Goal: Feedback & Contribution: Leave review/rating

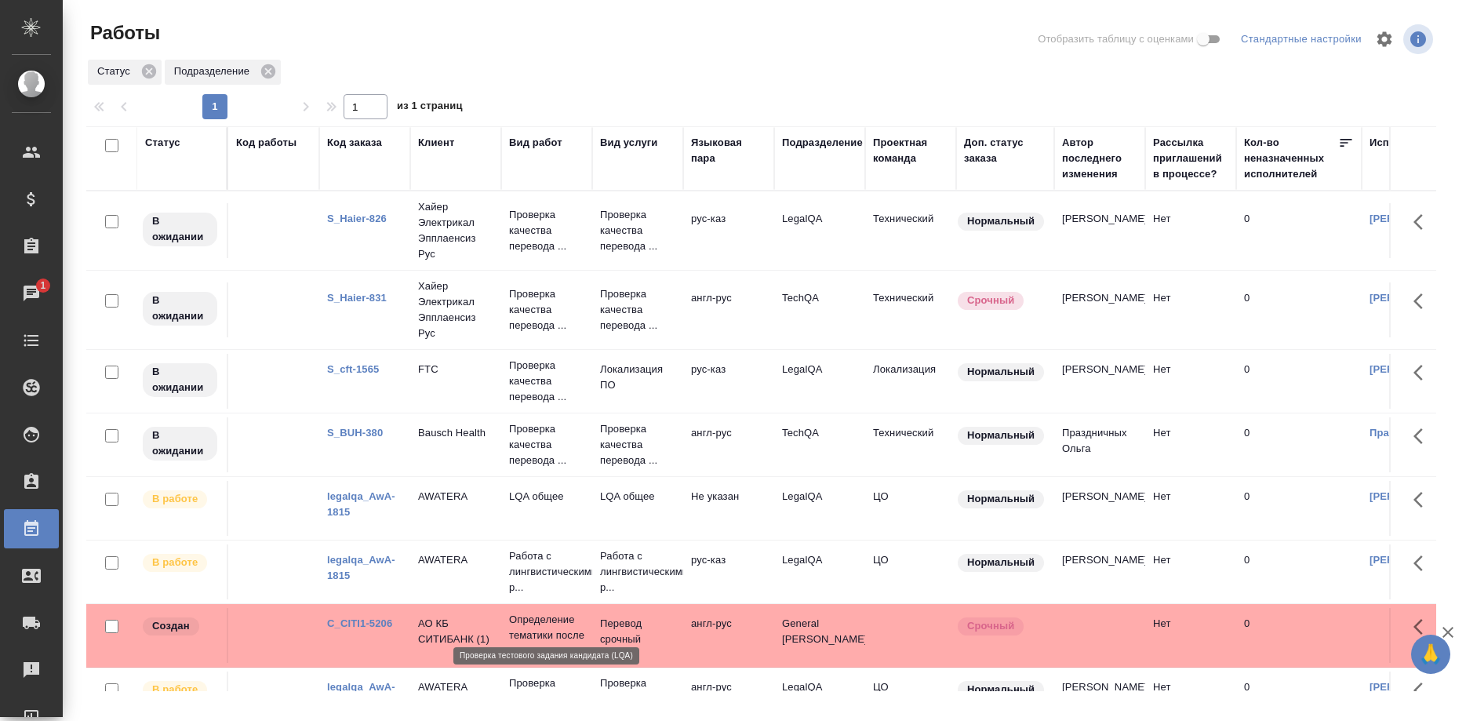
click at [526, 681] on p "Проверка тестового задания ..." at bounding box center [546, 698] width 75 height 47
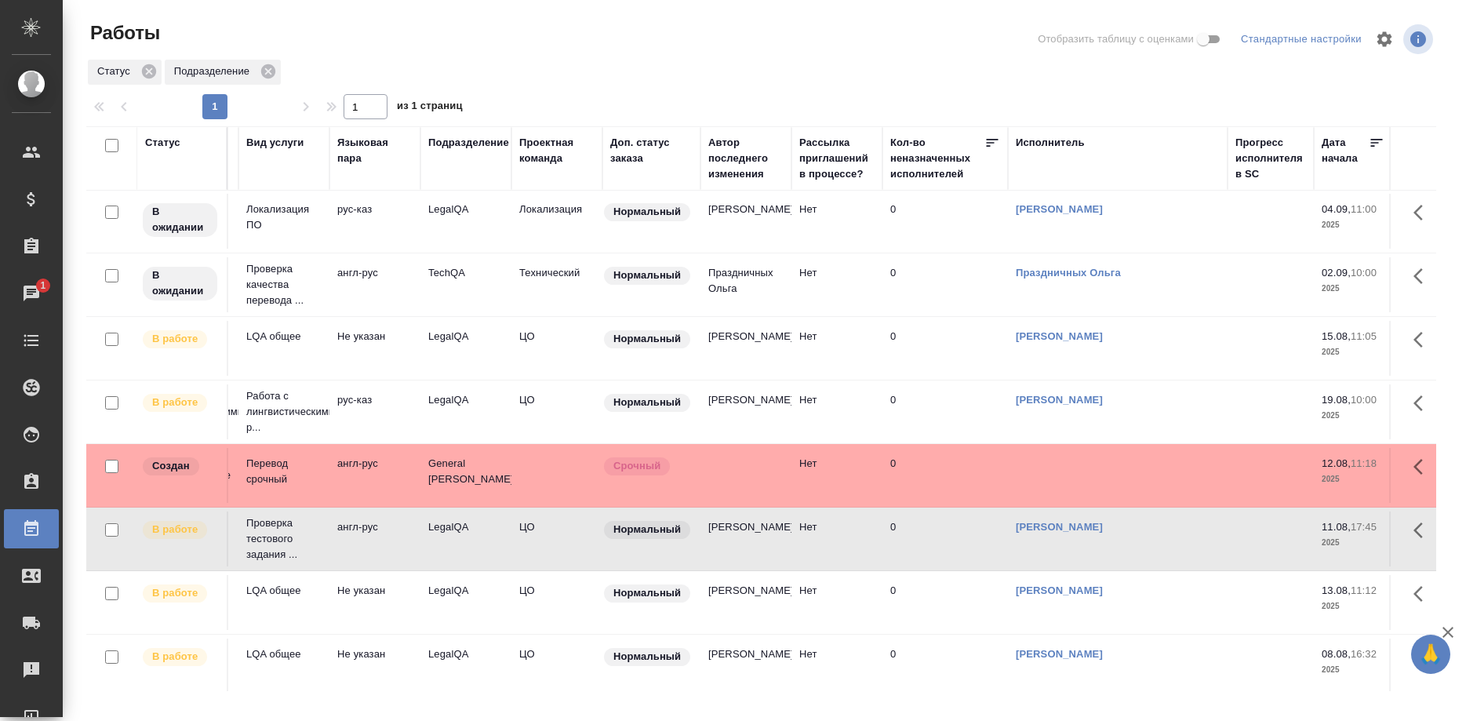
scroll to position [246, 354]
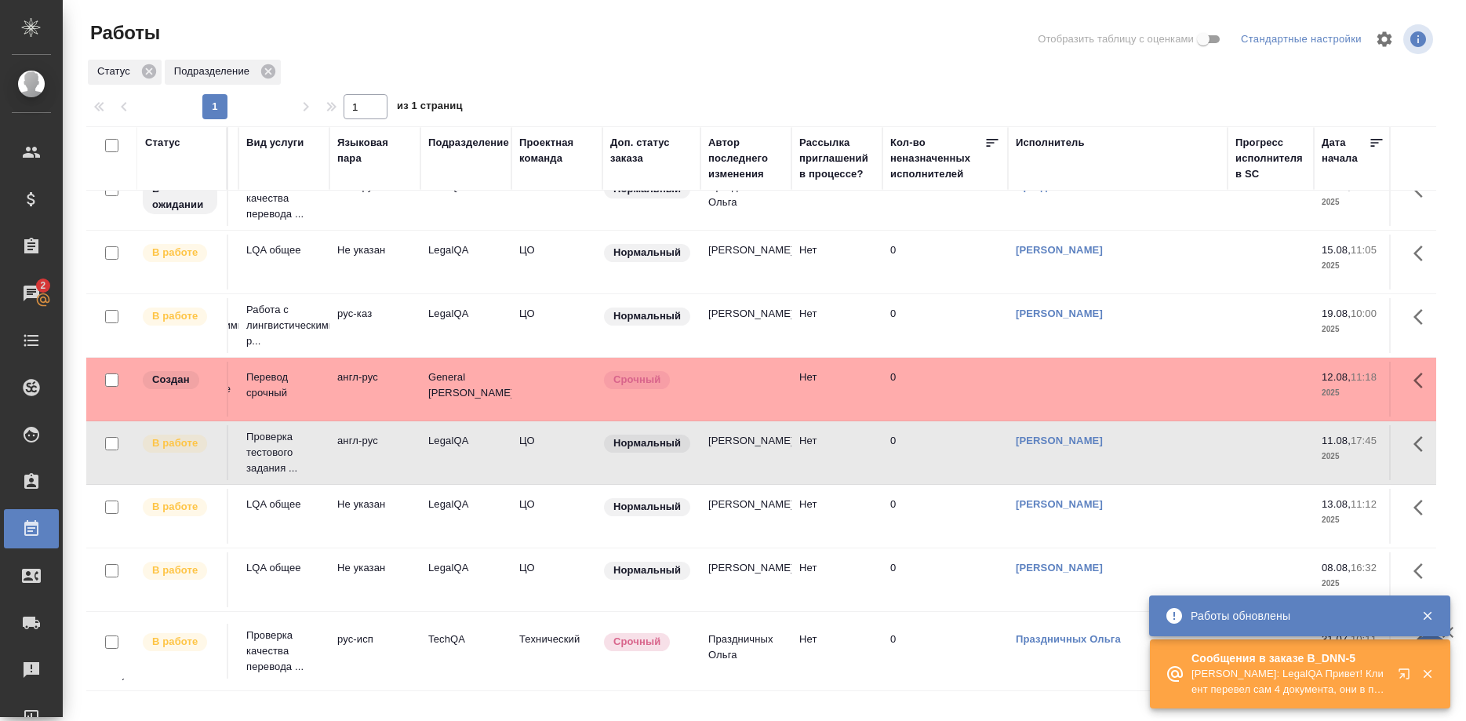
click at [1395, 672] on button "button" at bounding box center [1408, 677] width 38 height 38
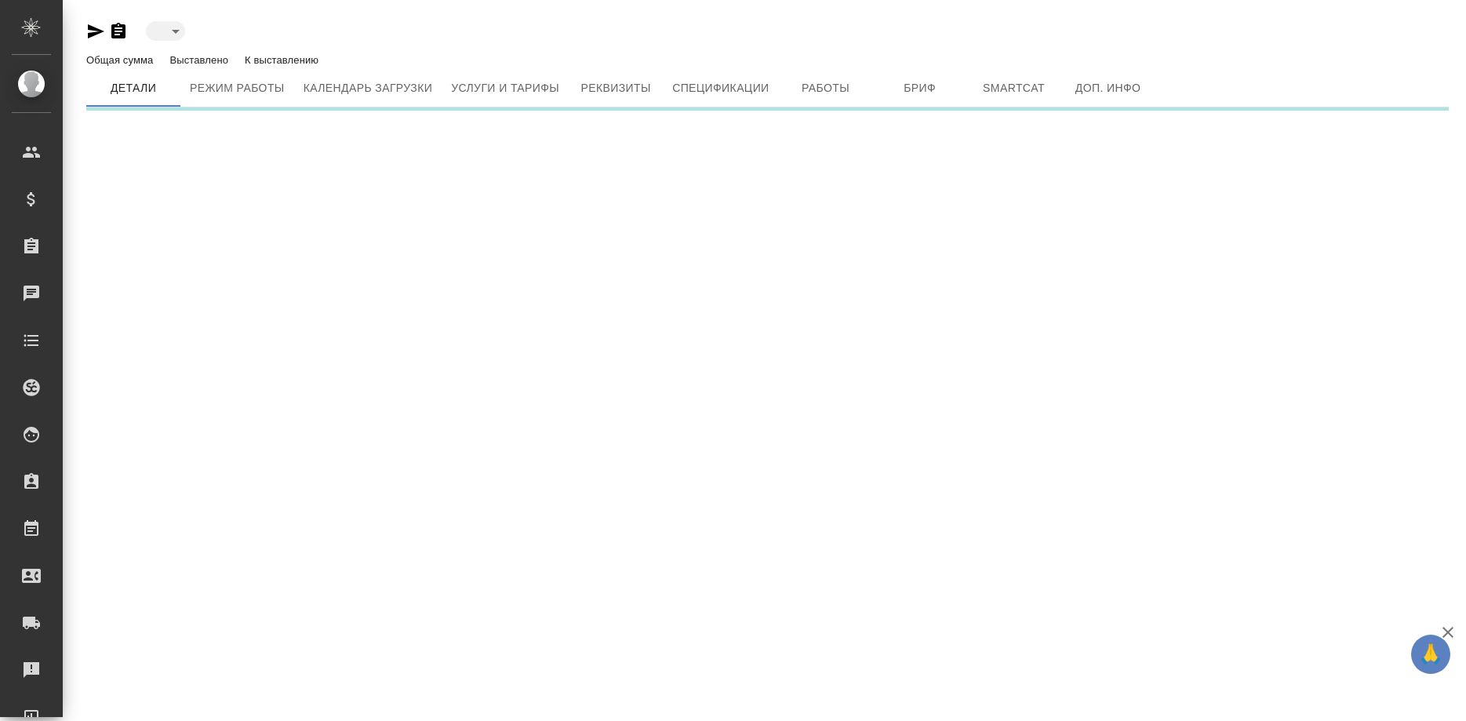
type input "active"
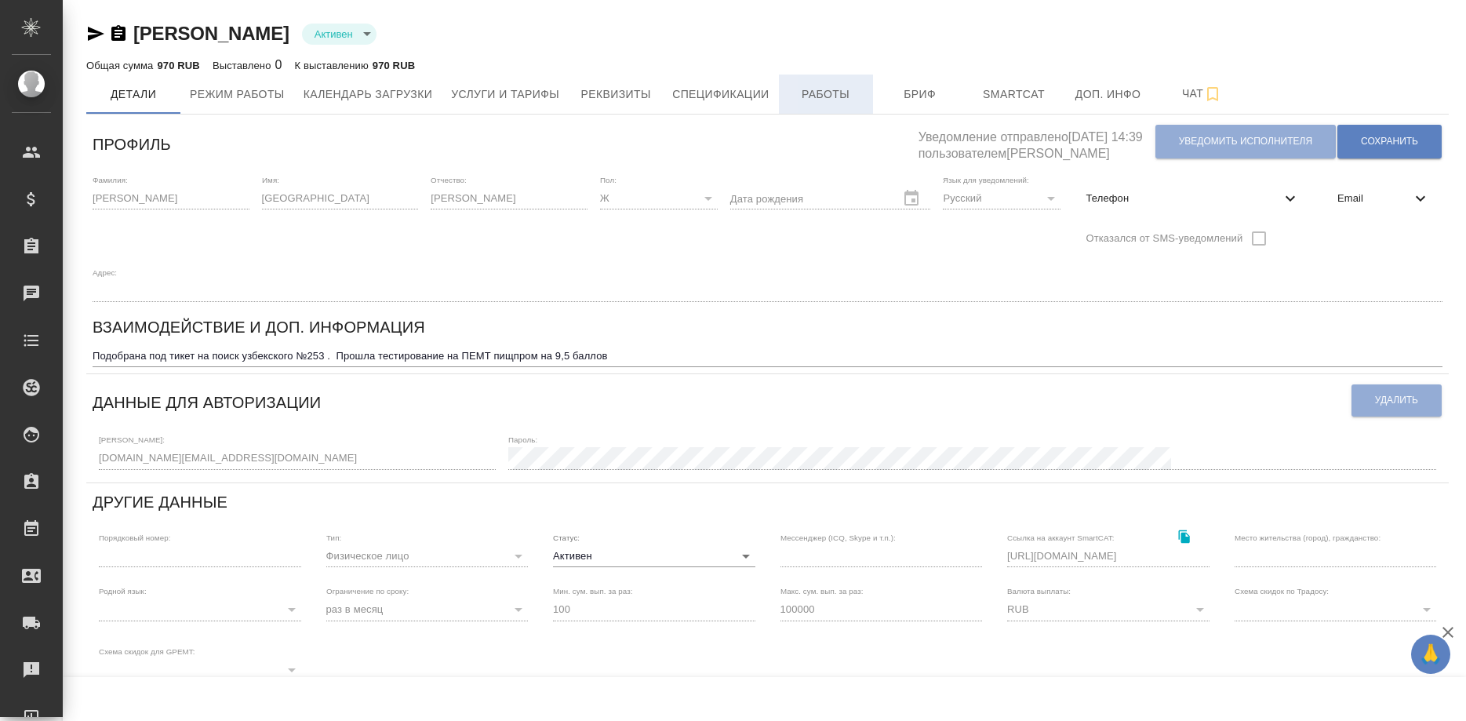
click at [819, 101] on span "Работы" at bounding box center [825, 95] width 75 height 20
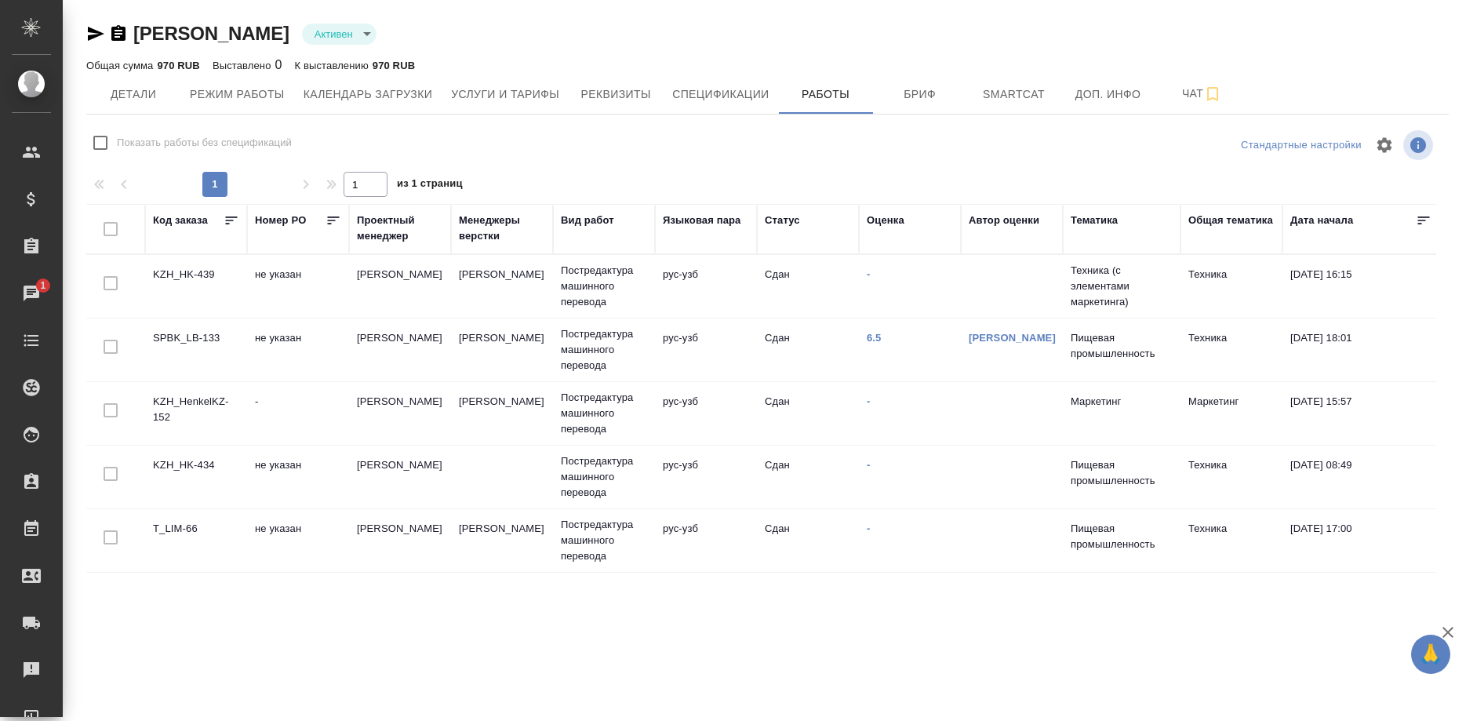
click at [197, 274] on td "KZH_HK-439" at bounding box center [196, 286] width 102 height 55
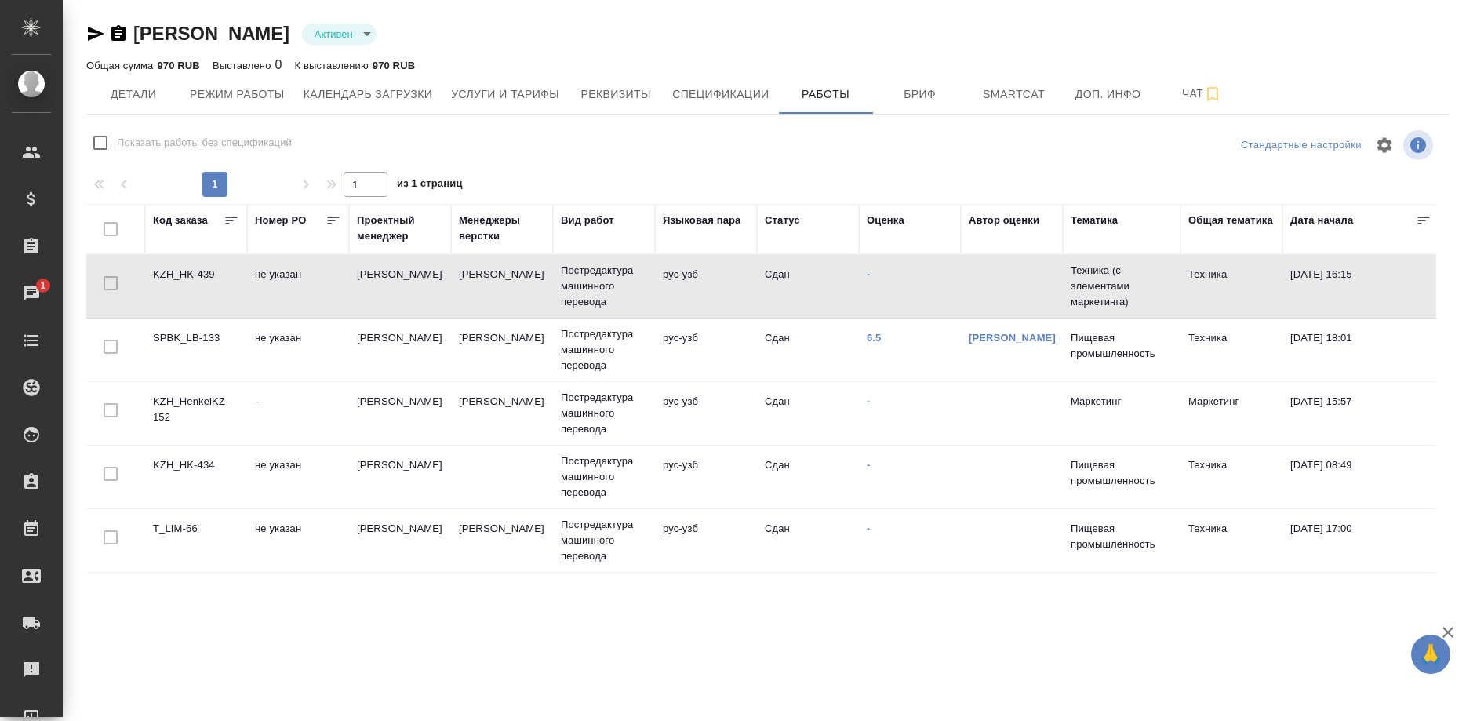
click at [197, 274] on td "KZH_HK-439" at bounding box center [196, 286] width 102 height 55
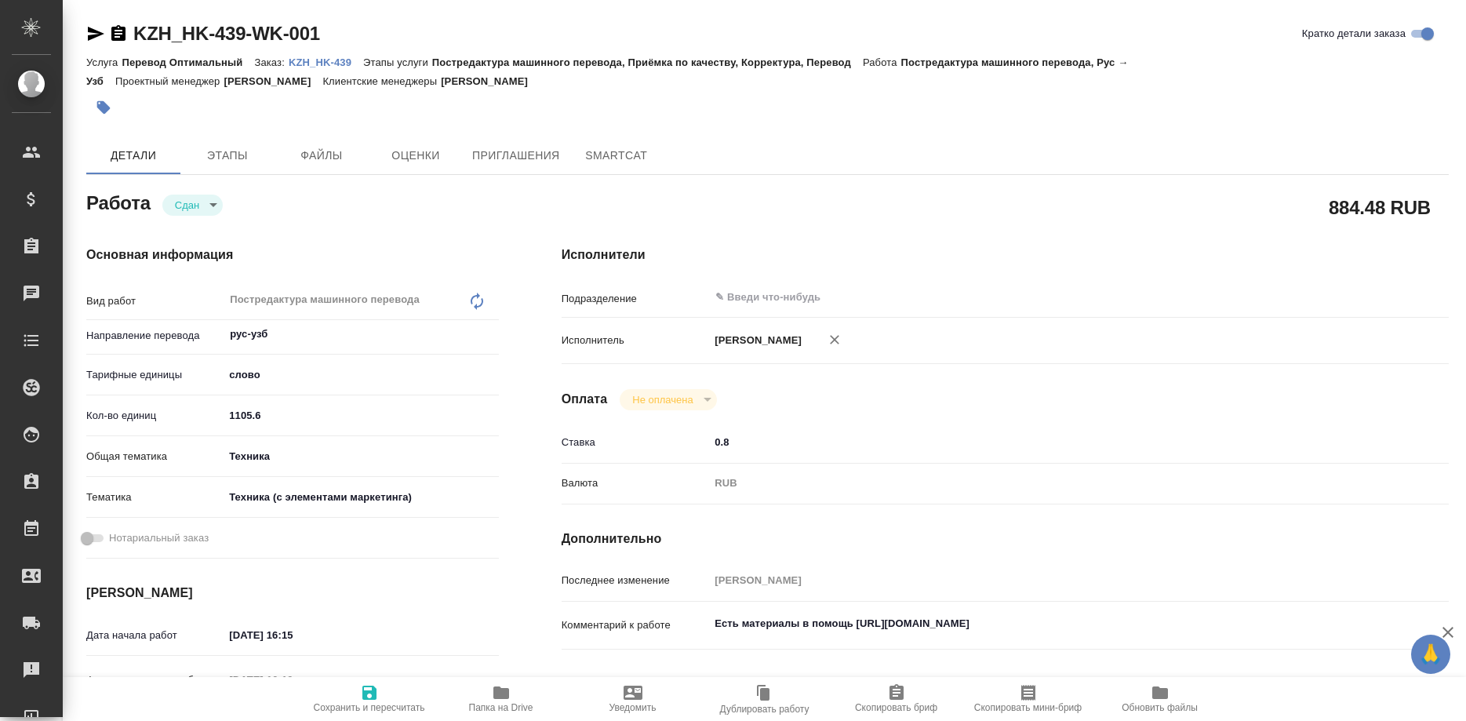
type textarea "x"
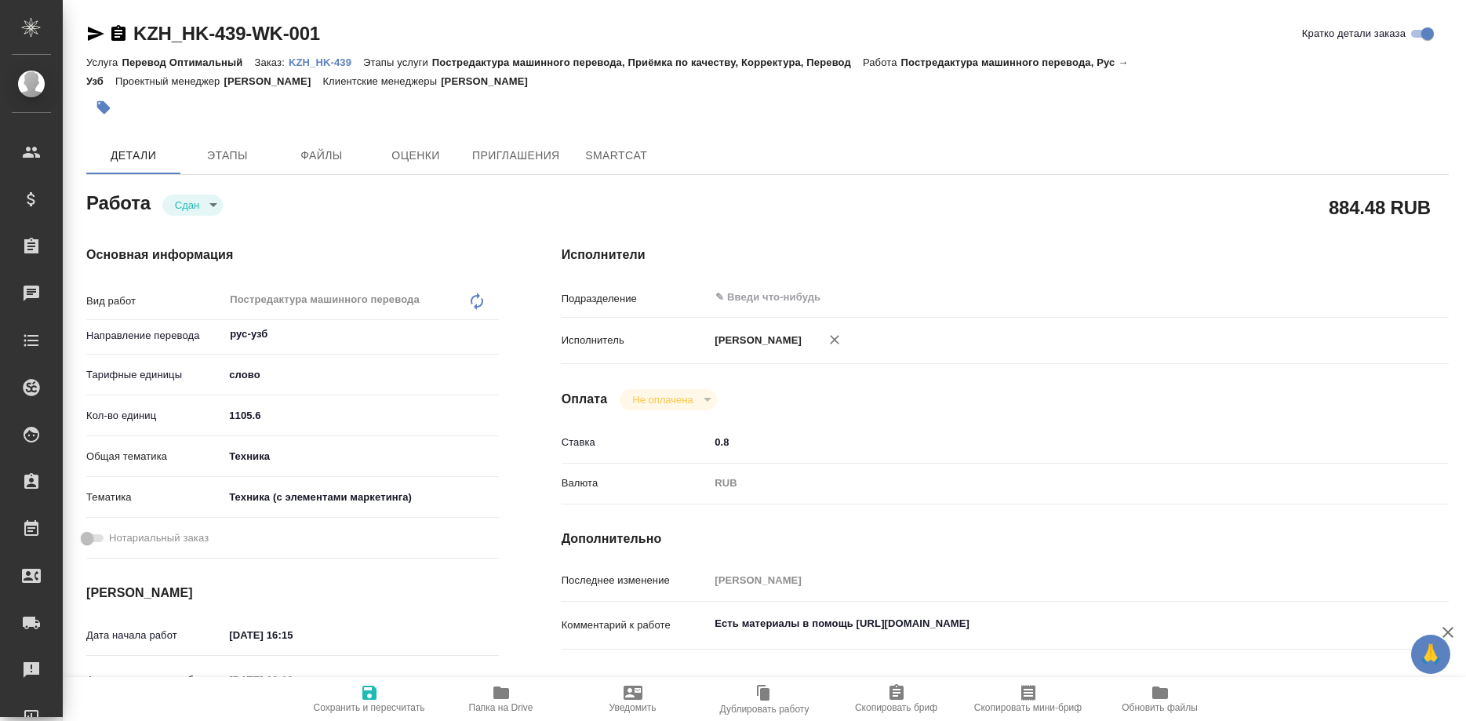
type textarea "x"
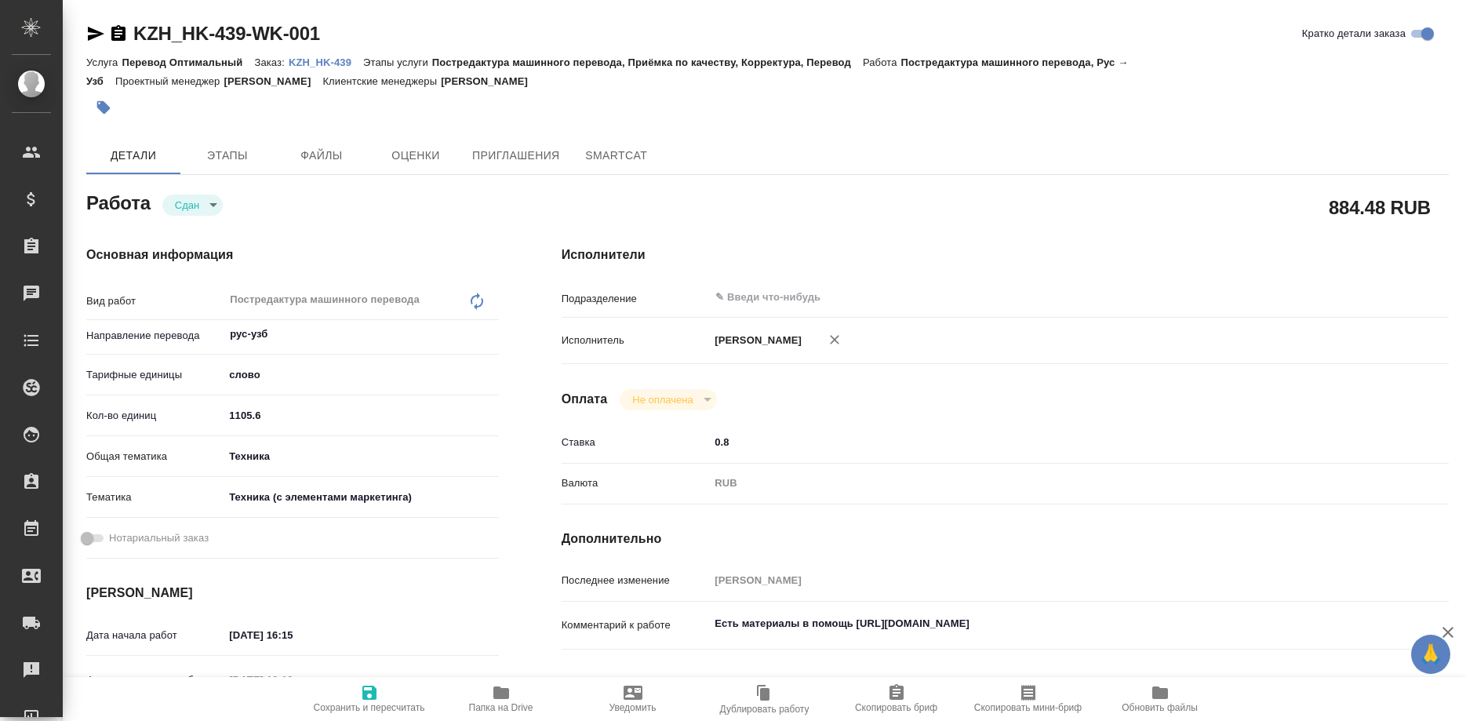
type textarea "x"
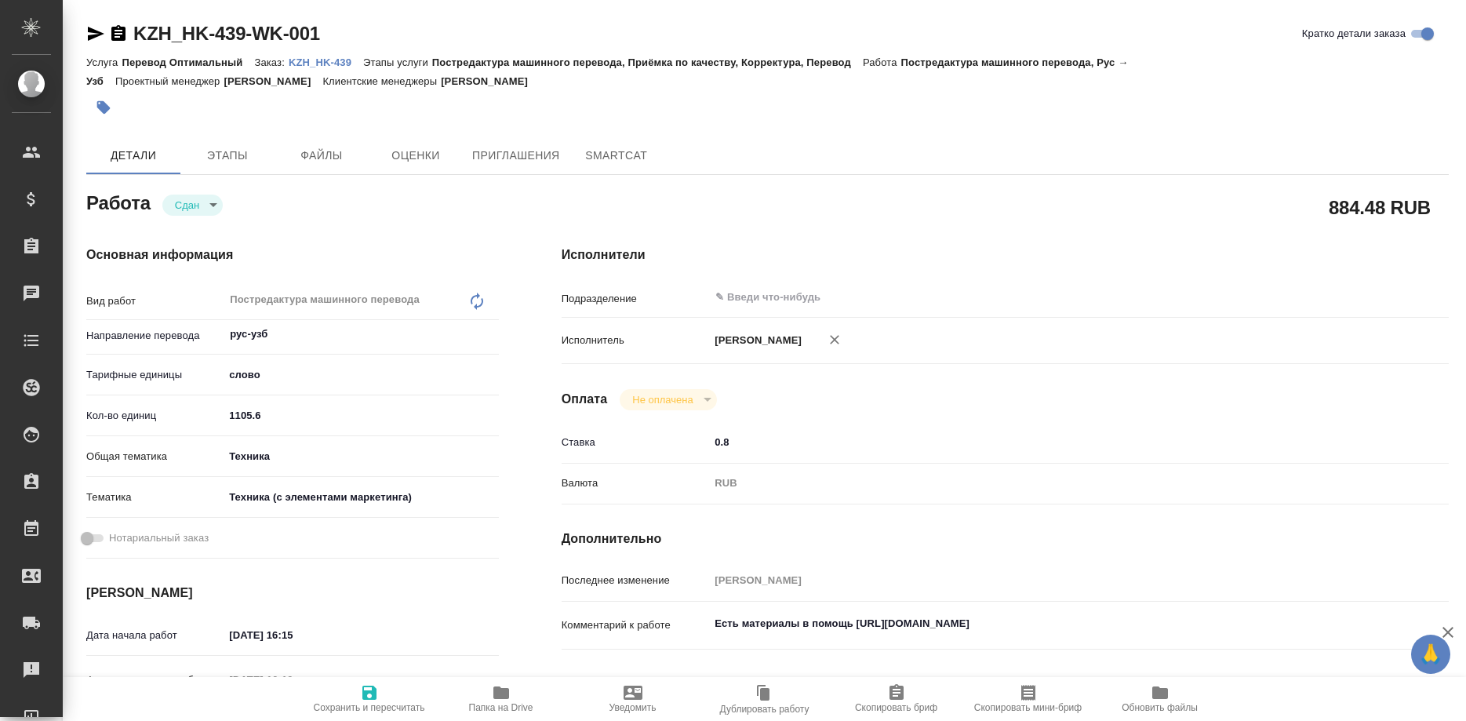
type textarea "x"
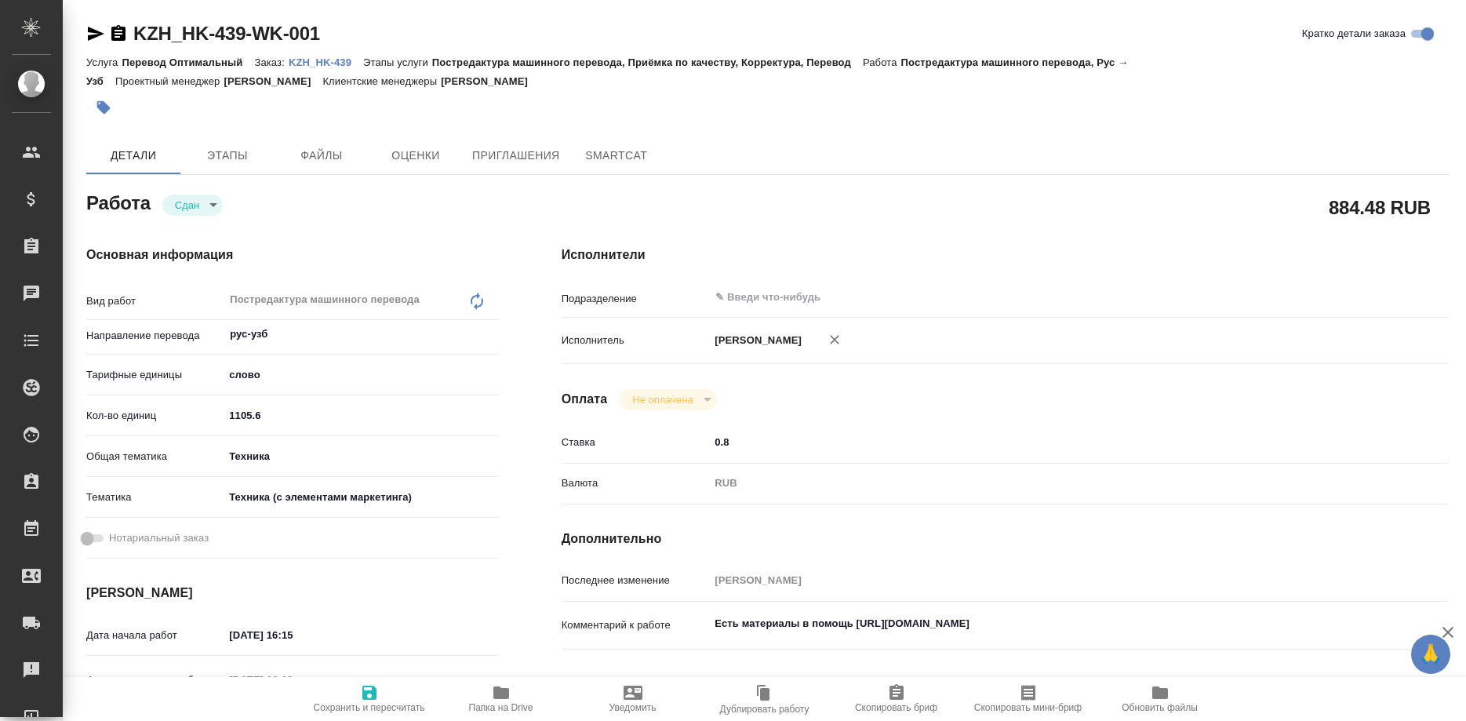
type textarea "x"
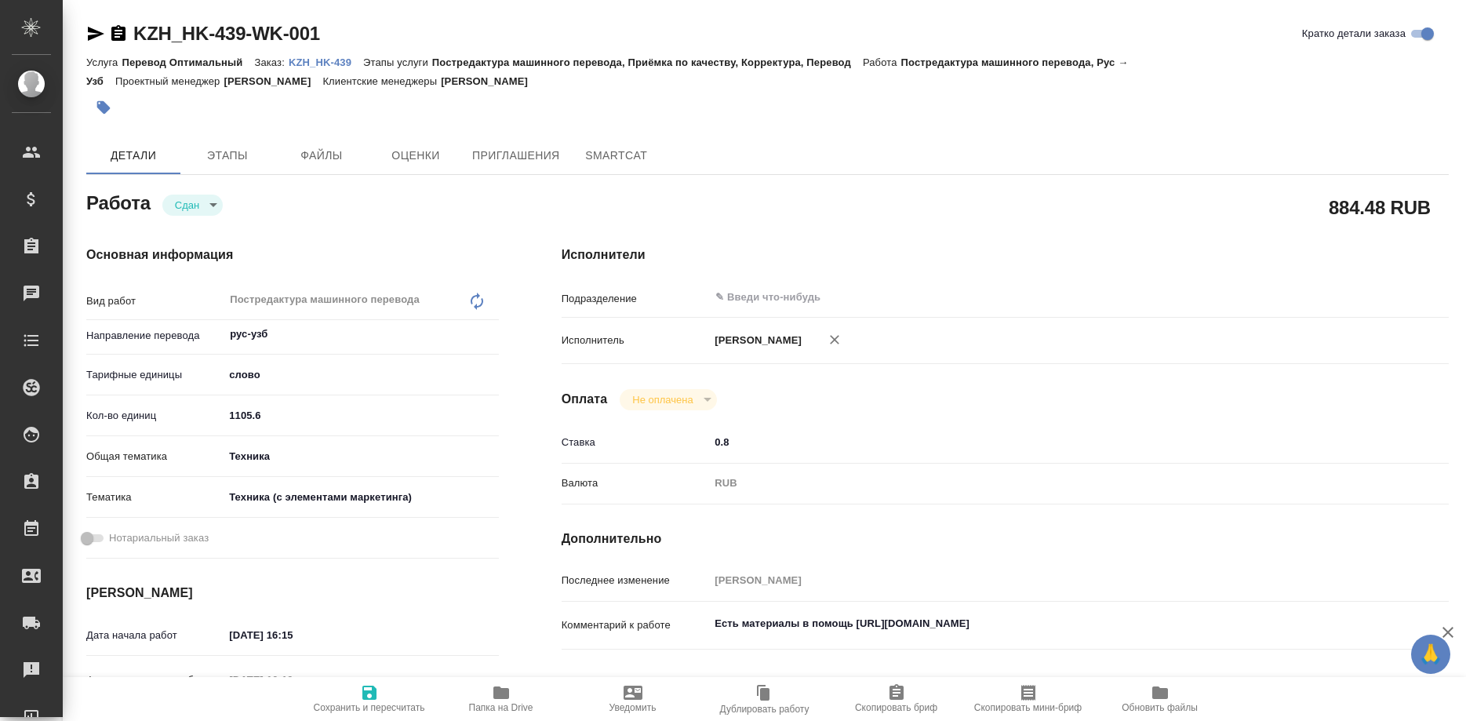
type textarea "x"
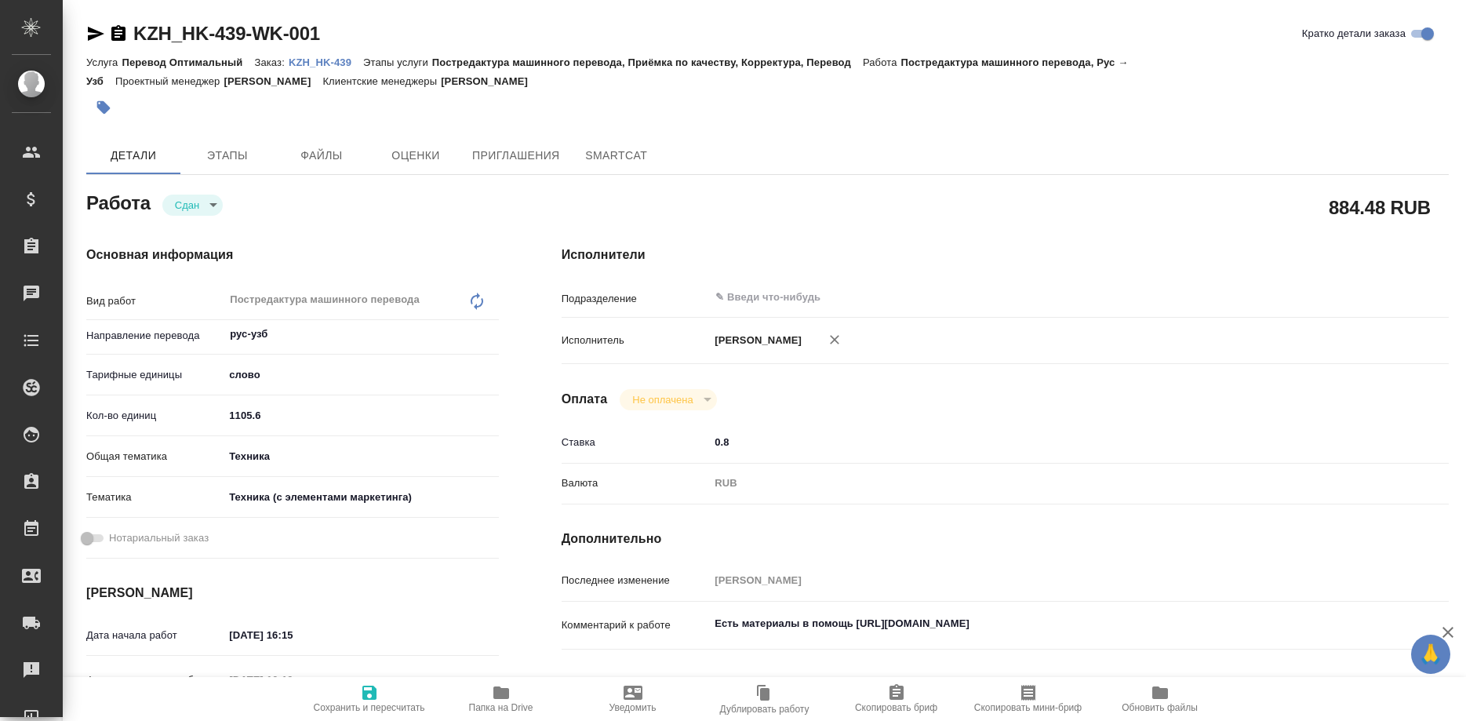
type textarea "x"
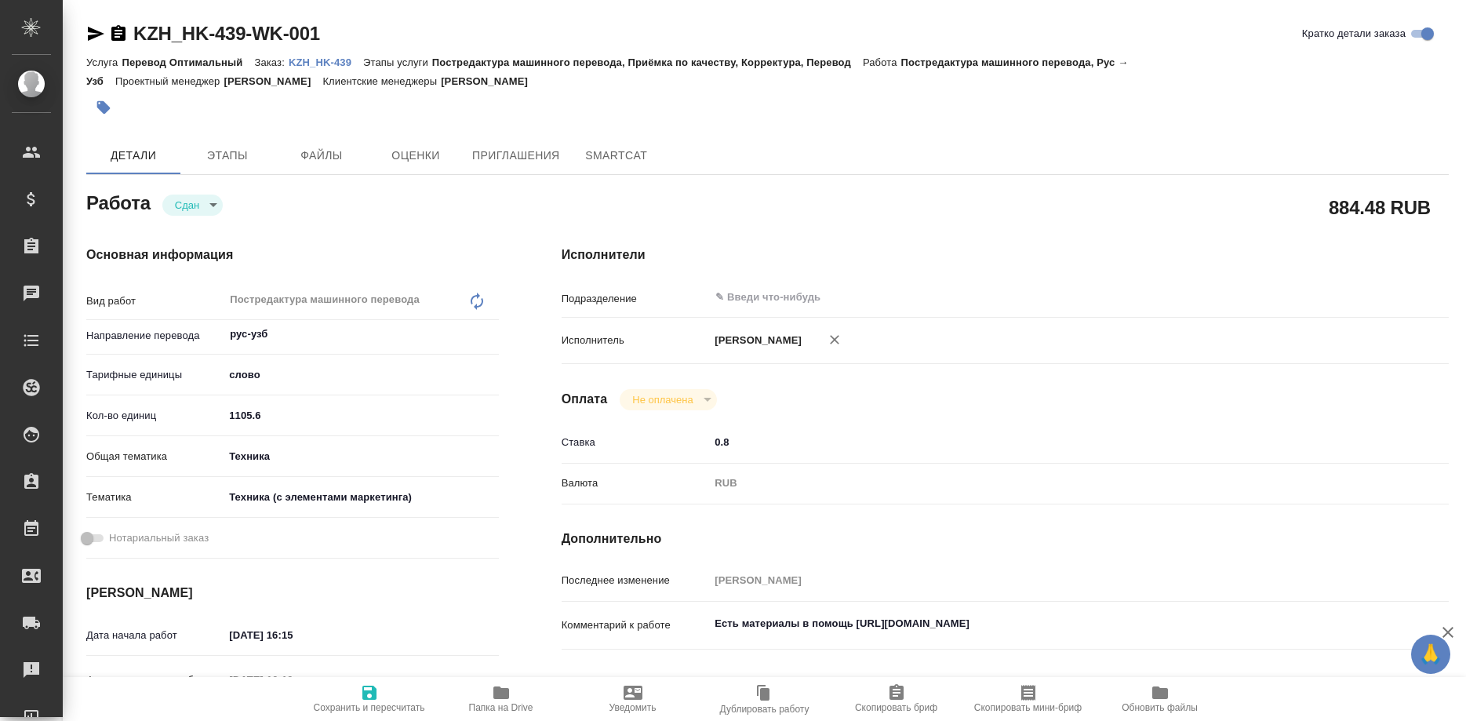
type textarea "x"
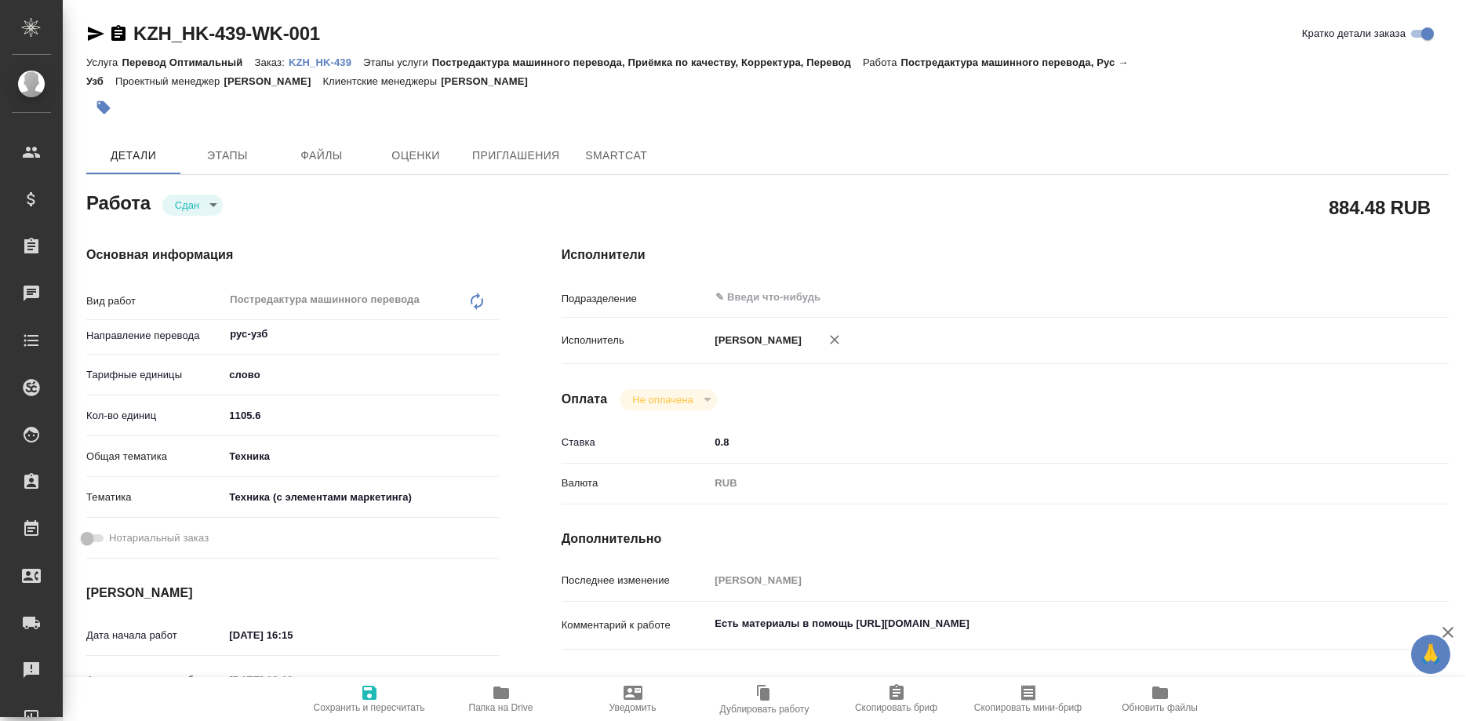
click at [328, 61] on p "KZH_HK-439" at bounding box center [326, 62] width 75 height 12
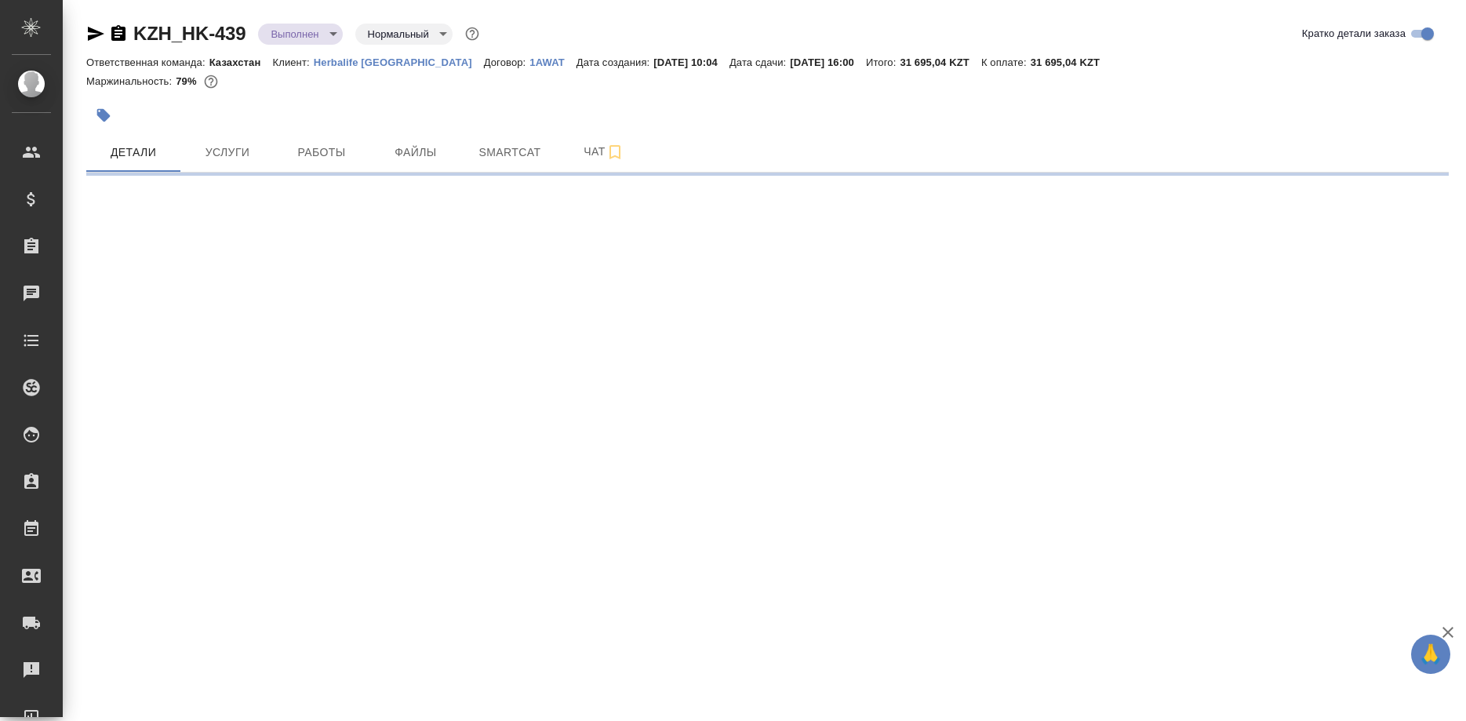
select select "RU"
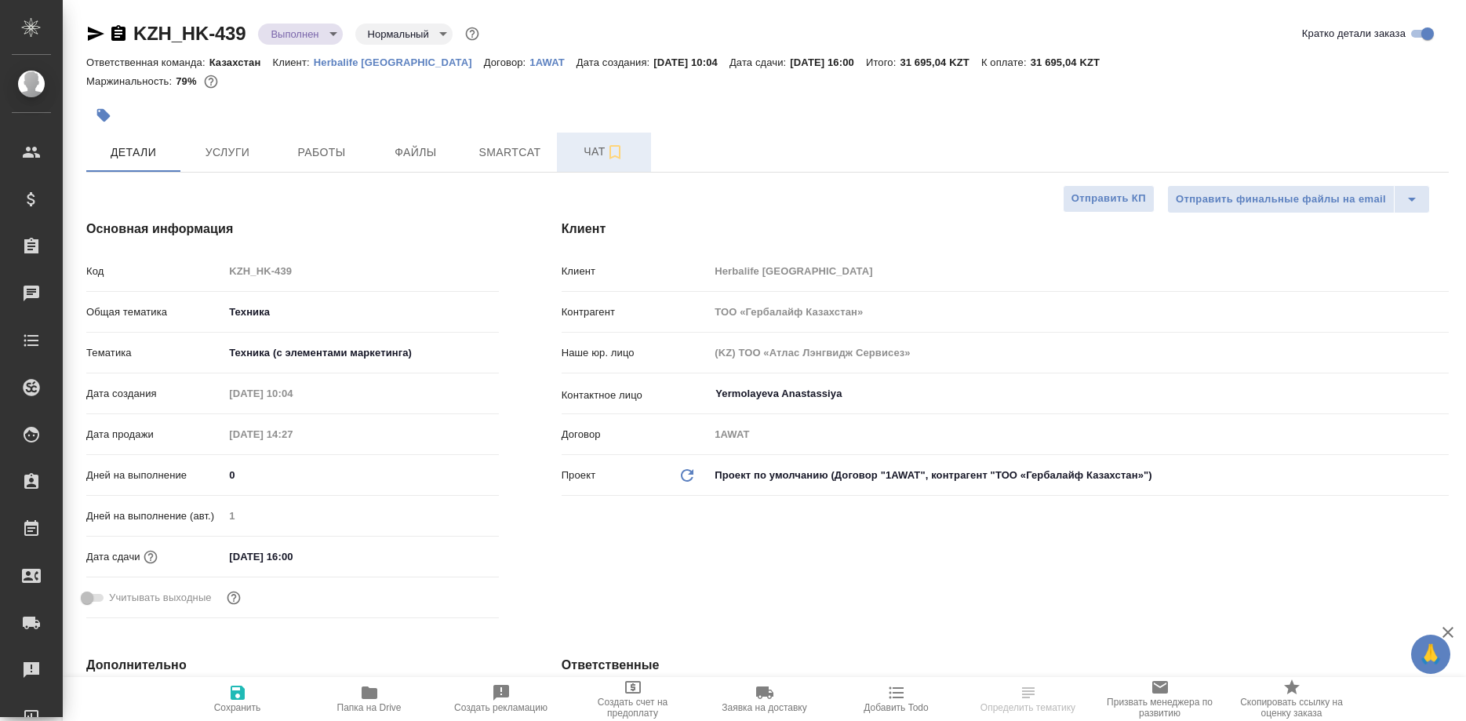
type textarea "x"
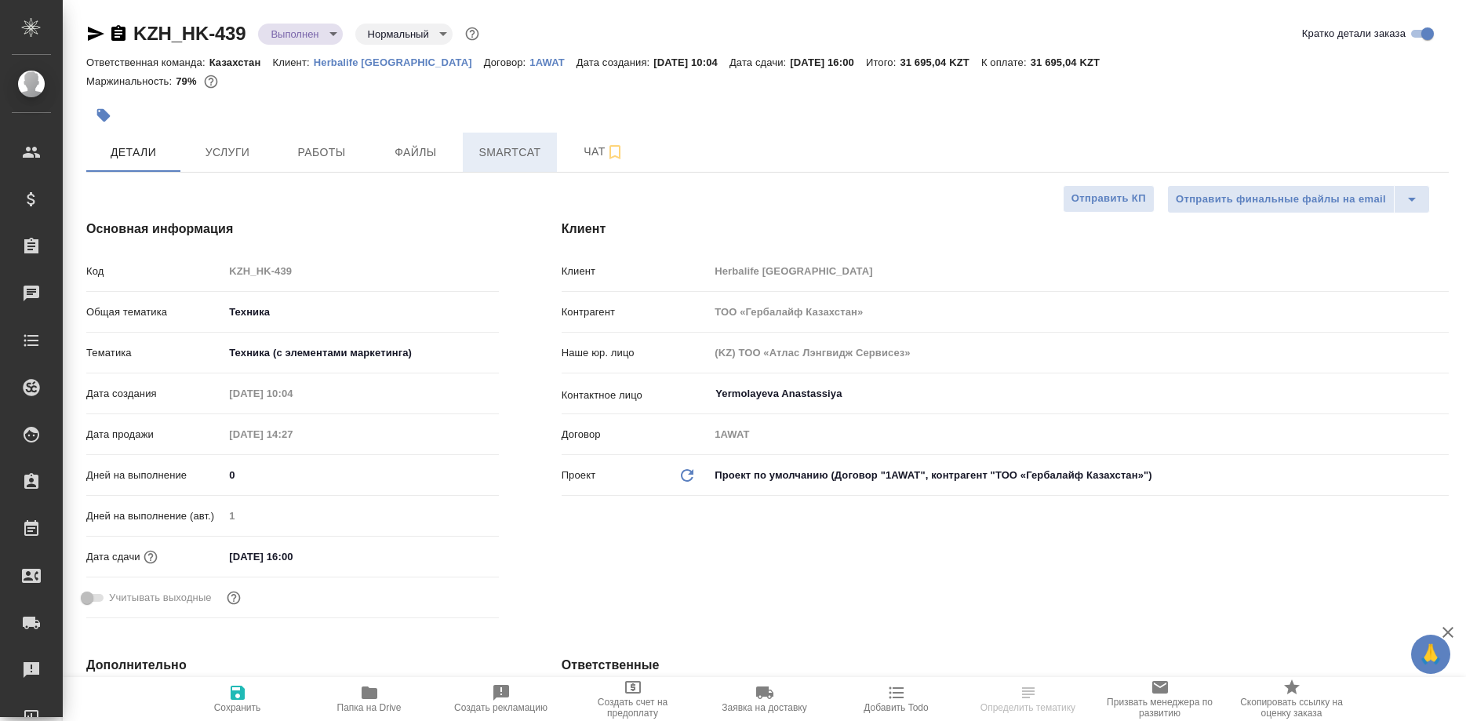
type textarea "x"
click at [333, 149] on span "Работы" at bounding box center [321, 153] width 75 height 20
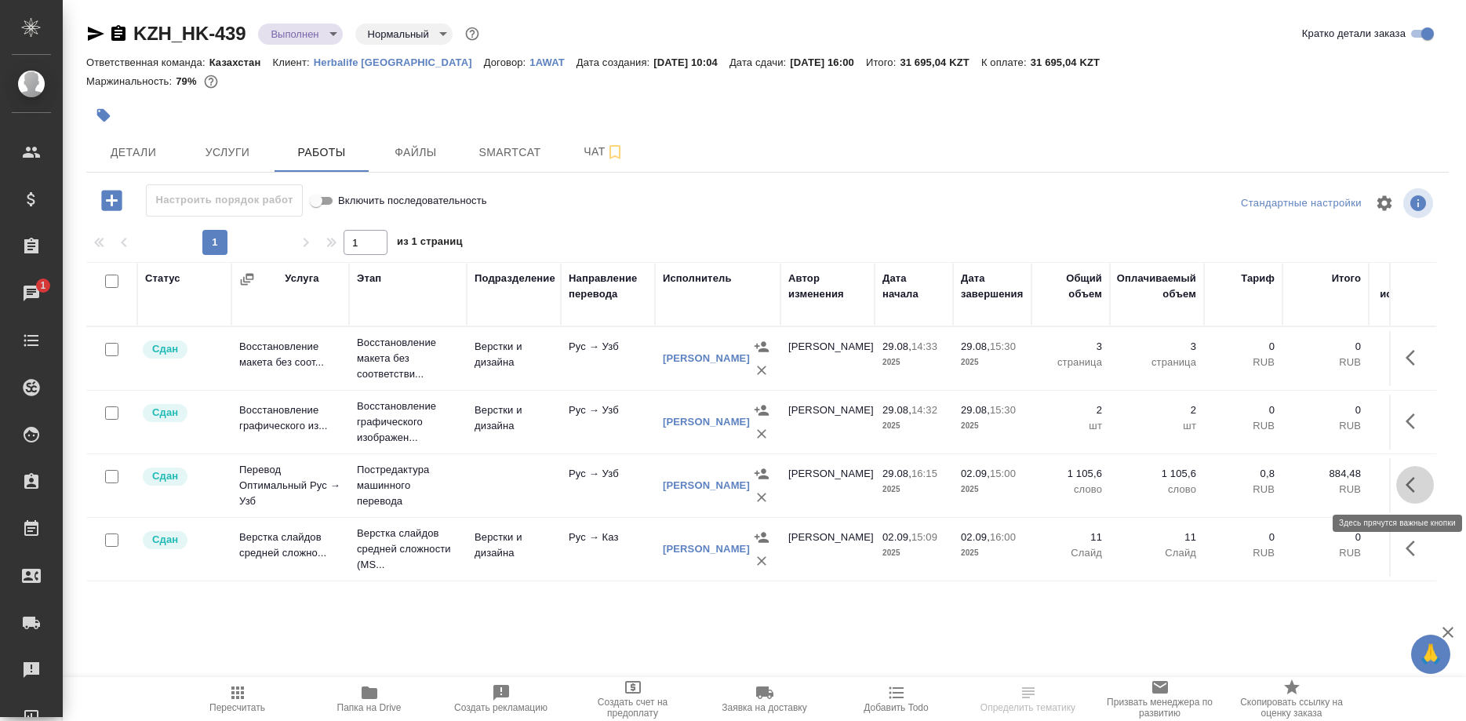
click at [1404, 482] on button "button" at bounding box center [1415, 485] width 38 height 38
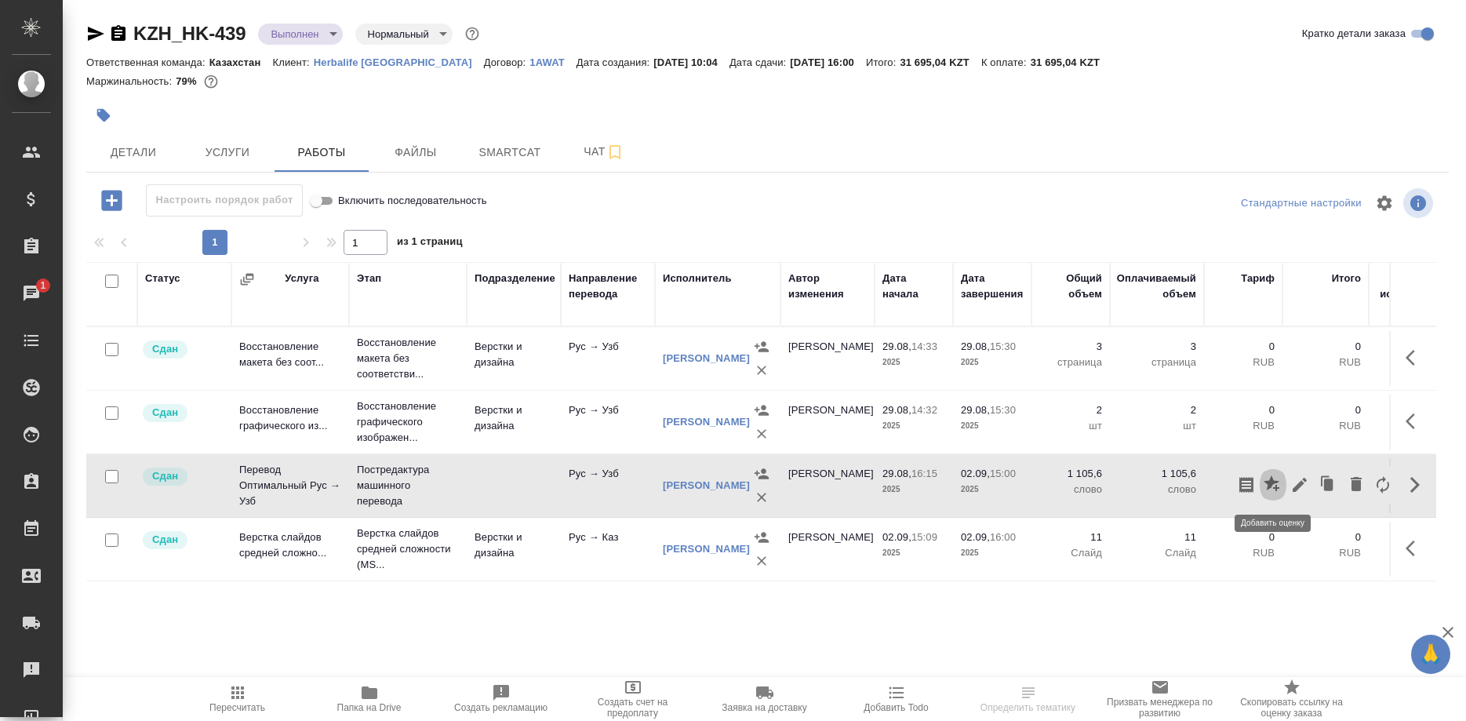
click at [1265, 480] on icon "button" at bounding box center [1273, 484] width 19 height 19
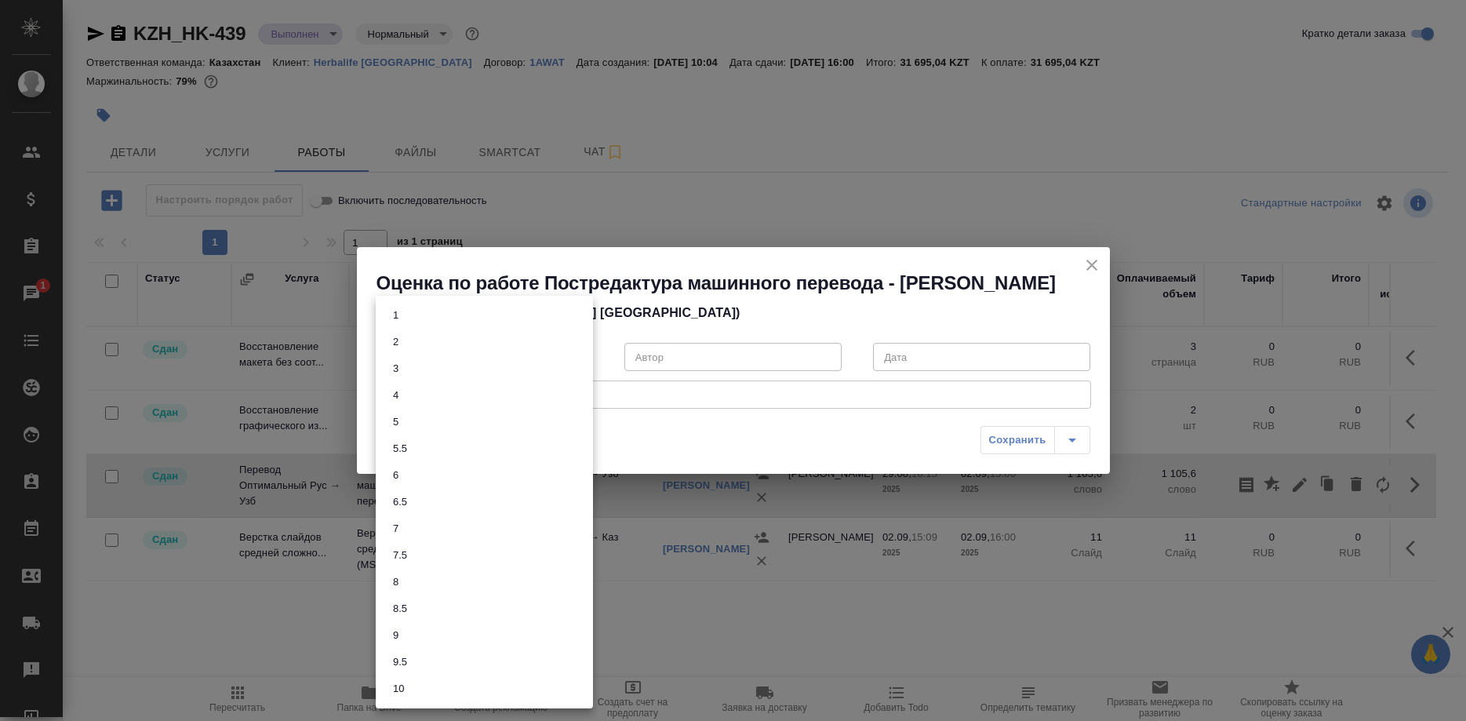
click at [530, 370] on body "🙏 .cls-1 fill:#fff; AWATERA Shirina Sabina Клиенты Спецификации Заказы 1 Чаты T…" at bounding box center [733, 360] width 1466 height 721
click at [391, 534] on button "7" at bounding box center [395, 528] width 15 height 17
type input "7"
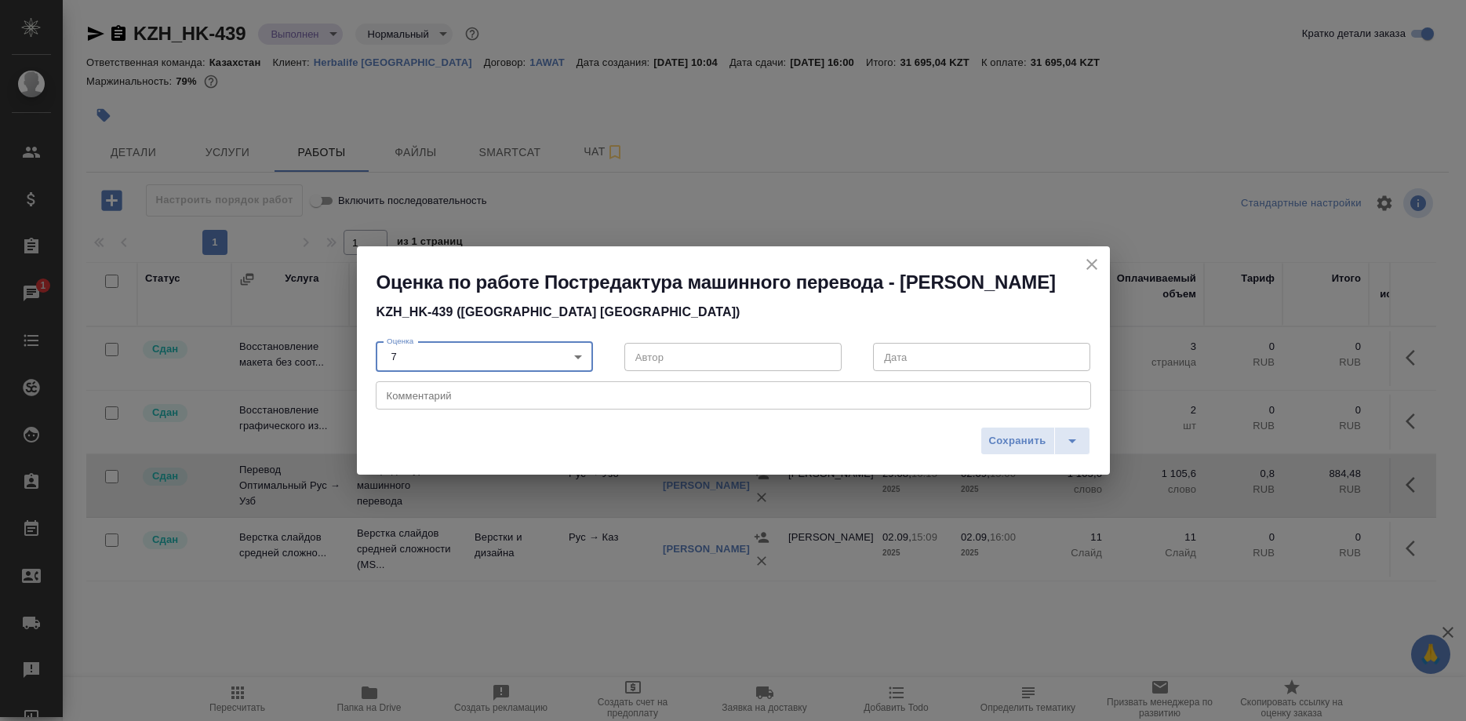
click at [446, 402] on textarea at bounding box center [734, 396] width 694 height 12
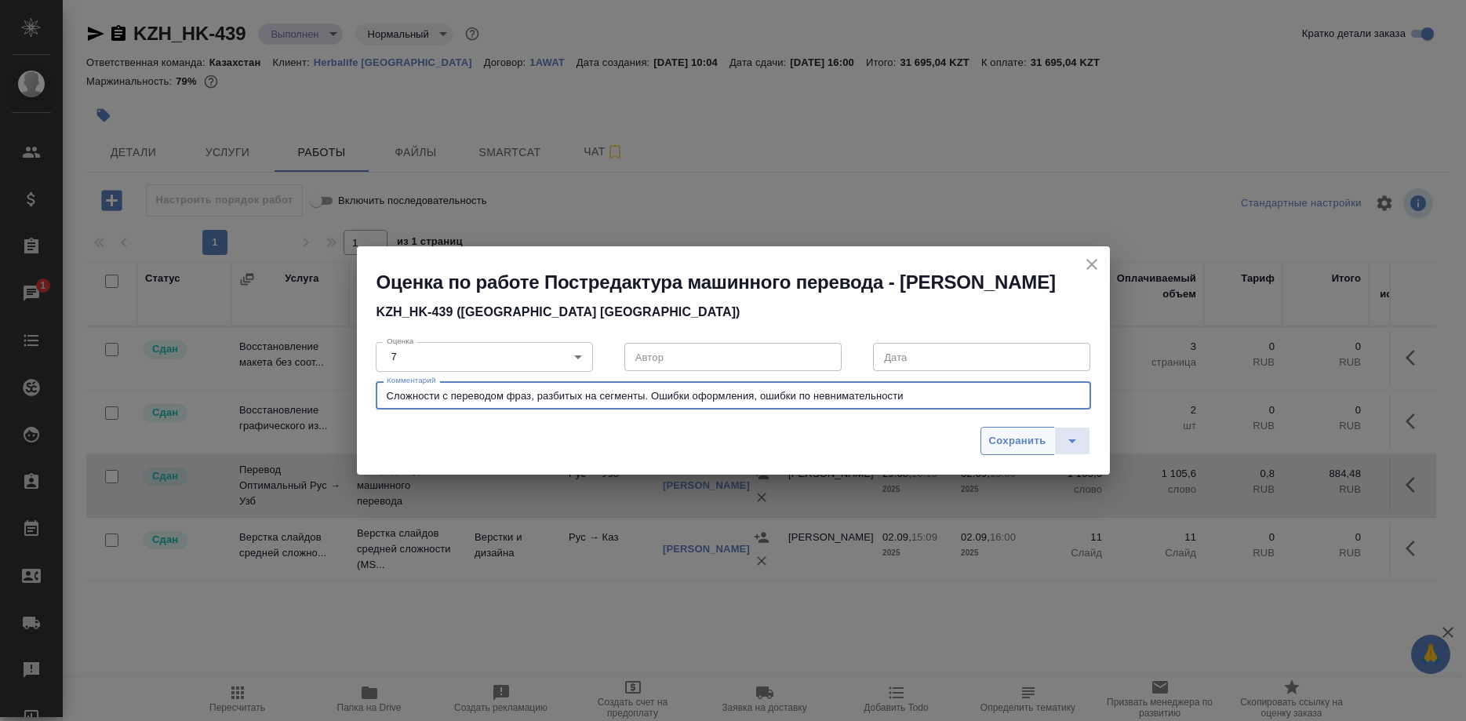
type textarea "Сложности с переводом фраз, разбитых на сегменты. Ошибки оформления, ошибки по …"
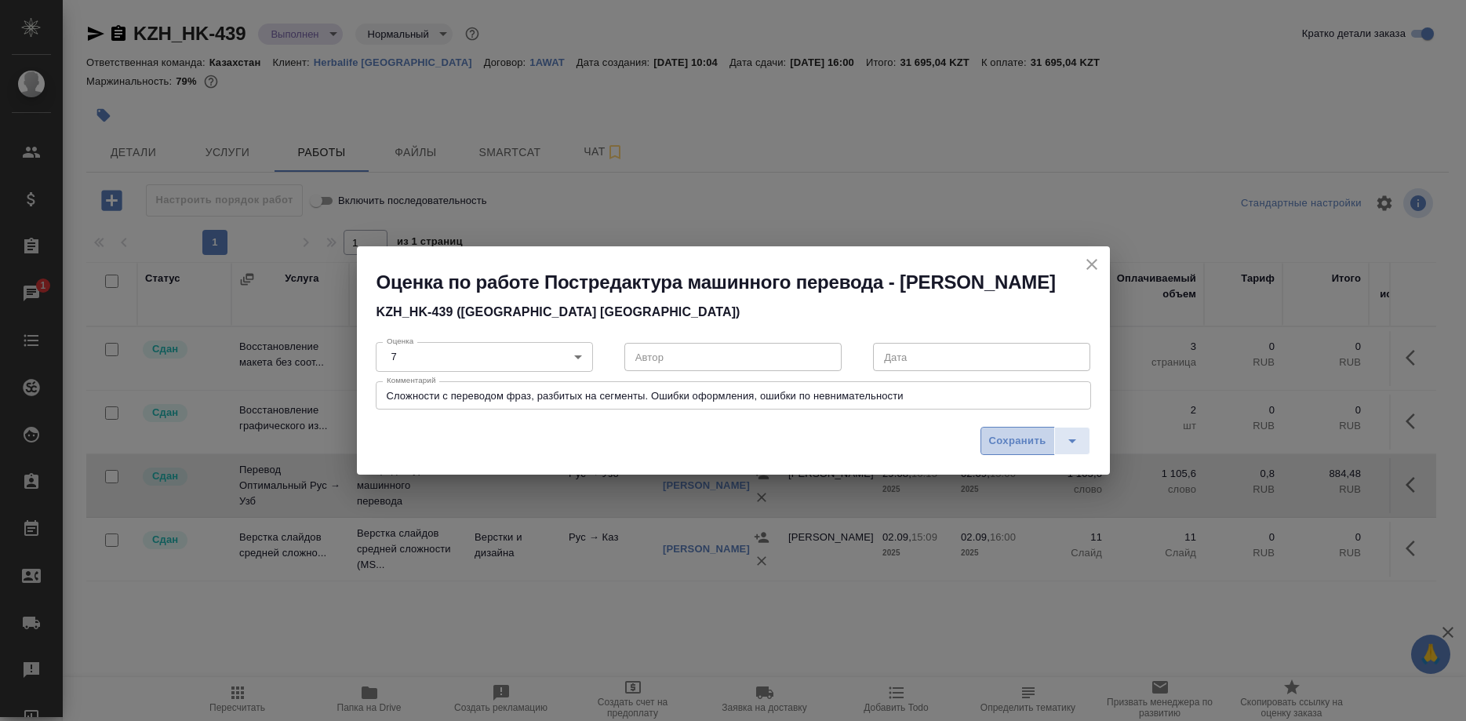
click at [1003, 450] on span "Сохранить" at bounding box center [1017, 441] width 57 height 18
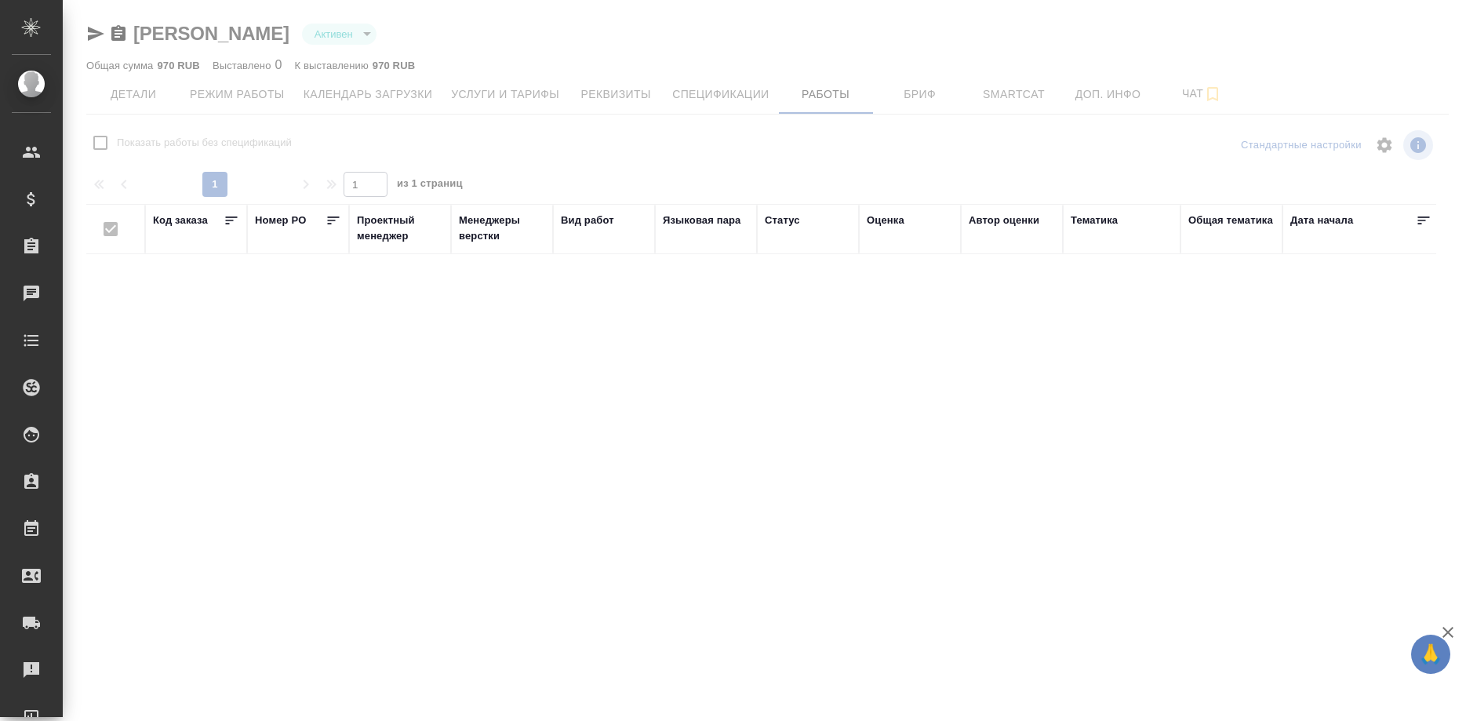
checkbox input "false"
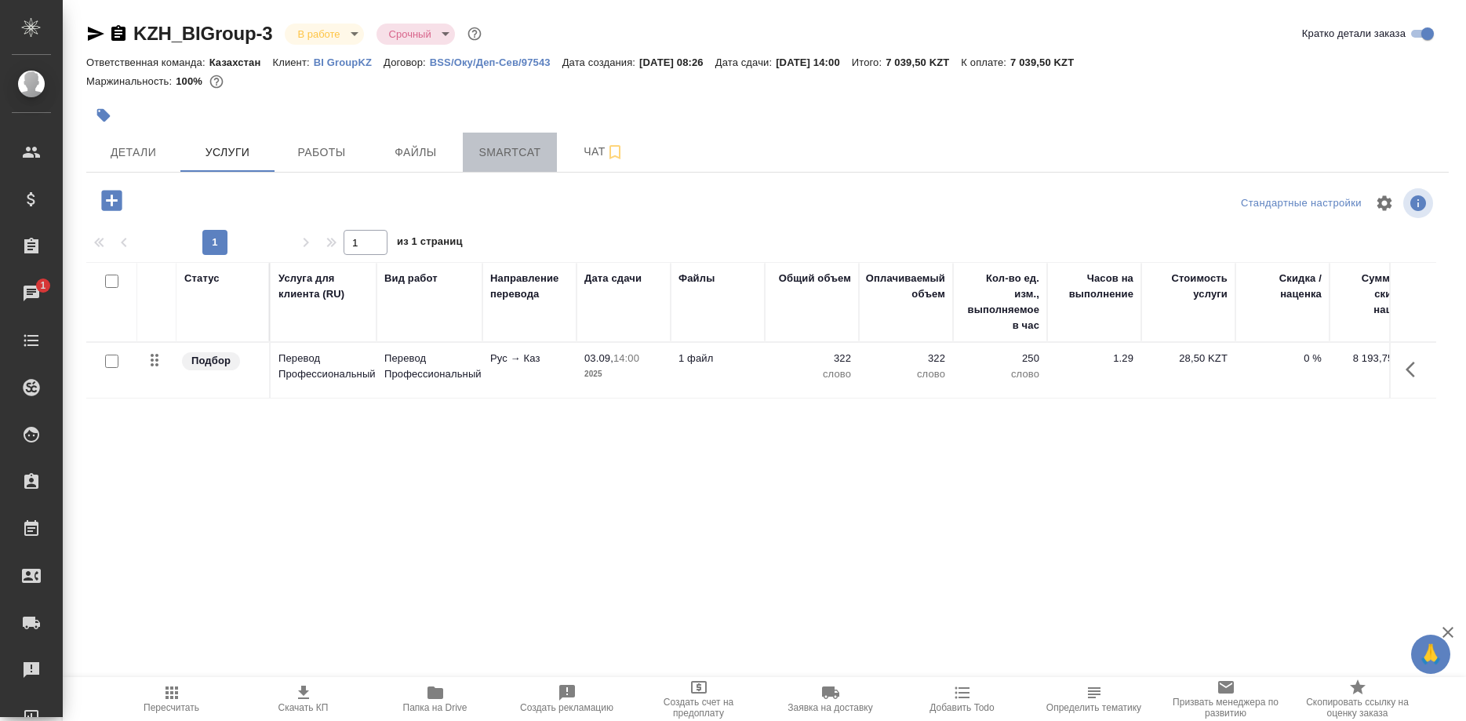
click at [518, 149] on span "Smartcat" at bounding box center [509, 153] width 75 height 20
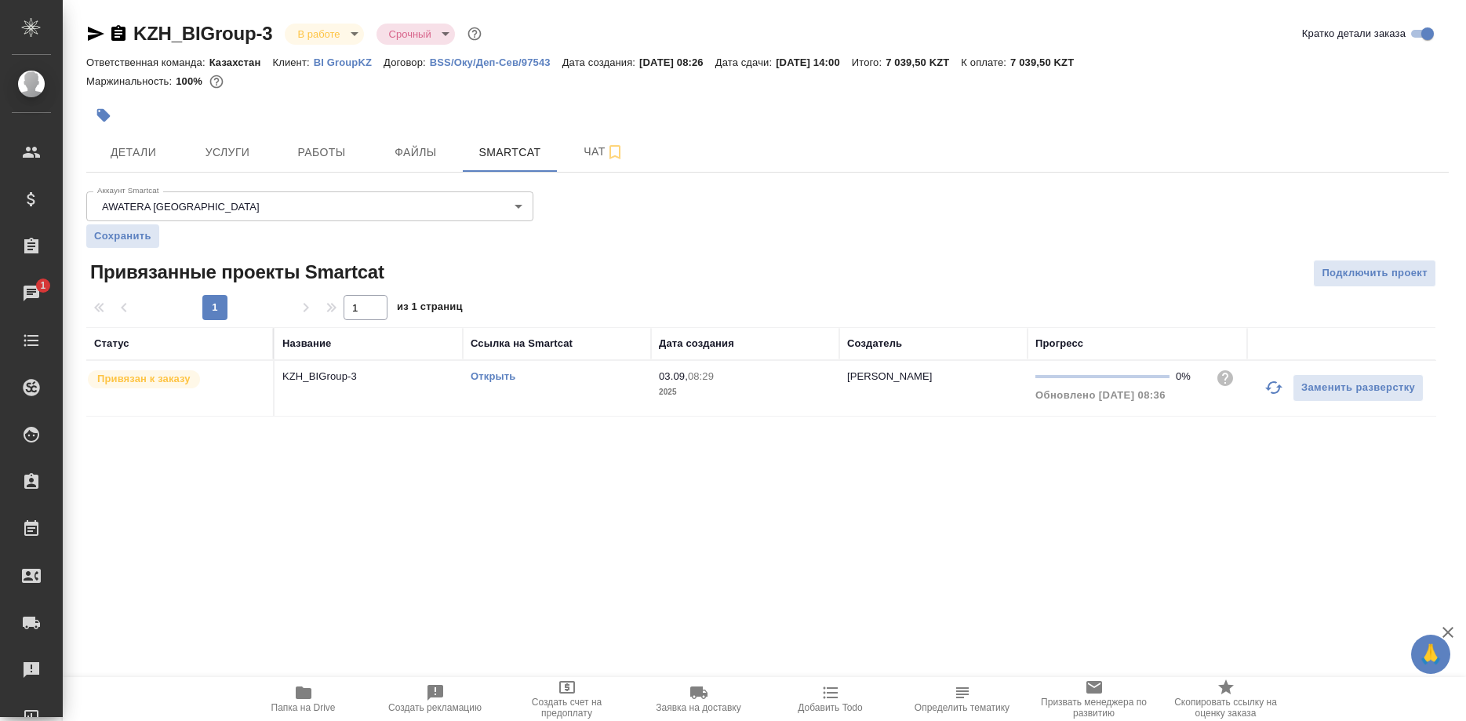
click at [486, 377] on link "Открыть" at bounding box center [493, 376] width 45 height 12
click at [150, 149] on span "Детали" at bounding box center [133, 153] width 75 height 20
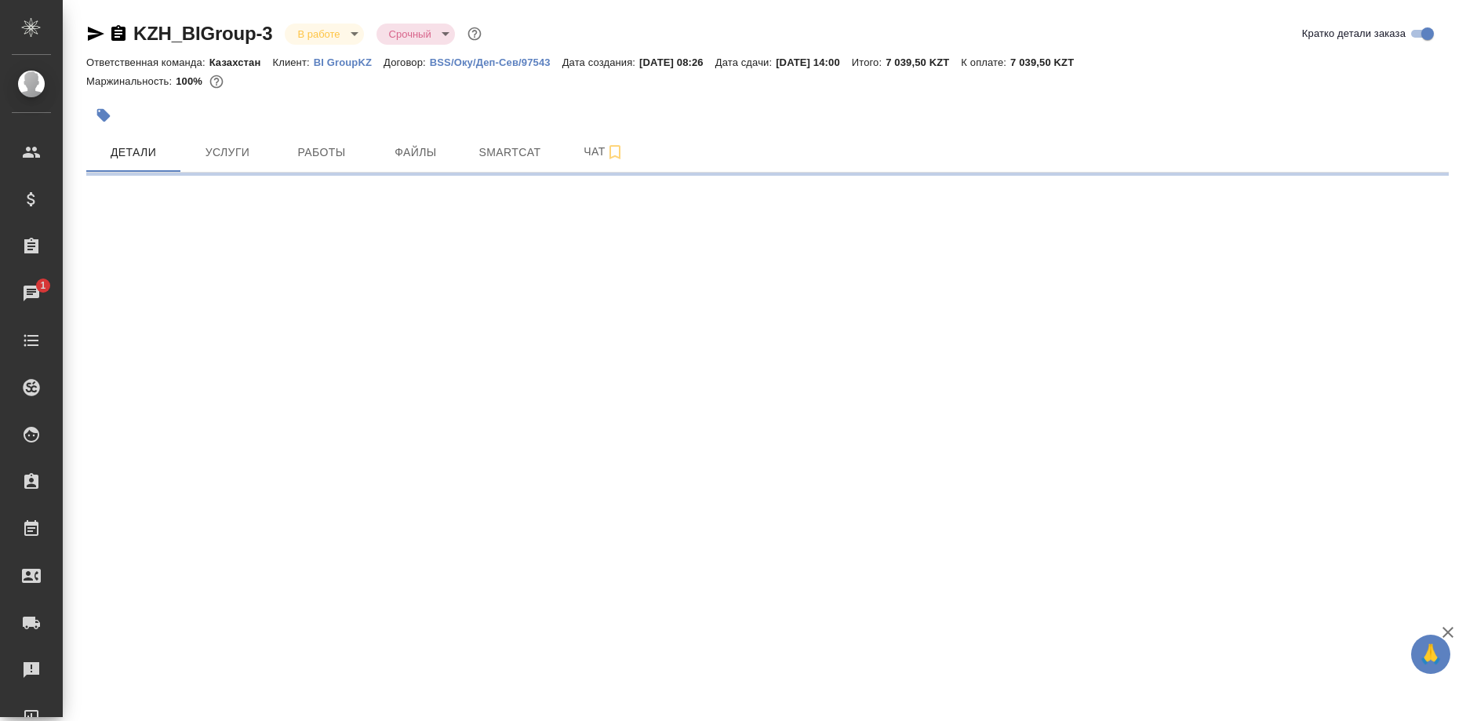
select select "RU"
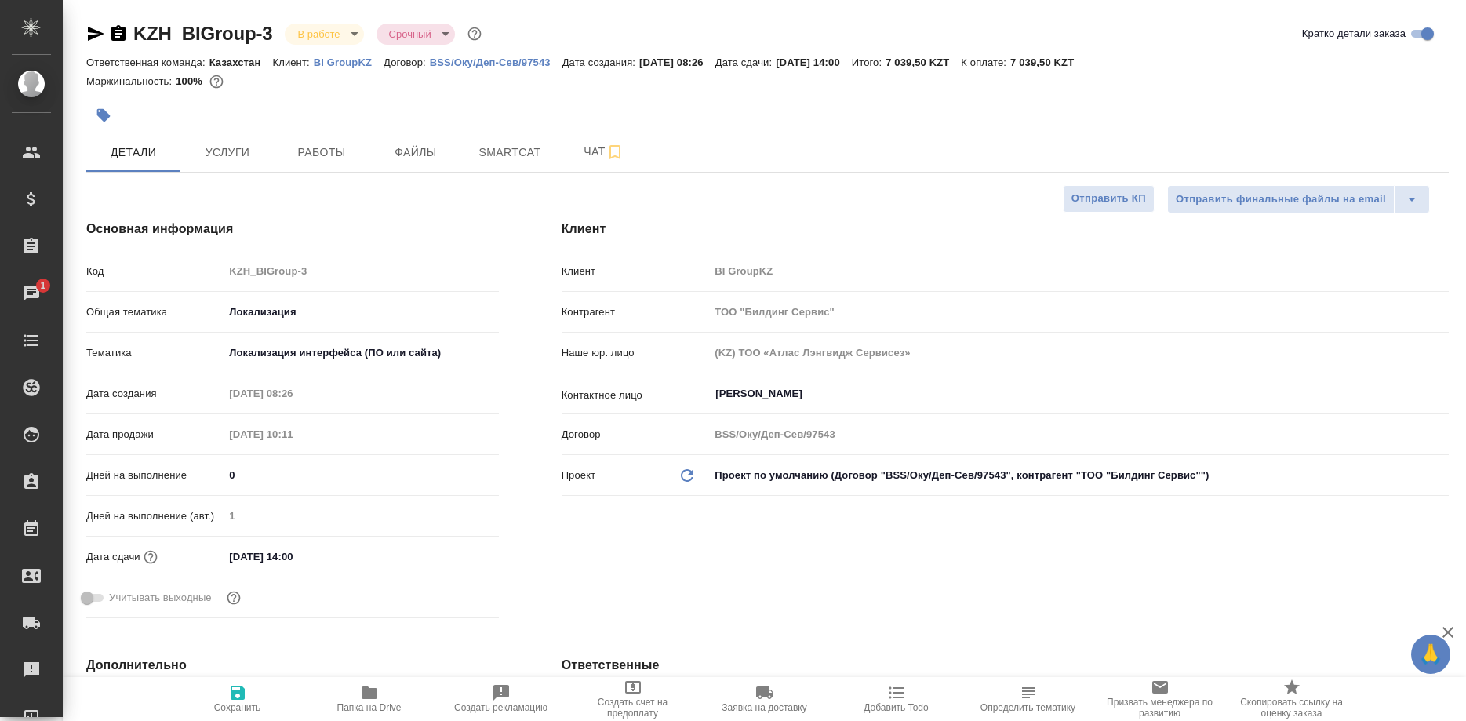
type textarea "x"
type input "[PERSON_NAME]"
type input "Журавлев Денис"
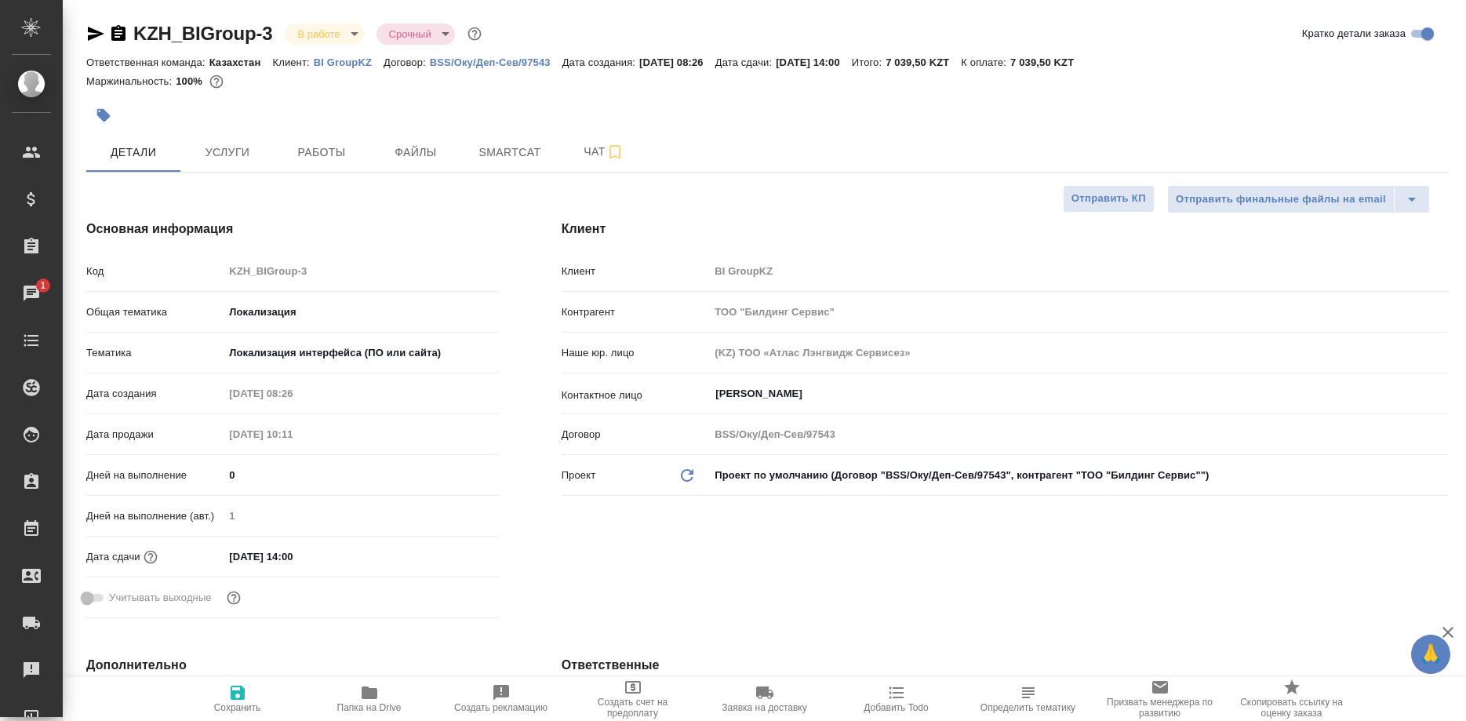
type textarea "x"
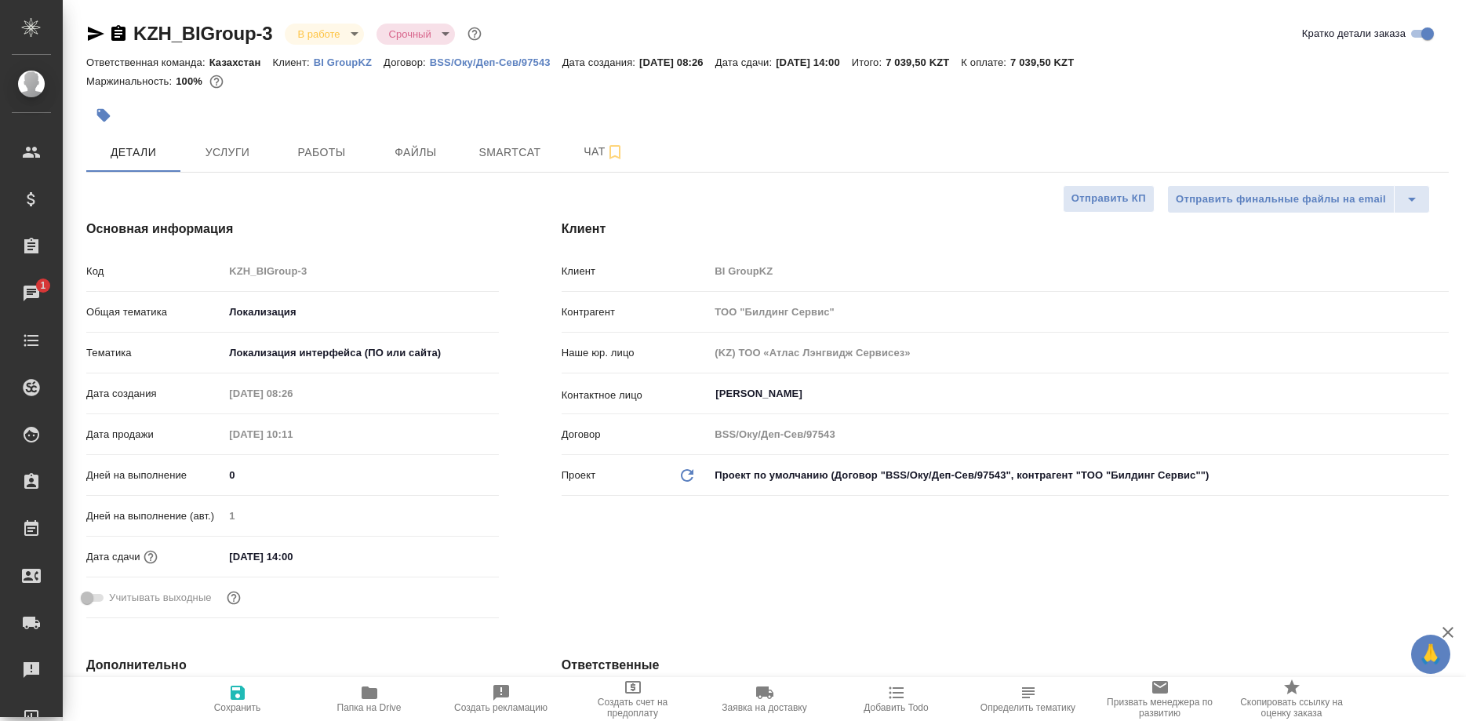
type textarea "x"
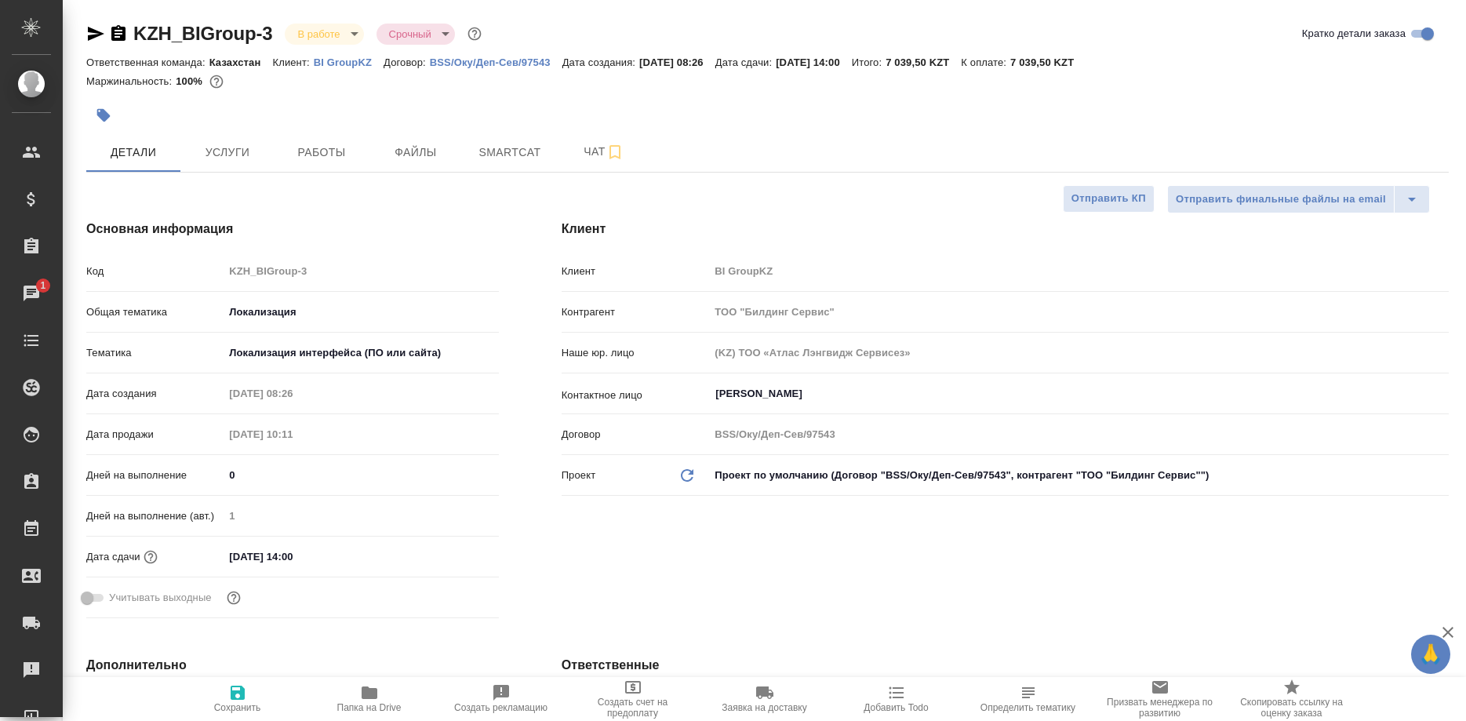
type textarea "x"
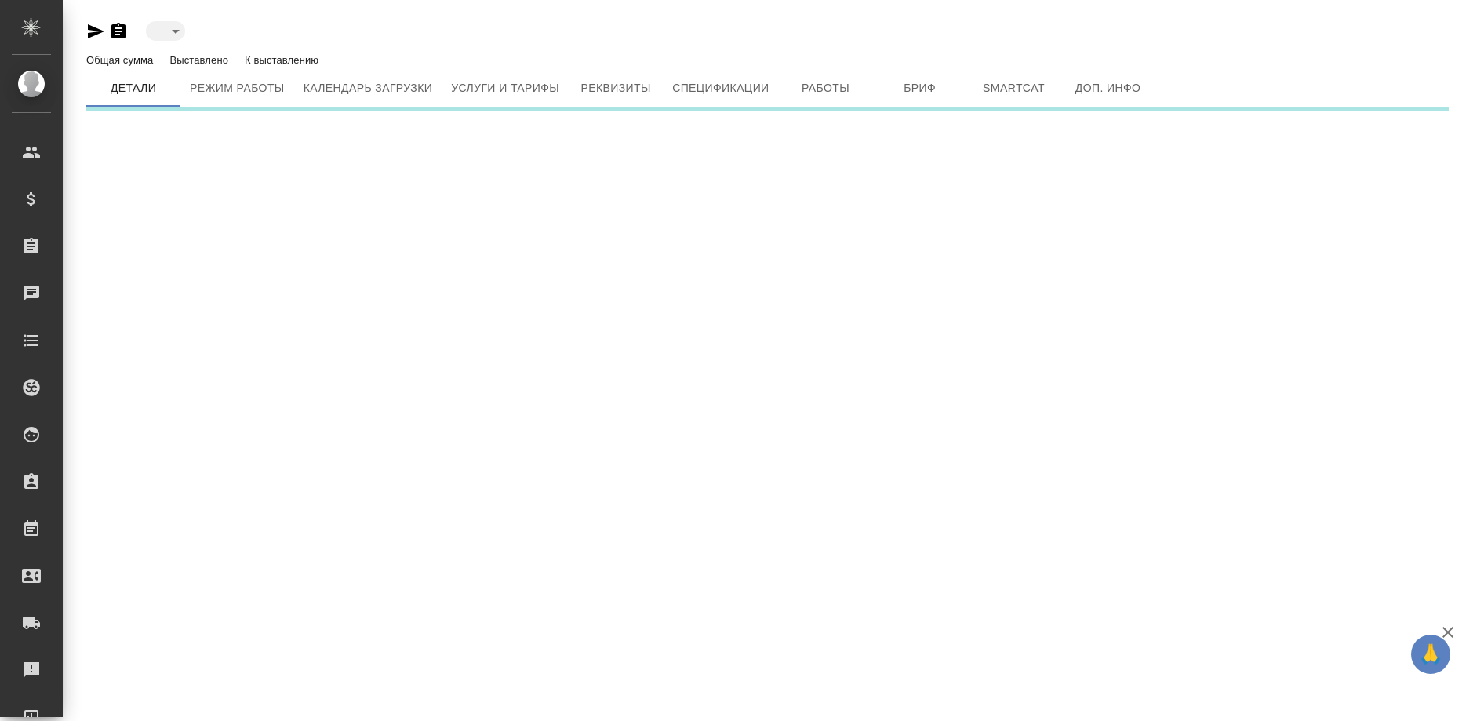
type input "active"
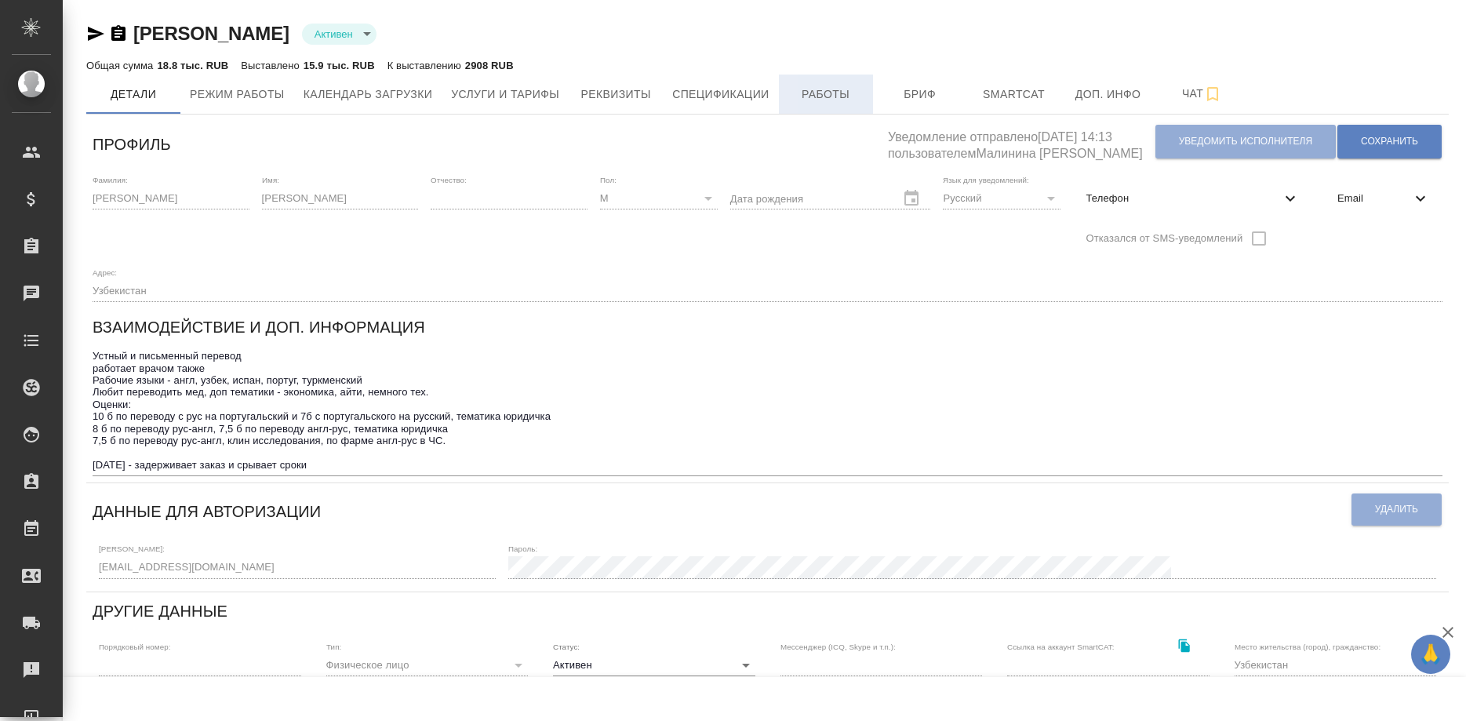
click at [823, 92] on span "Работы" at bounding box center [825, 95] width 75 height 20
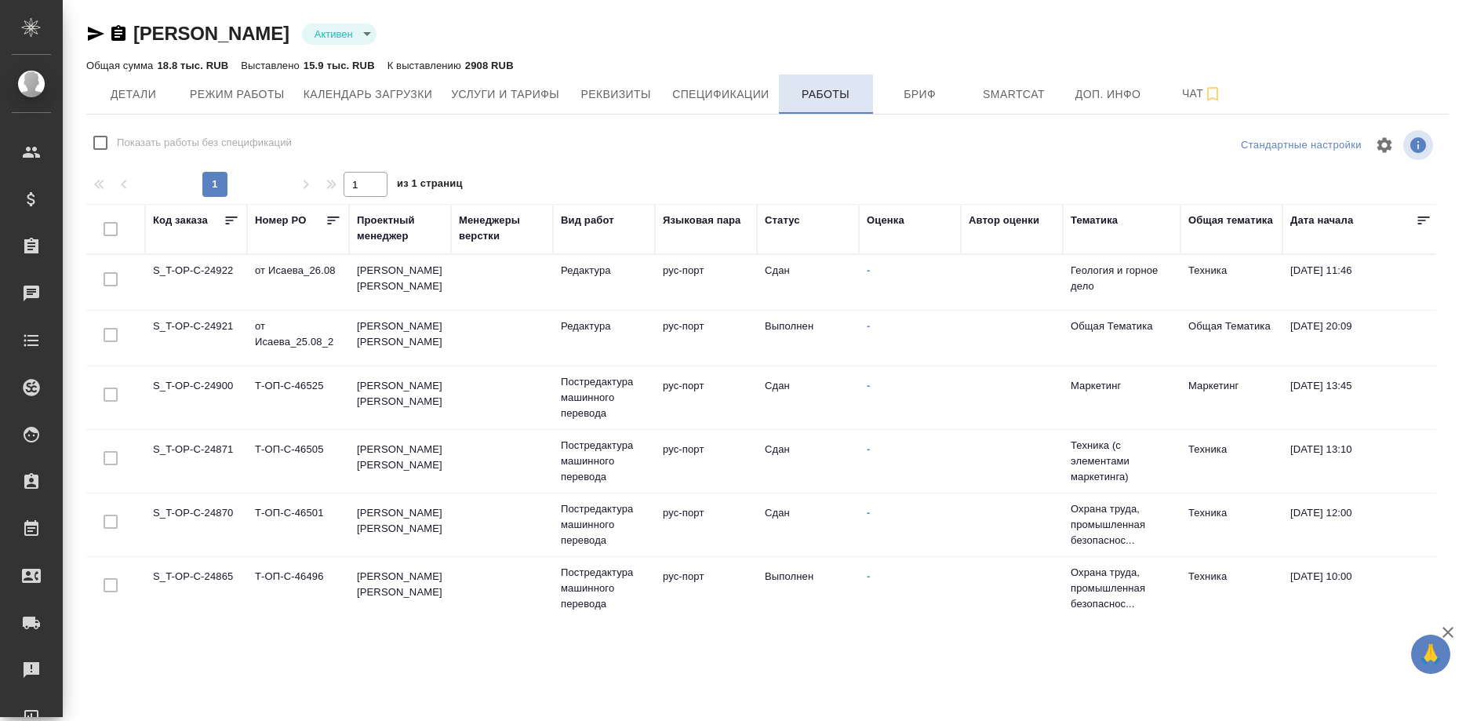
checkbox input "false"
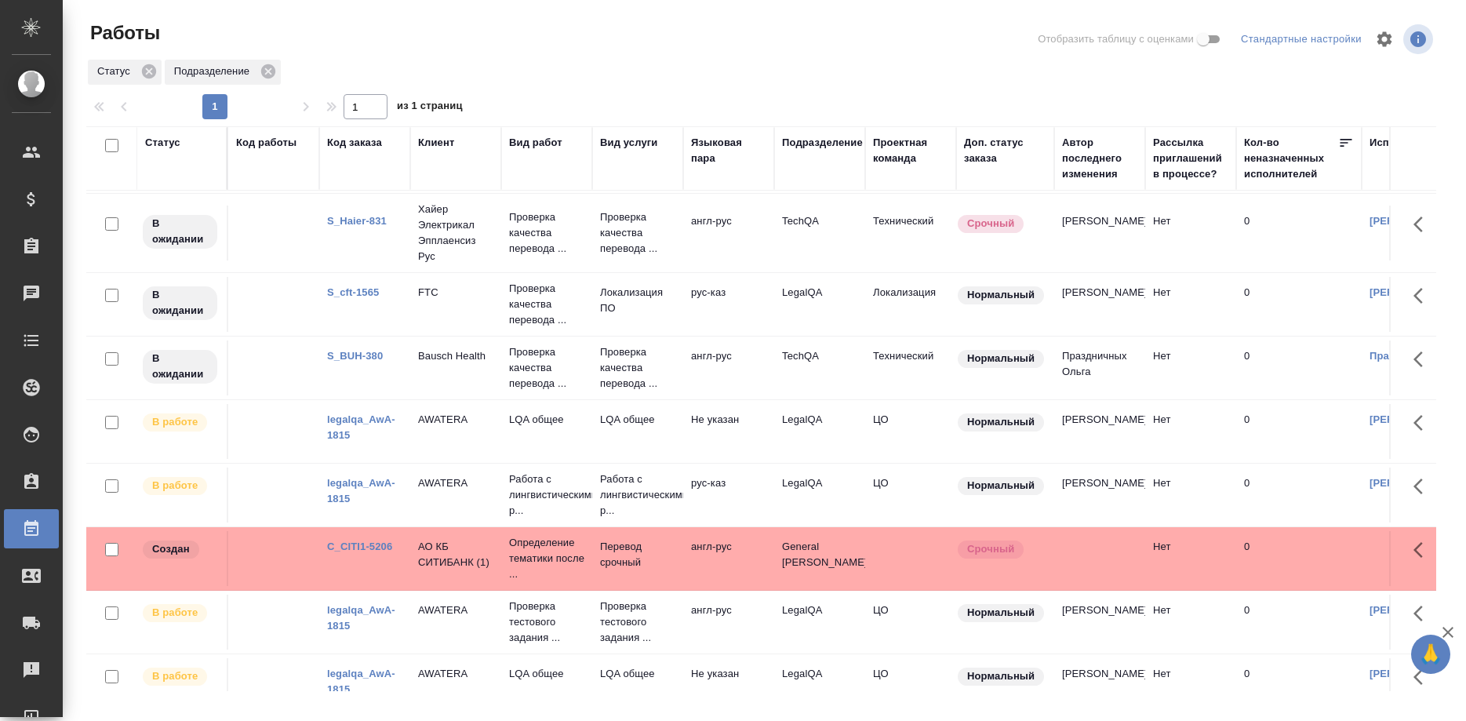
scroll to position [80, 0]
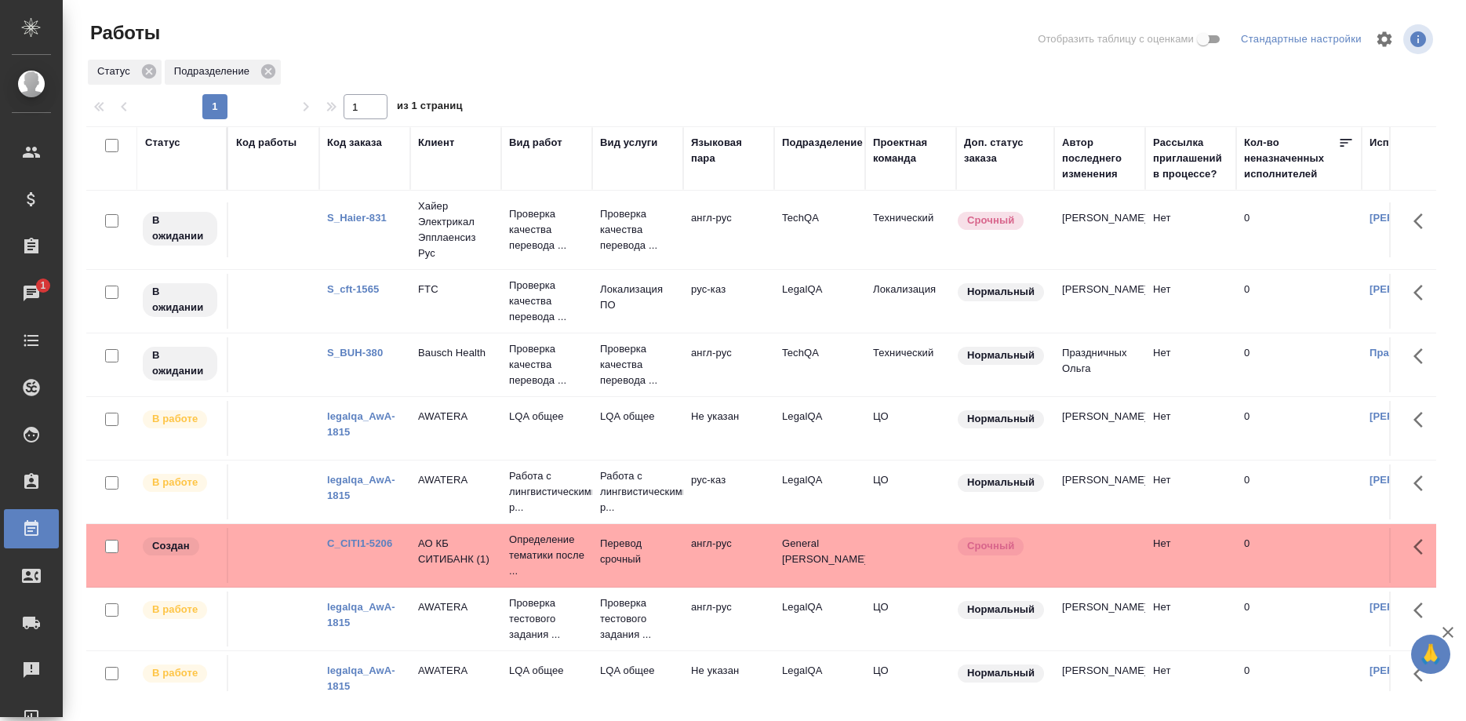
click at [365, 413] on link "legalqa_AwA-1815" at bounding box center [361, 423] width 68 height 27
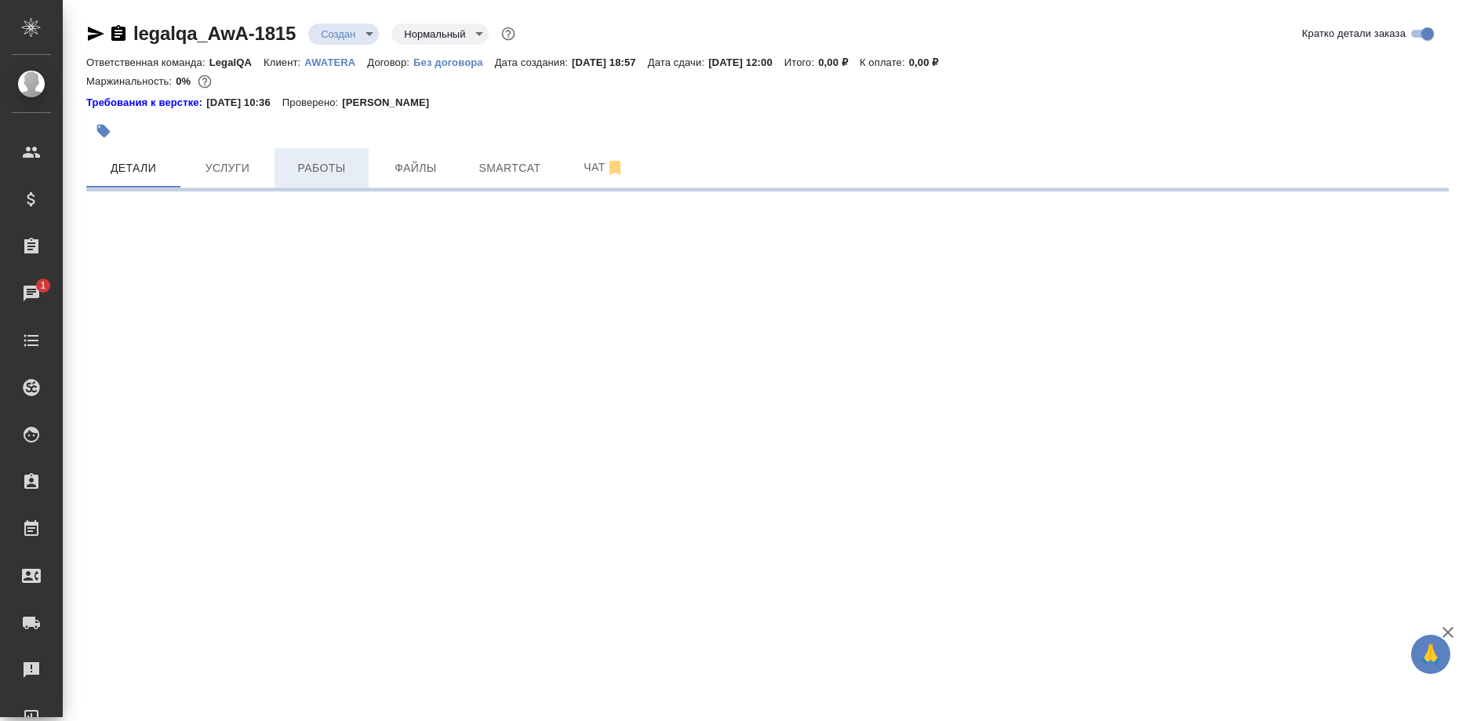
select select "RU"
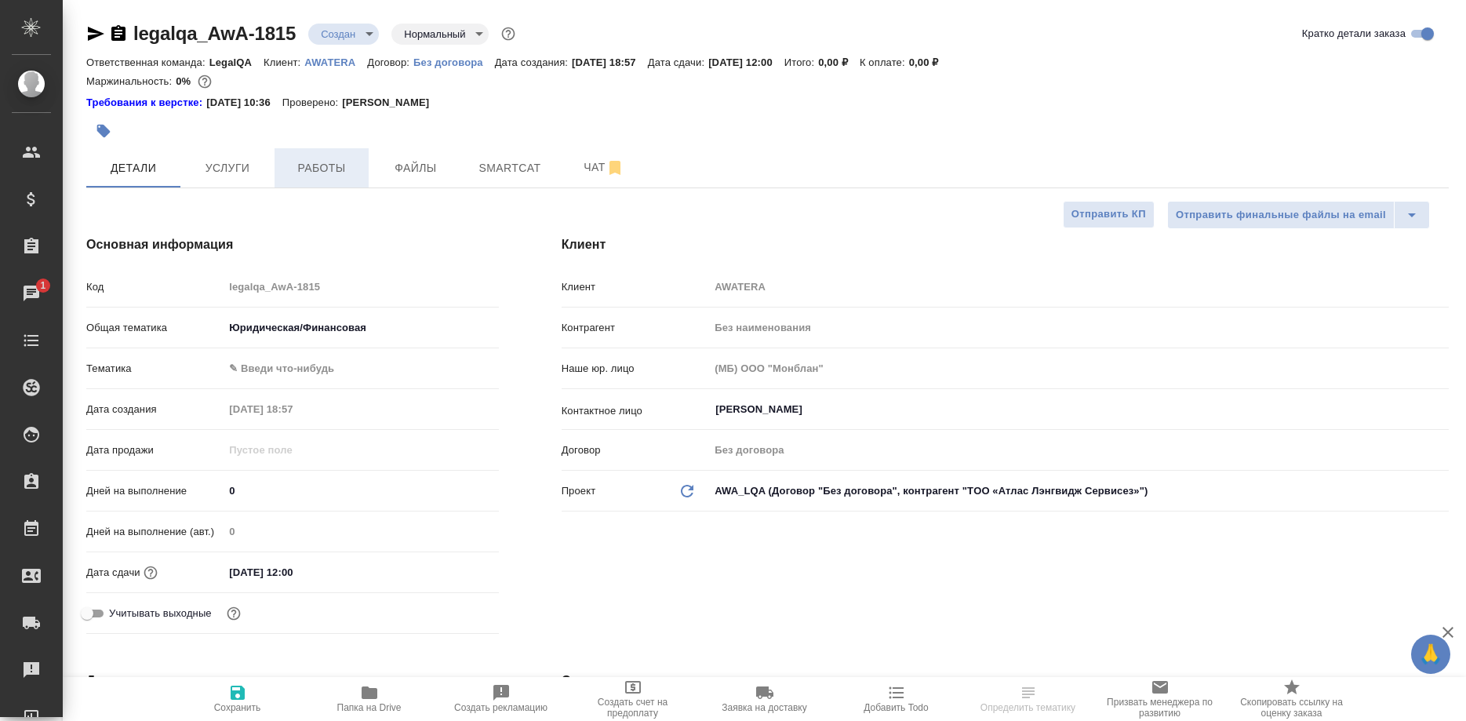
type textarea "x"
click at [329, 170] on span "Работы" at bounding box center [321, 168] width 75 height 20
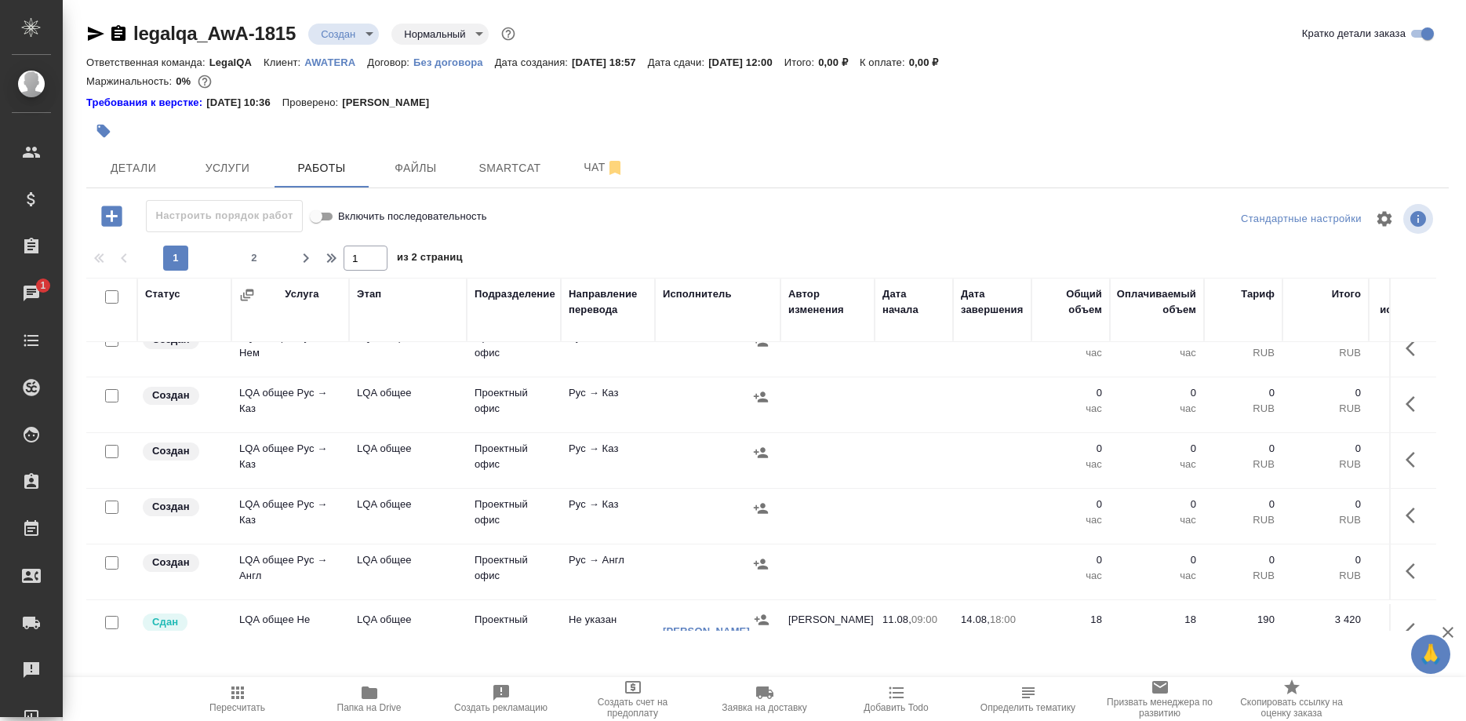
scroll to position [1199, 0]
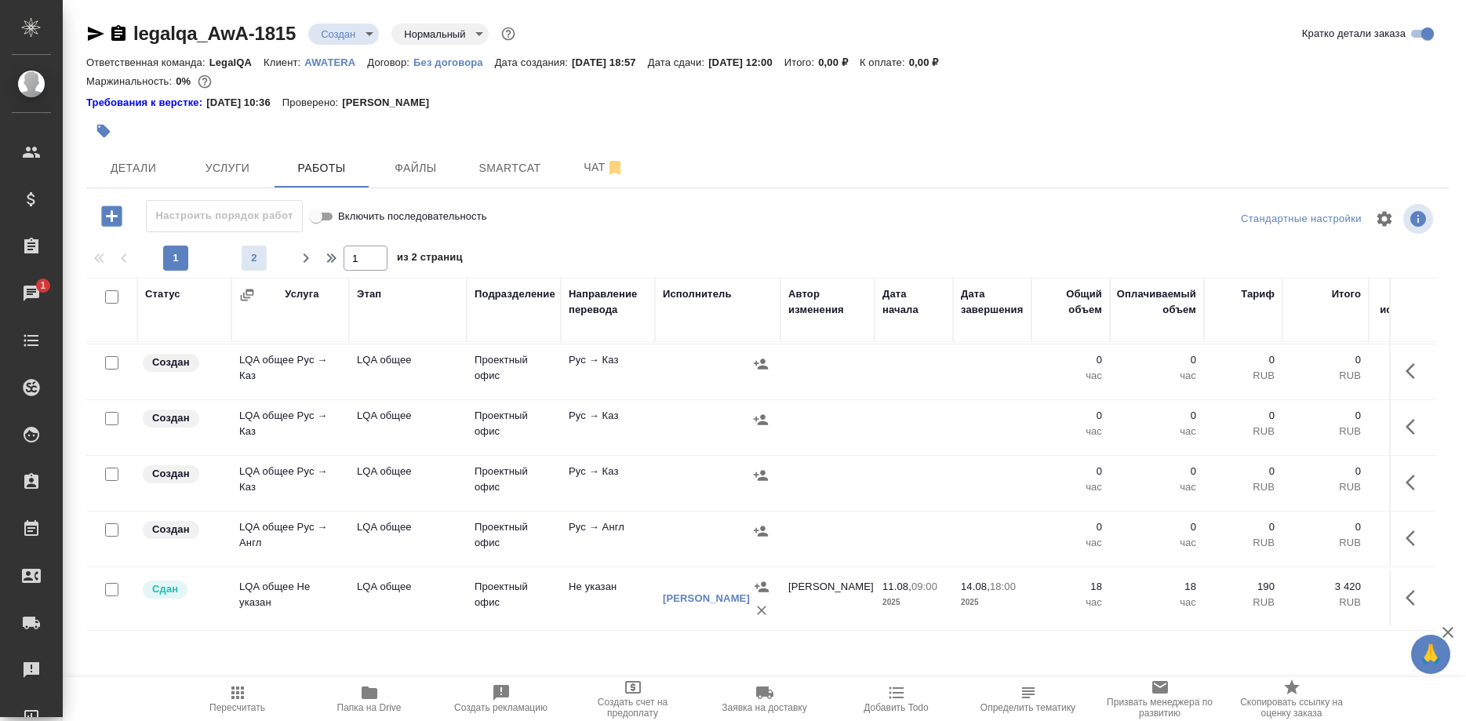
click at [249, 254] on span "2" at bounding box center [254, 258] width 25 height 16
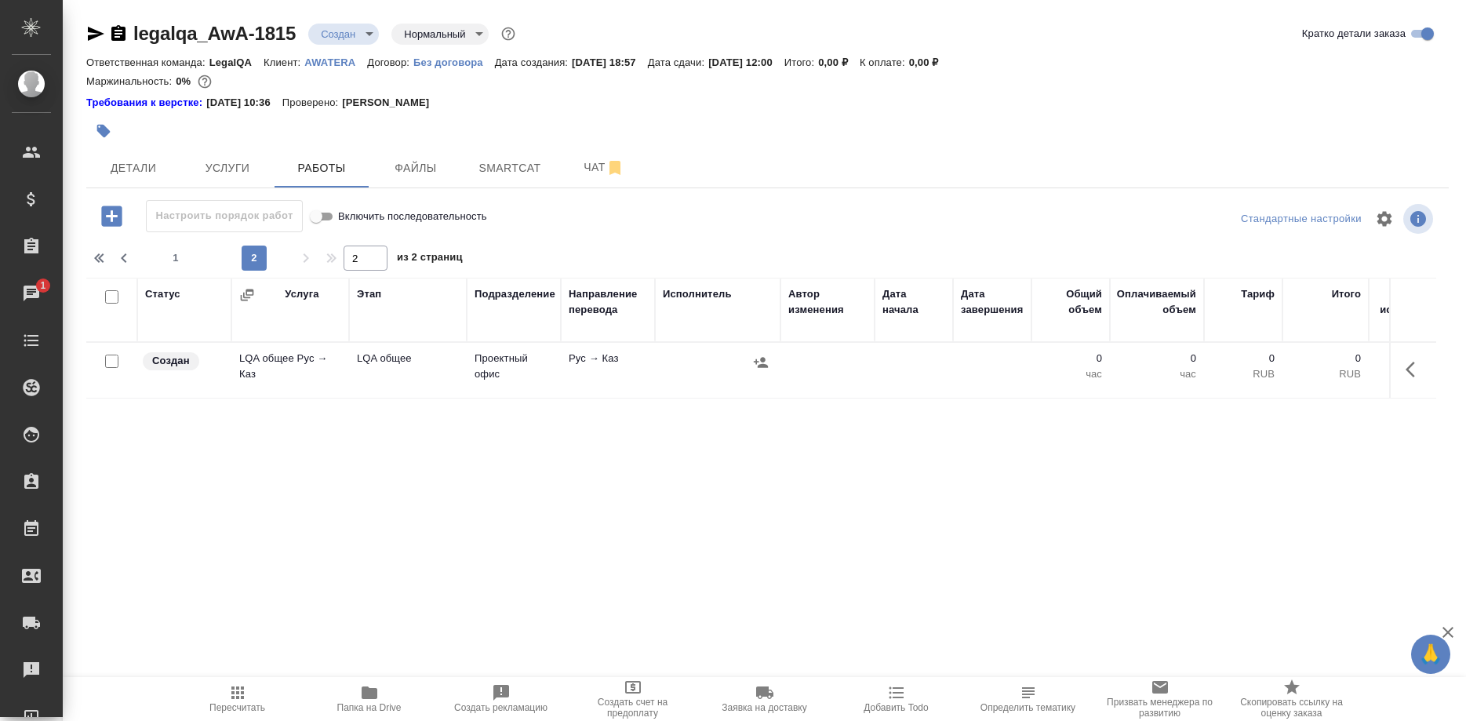
type input "2"
click at [1411, 373] on icon "button" at bounding box center [1410, 370] width 9 height 16
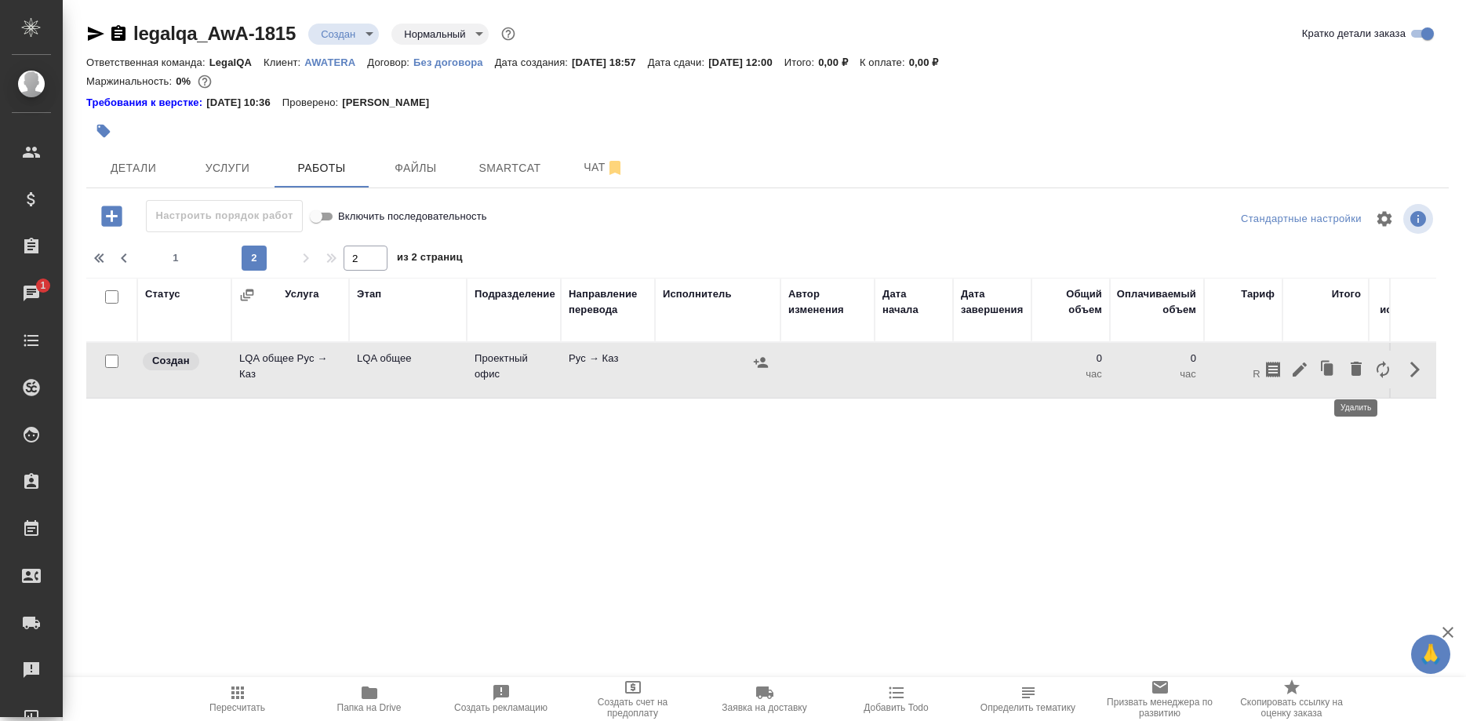
click at [1350, 370] on icon "button" at bounding box center [1356, 368] width 19 height 19
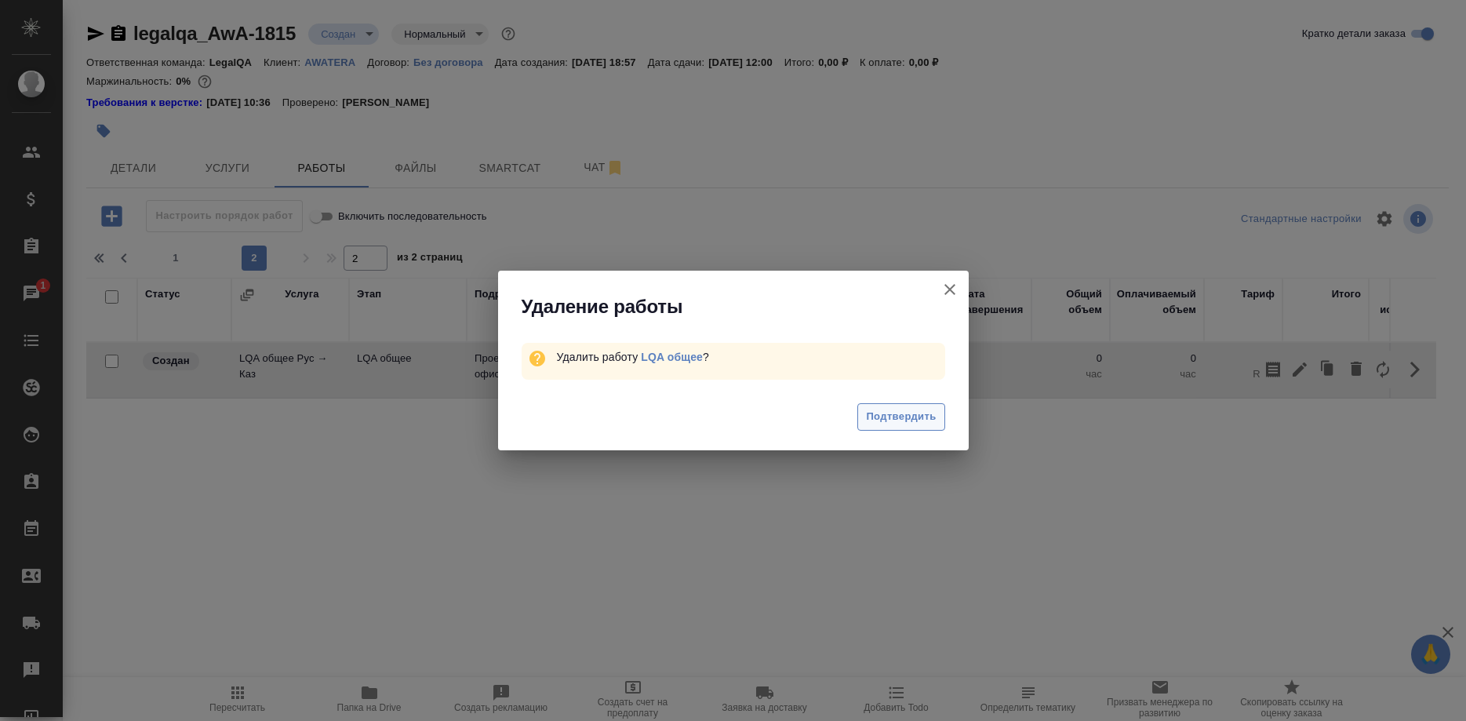
click at [914, 413] on span "Подтвердить" at bounding box center [901, 417] width 70 height 18
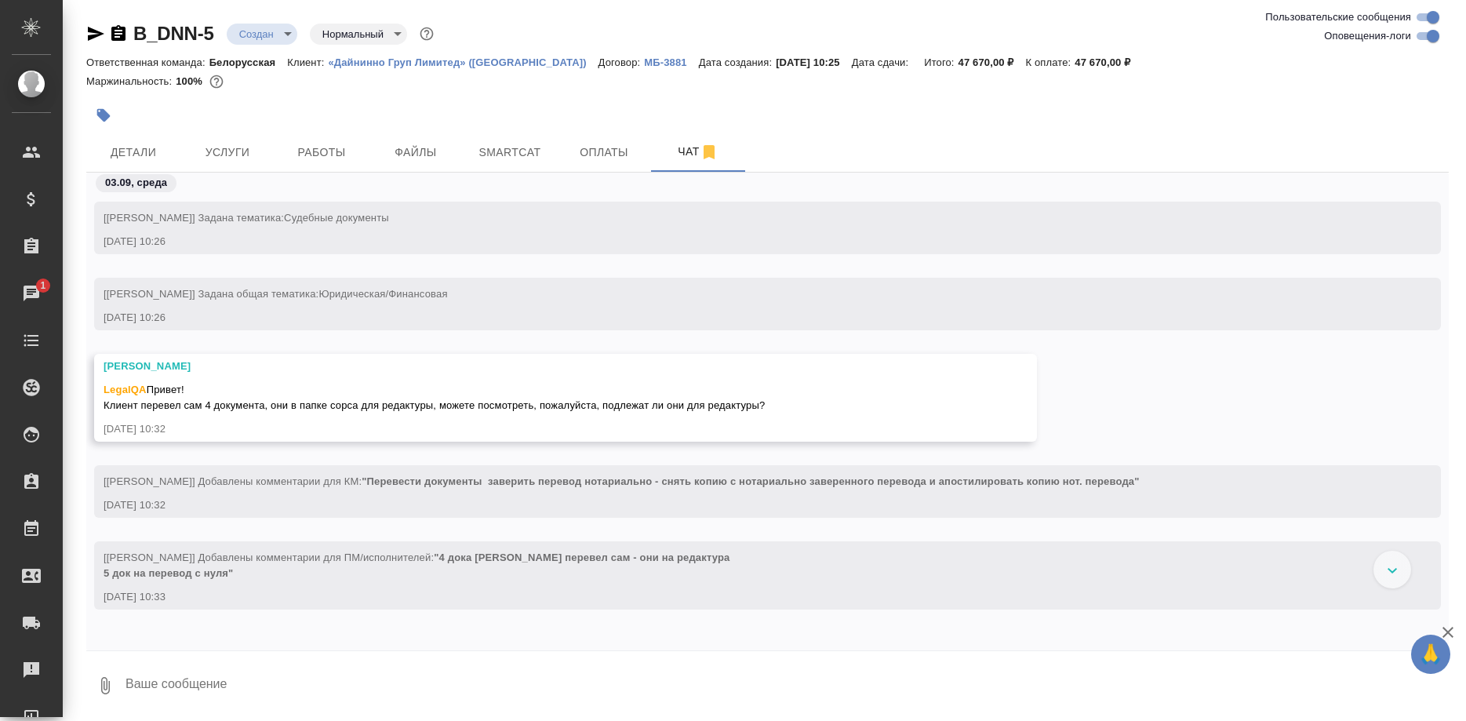
scroll to position [2, 0]
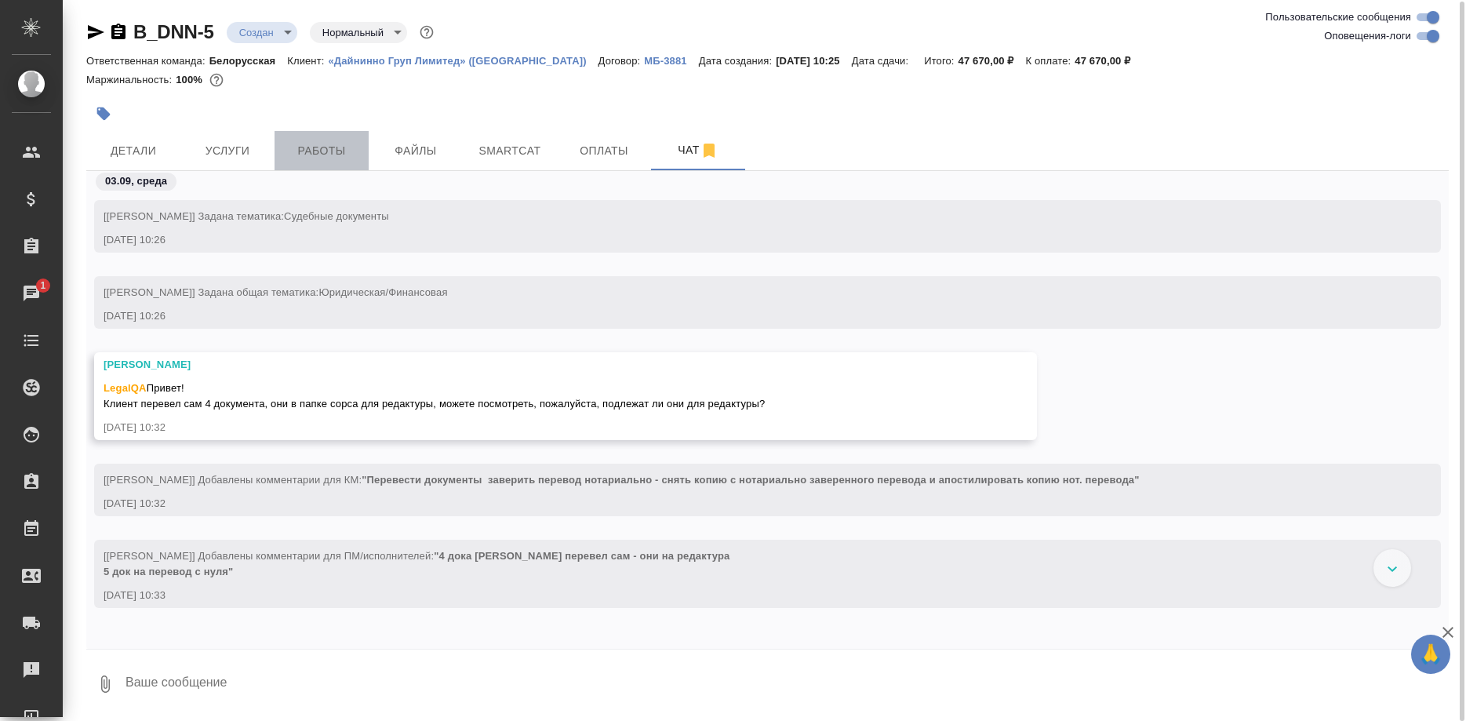
click at [329, 147] on span "Работы" at bounding box center [321, 151] width 75 height 20
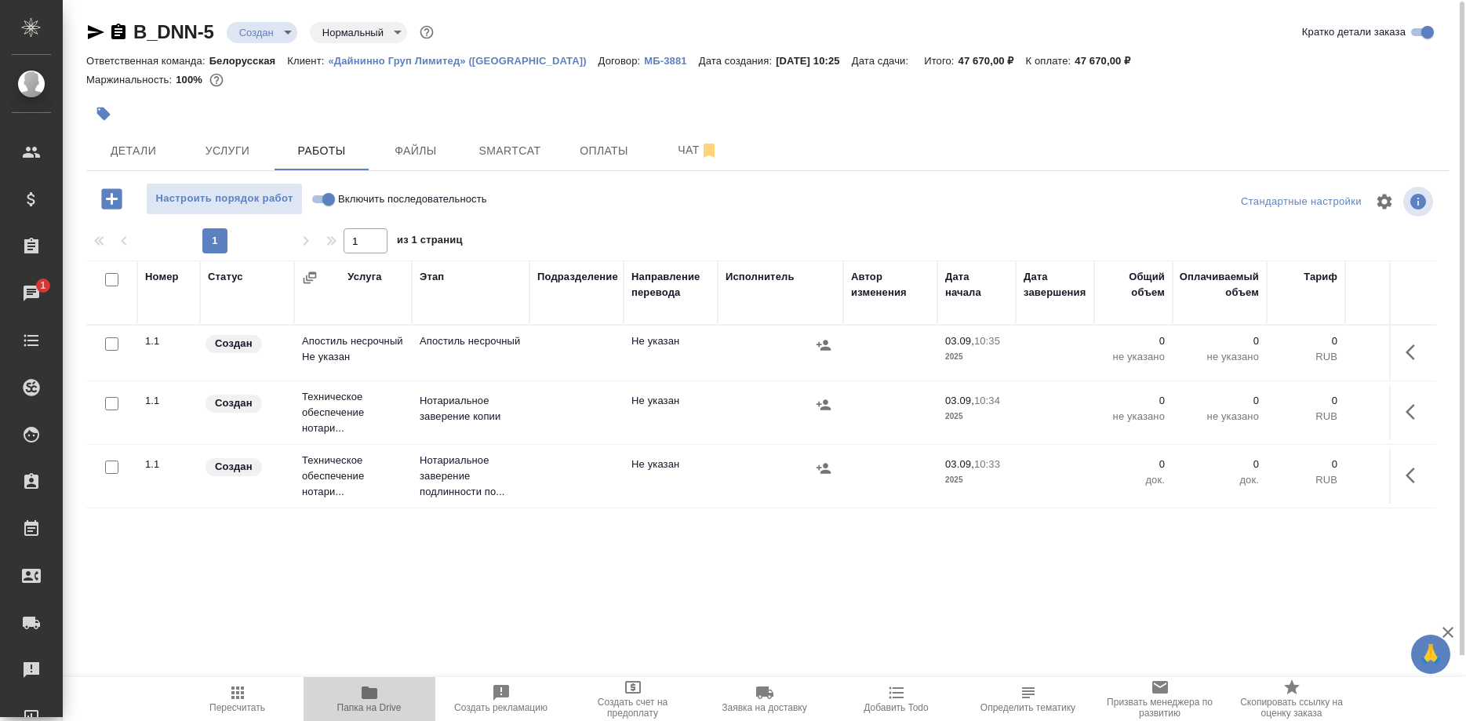
click at [370, 699] on icon "button" at bounding box center [369, 692] width 19 height 19
click at [671, 160] on span "Чат" at bounding box center [698, 150] width 75 height 20
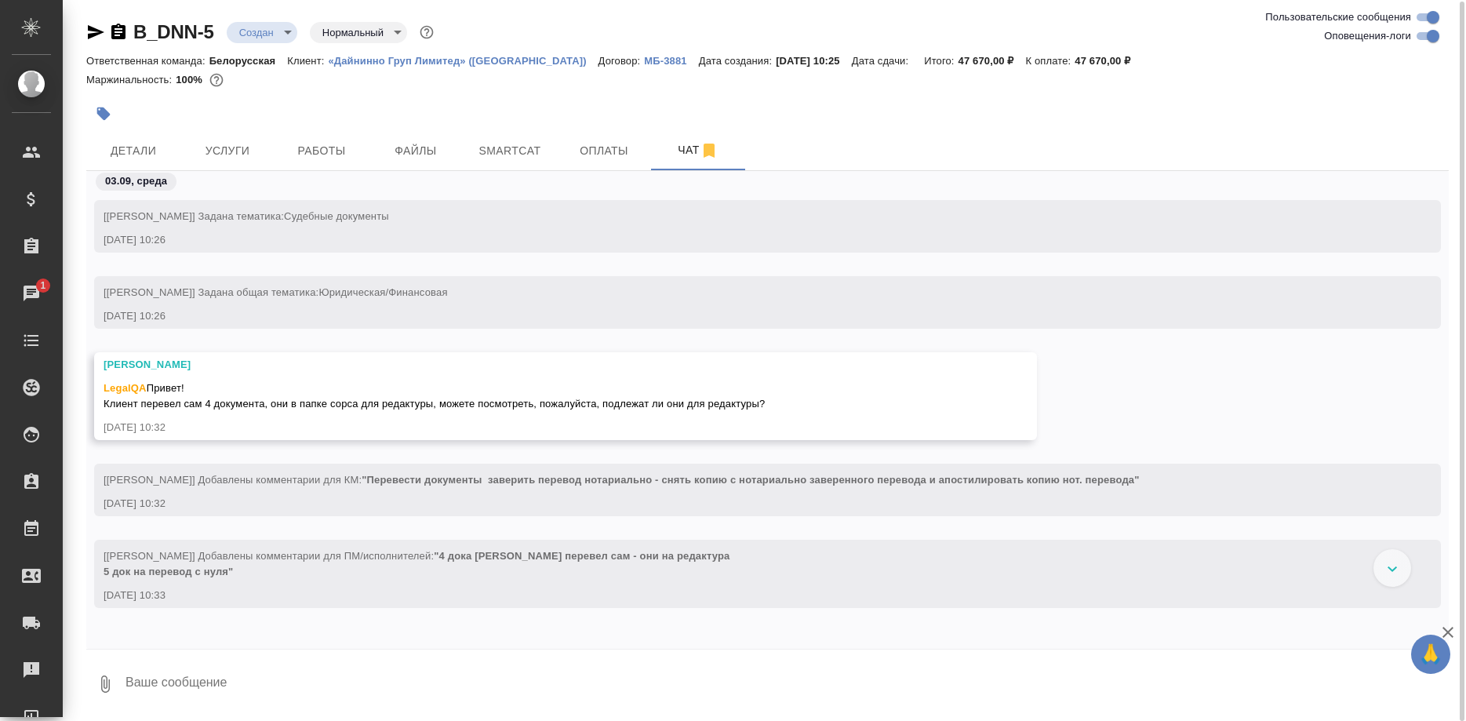
click at [414, 675] on textarea at bounding box center [786, 683] width 1325 height 53
type textarea "Привет! Направила коллеге на оценку"
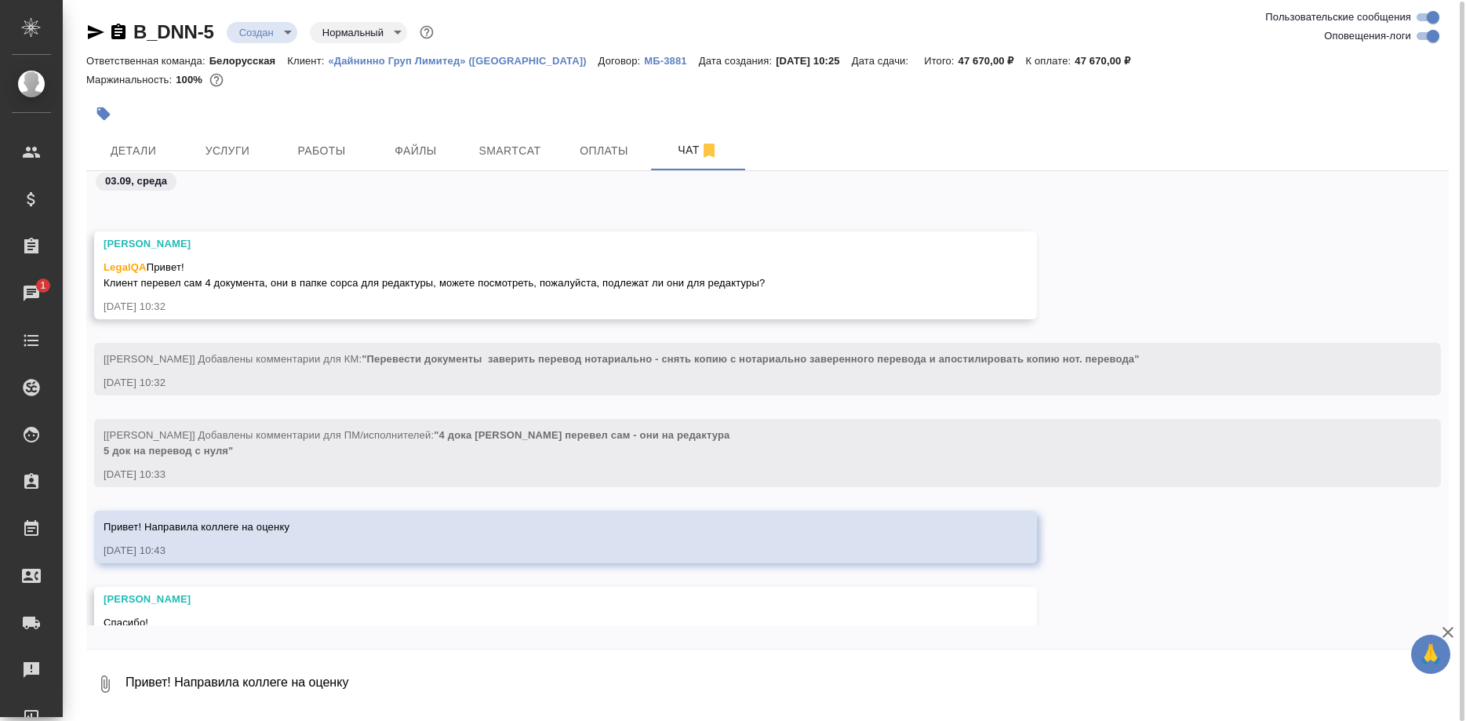
scroll to position [138, 0]
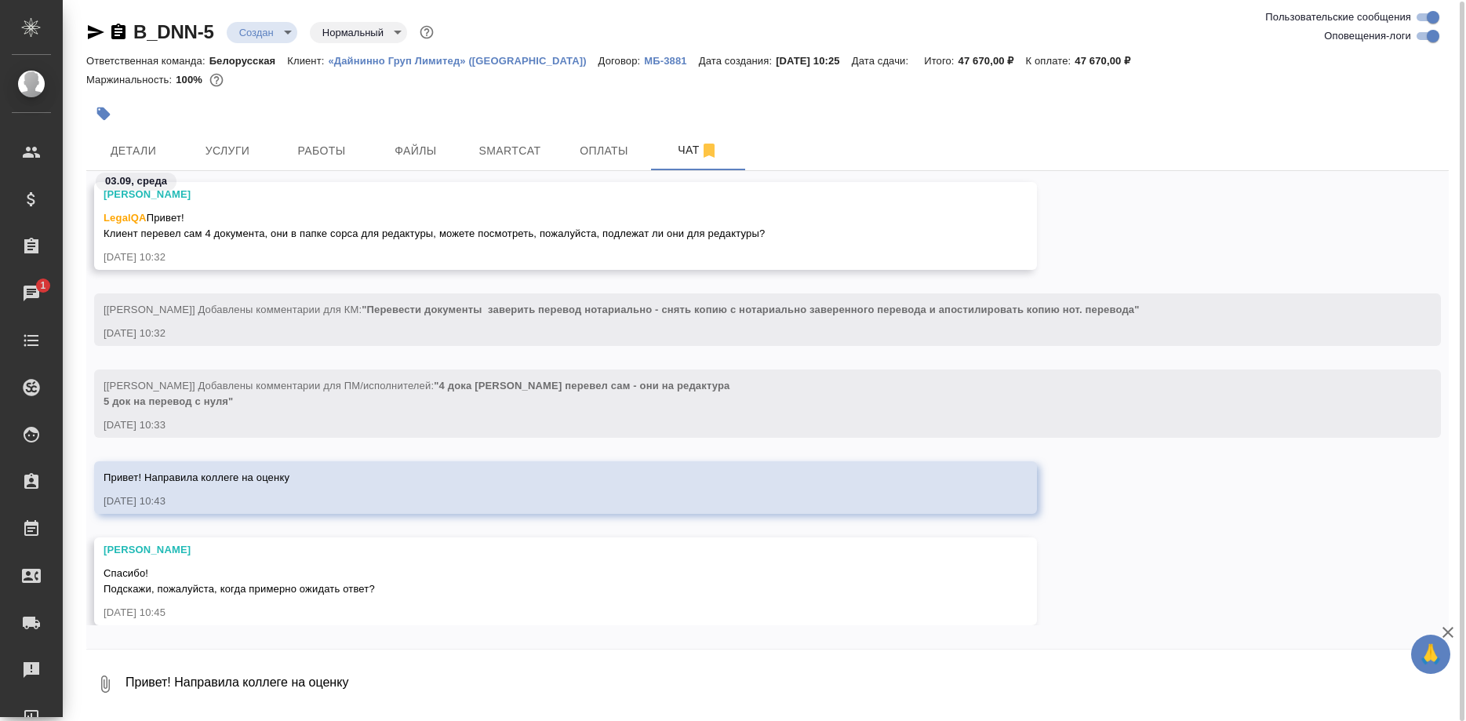
click at [380, 694] on textarea "Привет! Направила коллеге на оценку" at bounding box center [786, 683] width 1325 height 53
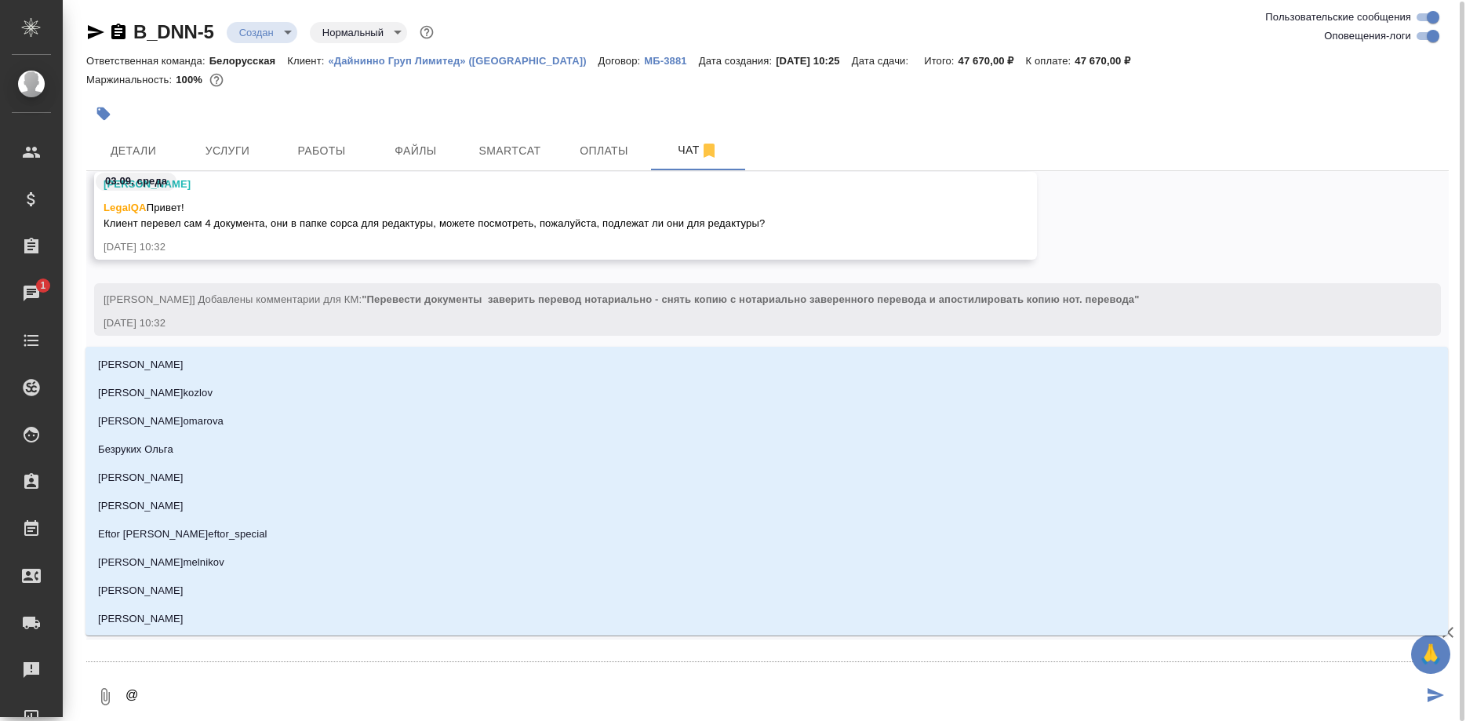
type textarea "@з"
type input "з"
type textarea "@зо"
type input "зо"
type textarea "@зор"
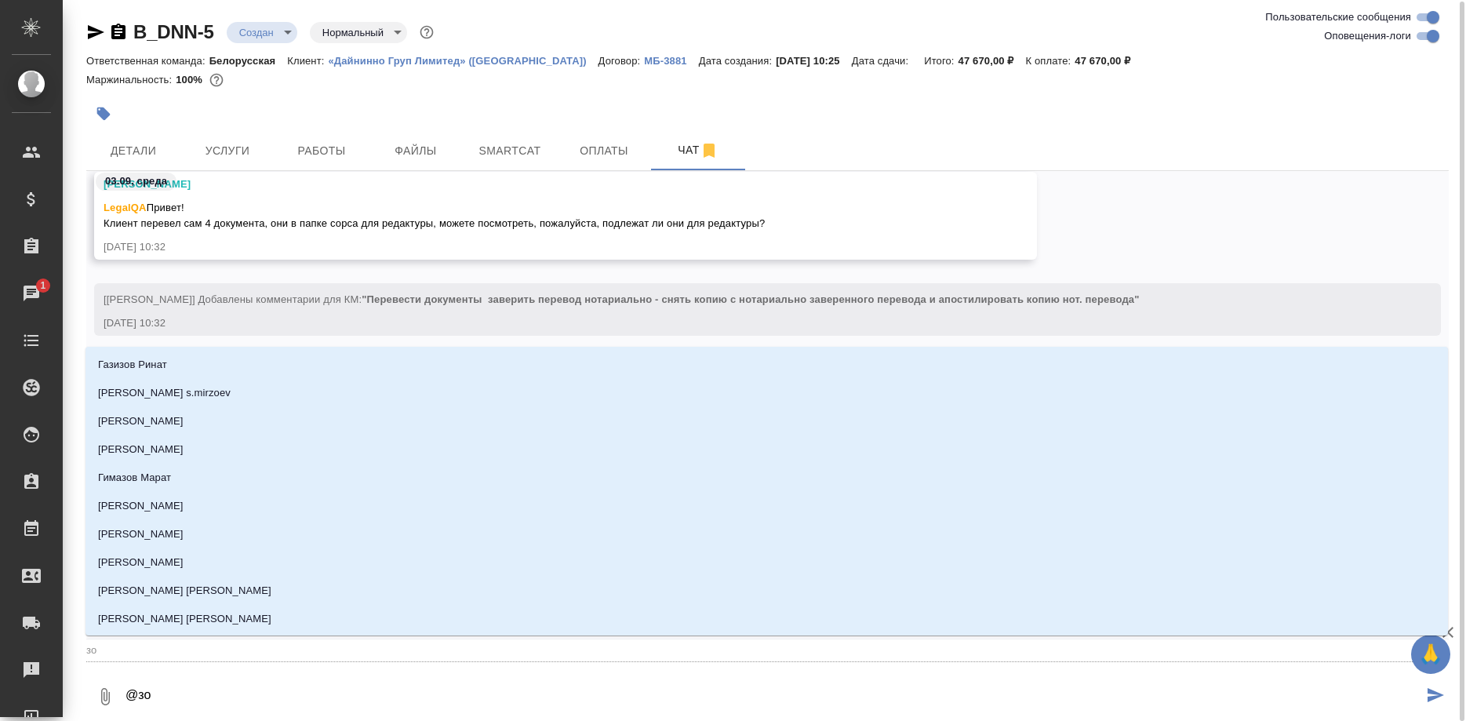
type input "зор"
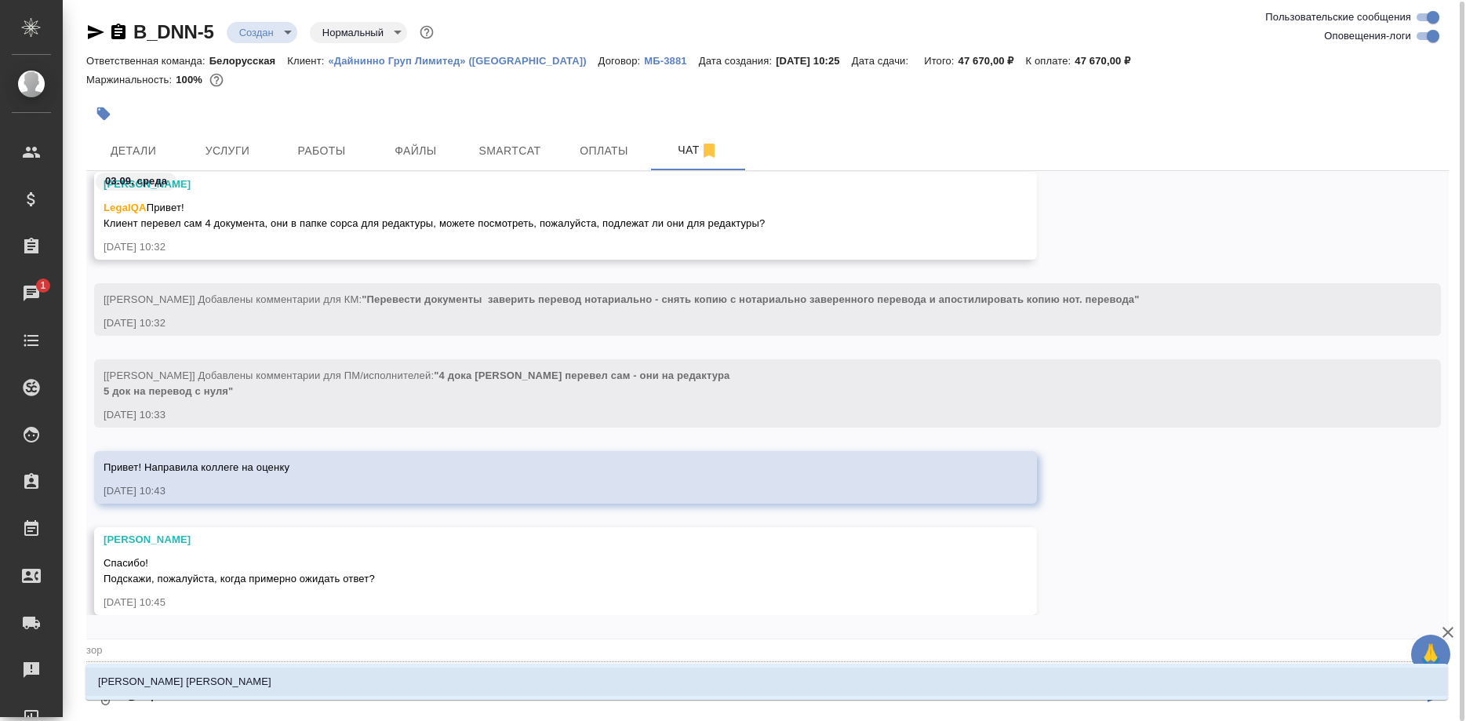
type textarea "@зоря"
type input "зоря"
click at [202, 682] on li "Зоря Татьяна" at bounding box center [767, 682] width 1363 height 28
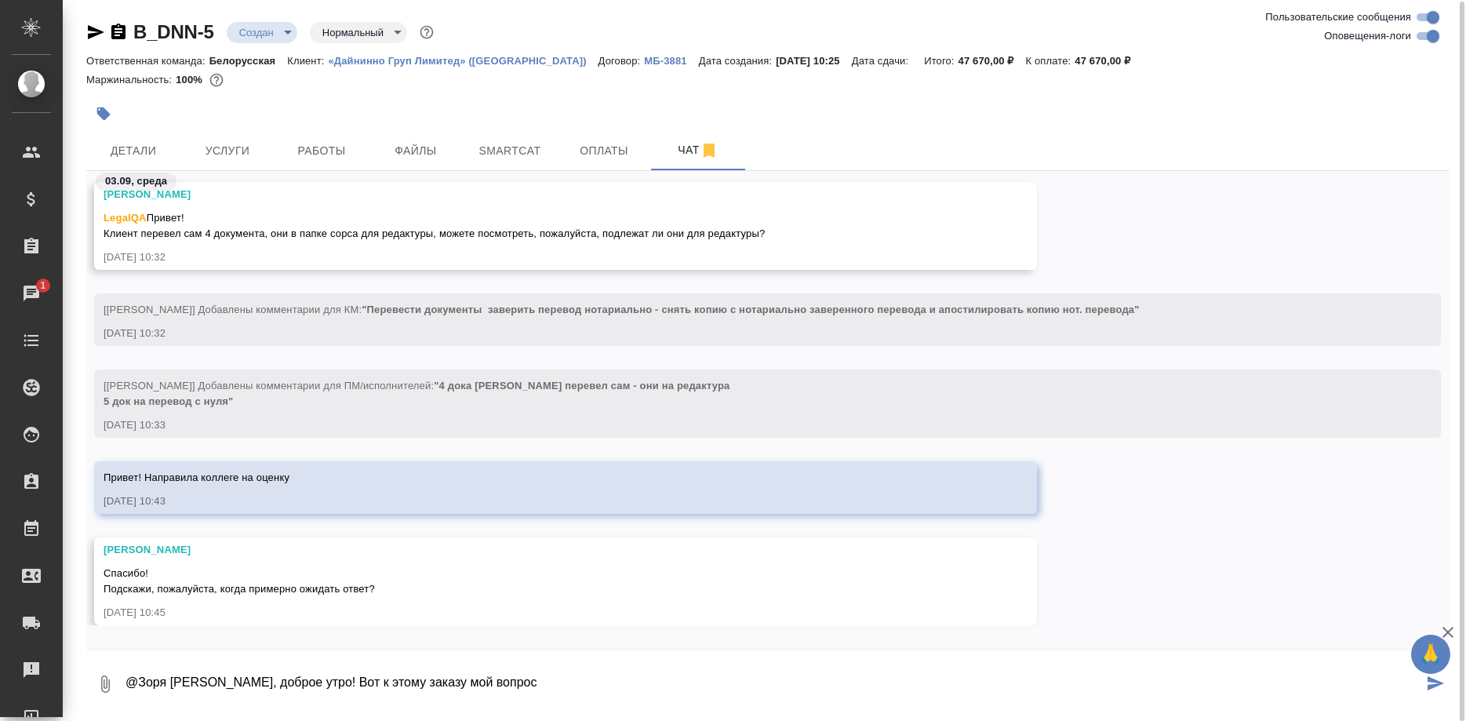
type textarea "@Зоря Татьяна, доброе утро! Вот к этому заказу мой вопрос"
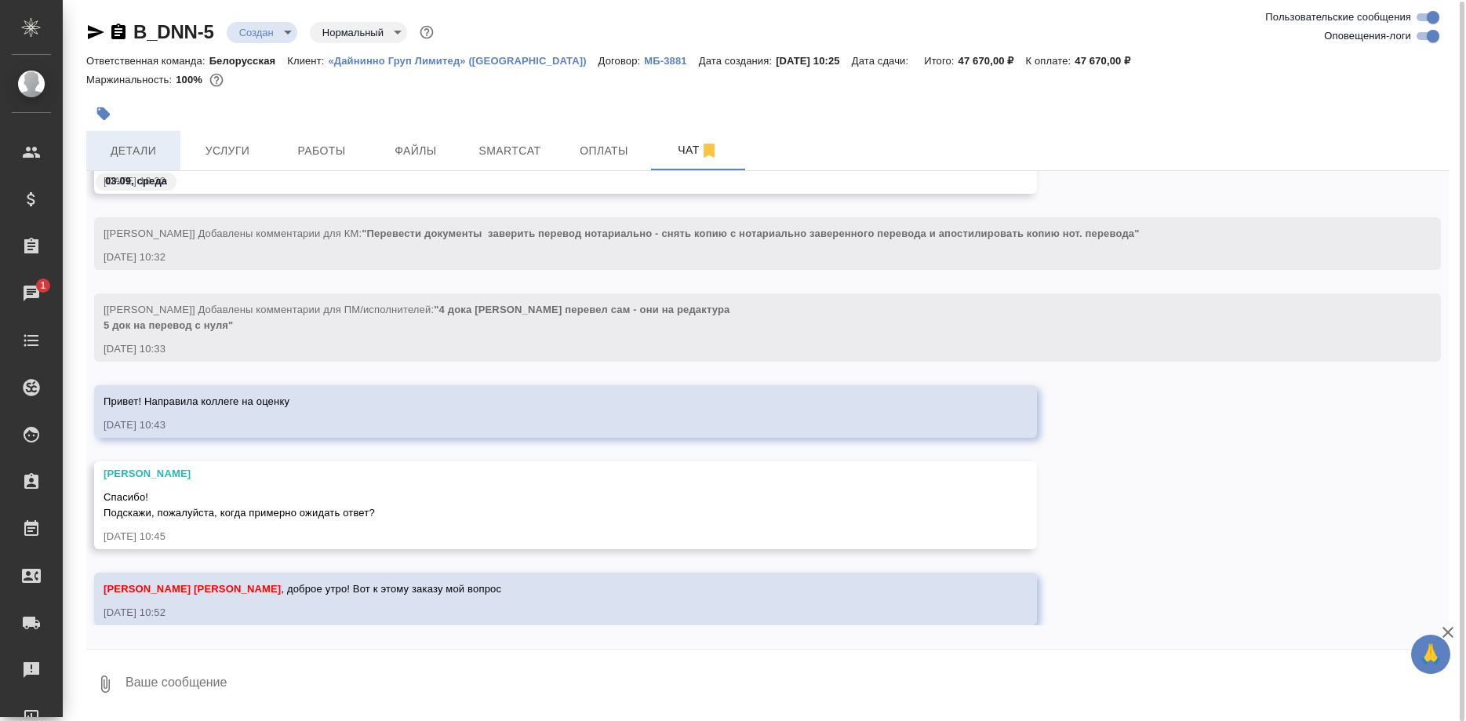
click at [144, 147] on span "Детали" at bounding box center [133, 151] width 75 height 20
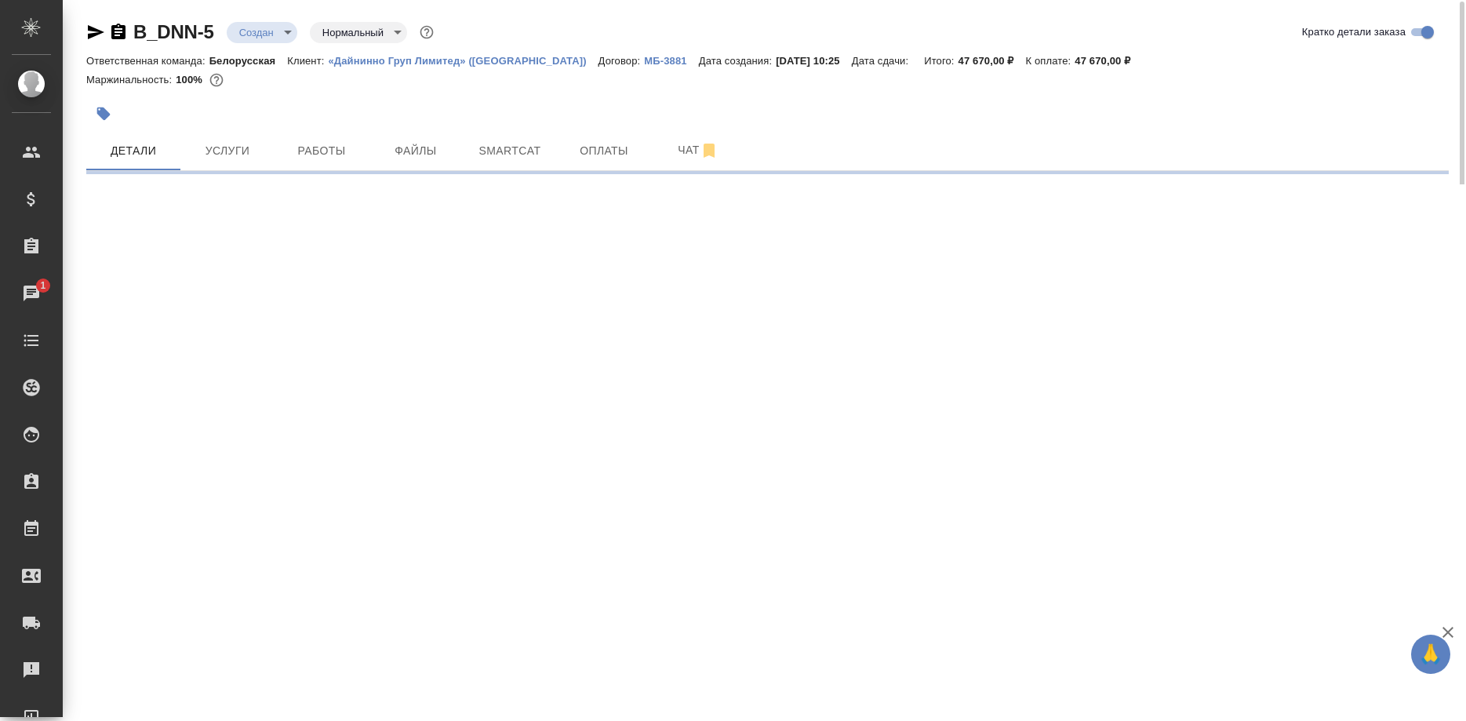
select select "RU"
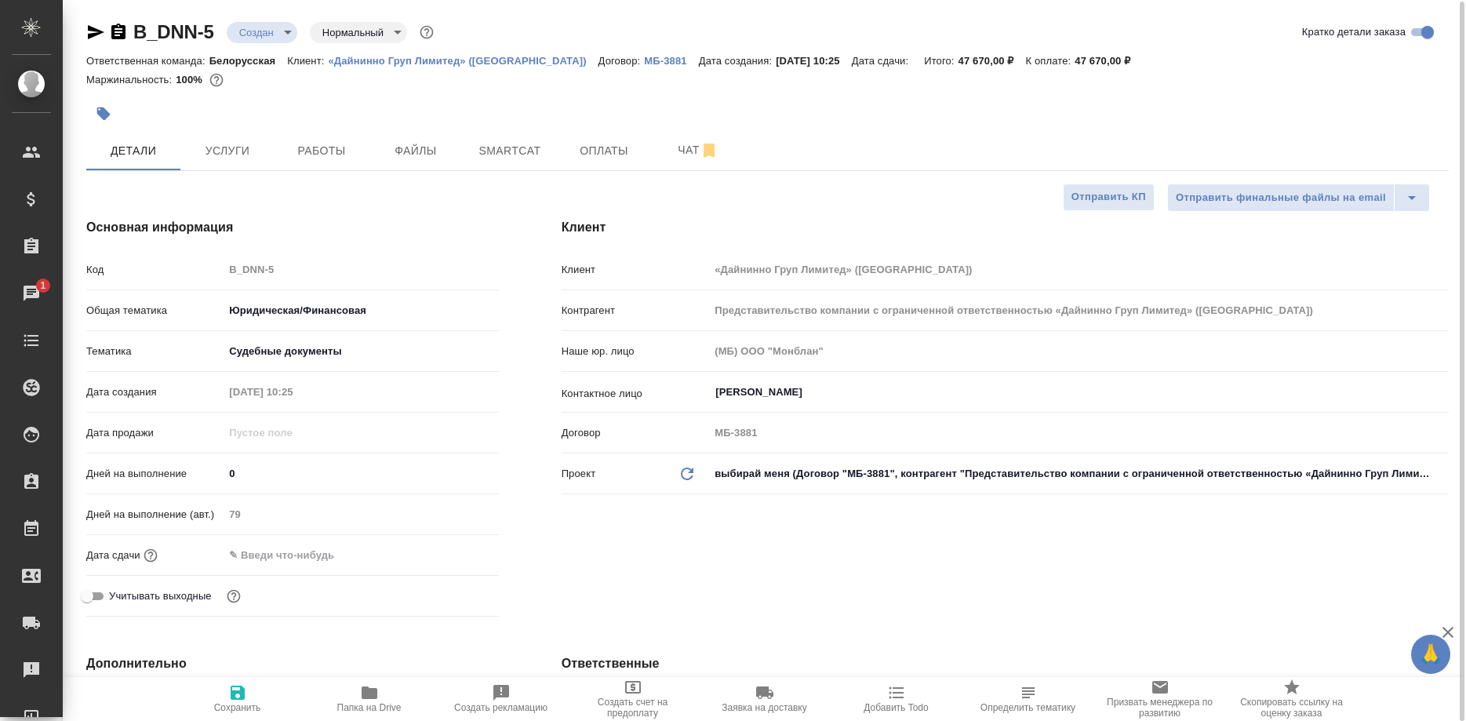
type textarea "x"
click at [664, 159] on span "Чат" at bounding box center [698, 152] width 75 height 20
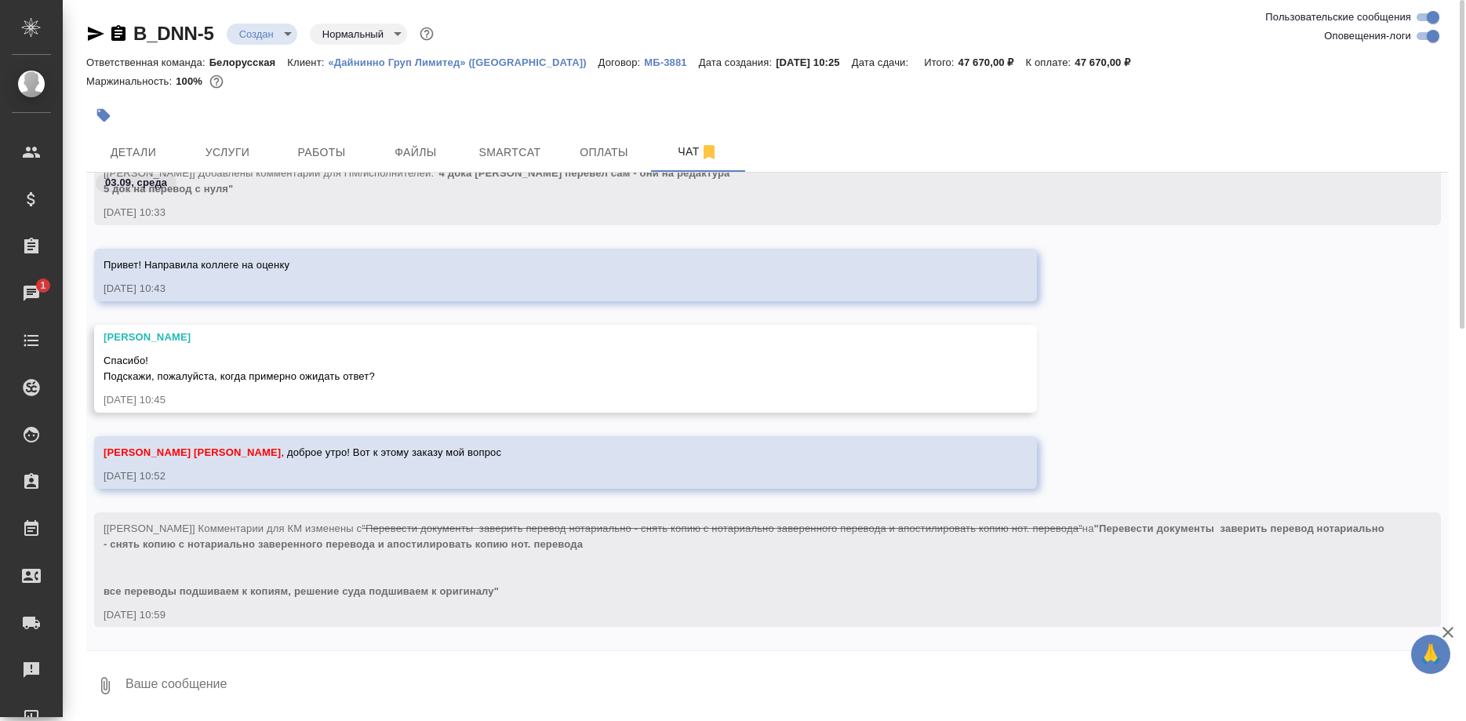
scroll to position [2, 0]
click at [620, 673] on textarea at bounding box center [786, 683] width 1325 height 53
paste textarea "Местами напоминает машинку, адреса/имена сделаны совсем не под нот, но в целом …"
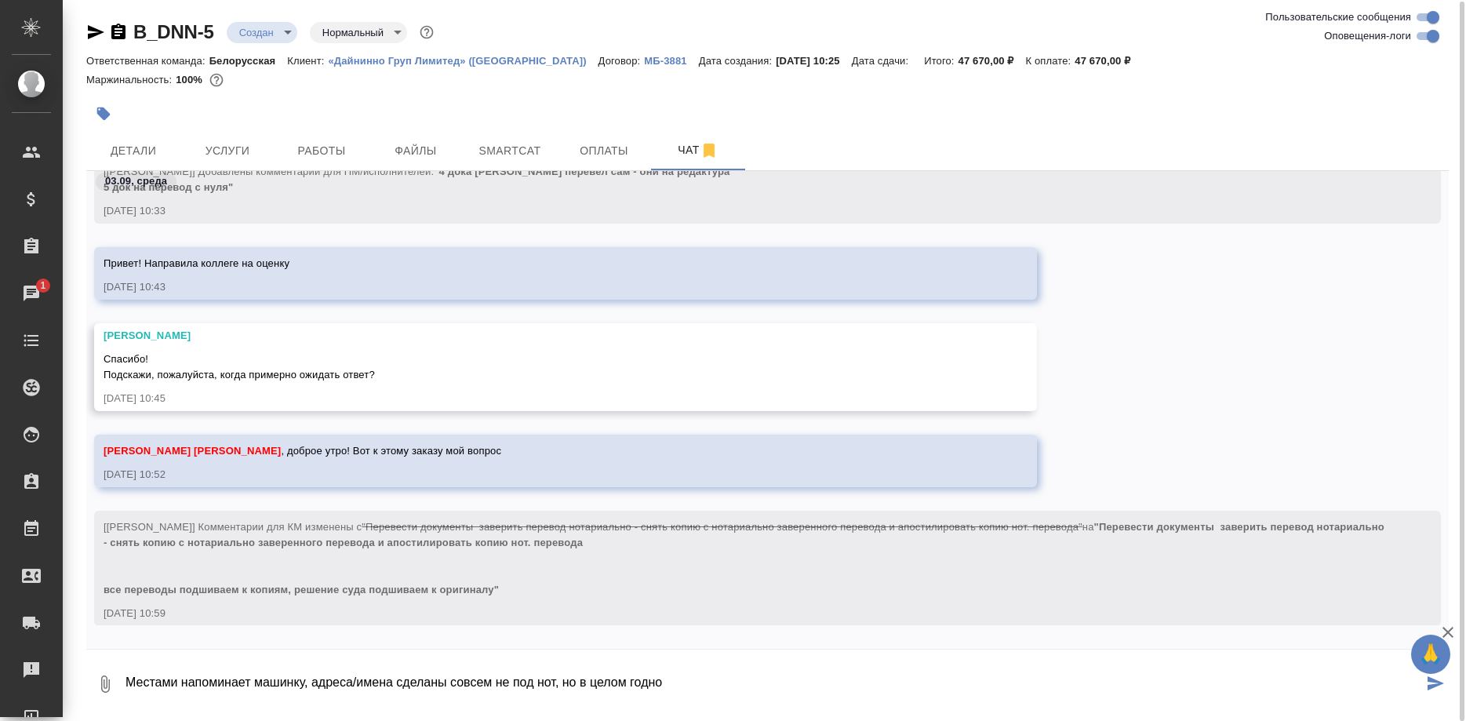
type textarea "Местами напоминает машинку, адреса/имена сделаны совсем не под нот, но в целом …"
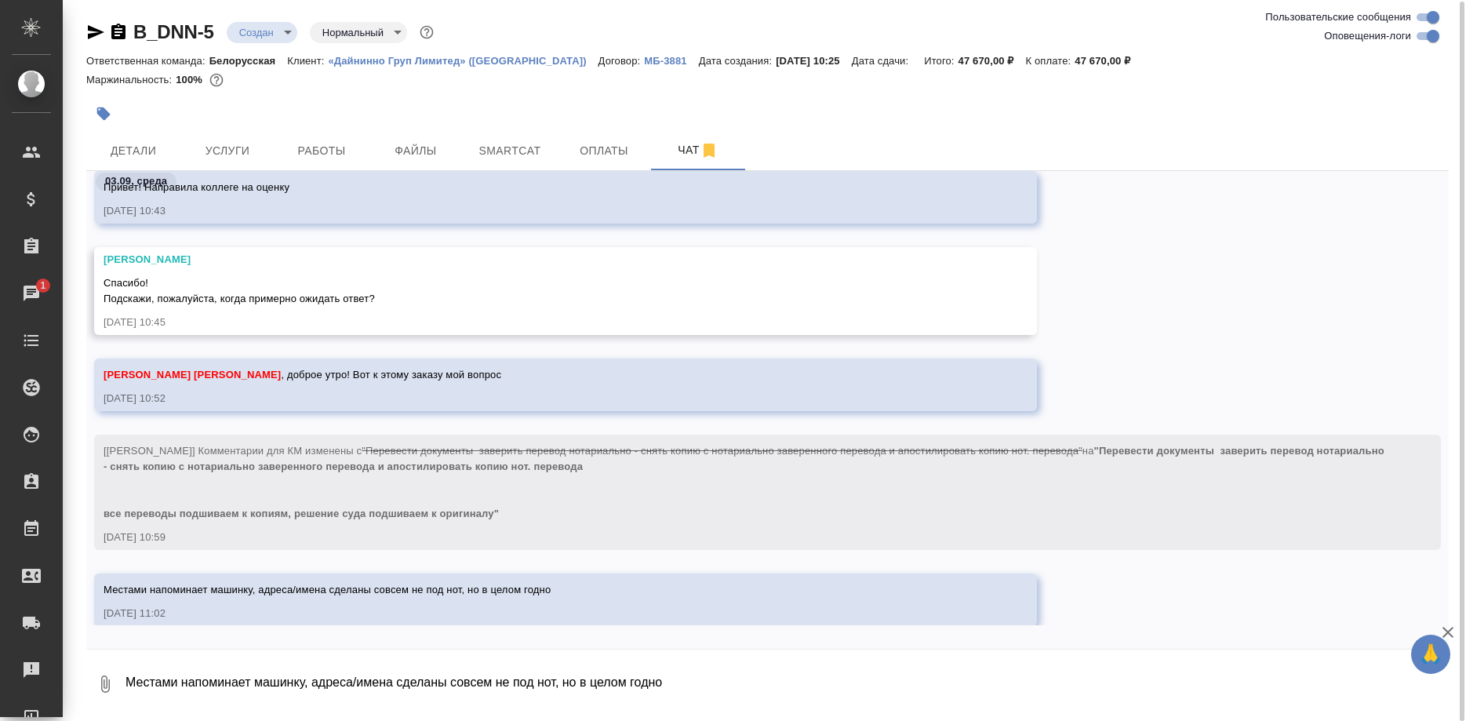
scroll to position [431, 0]
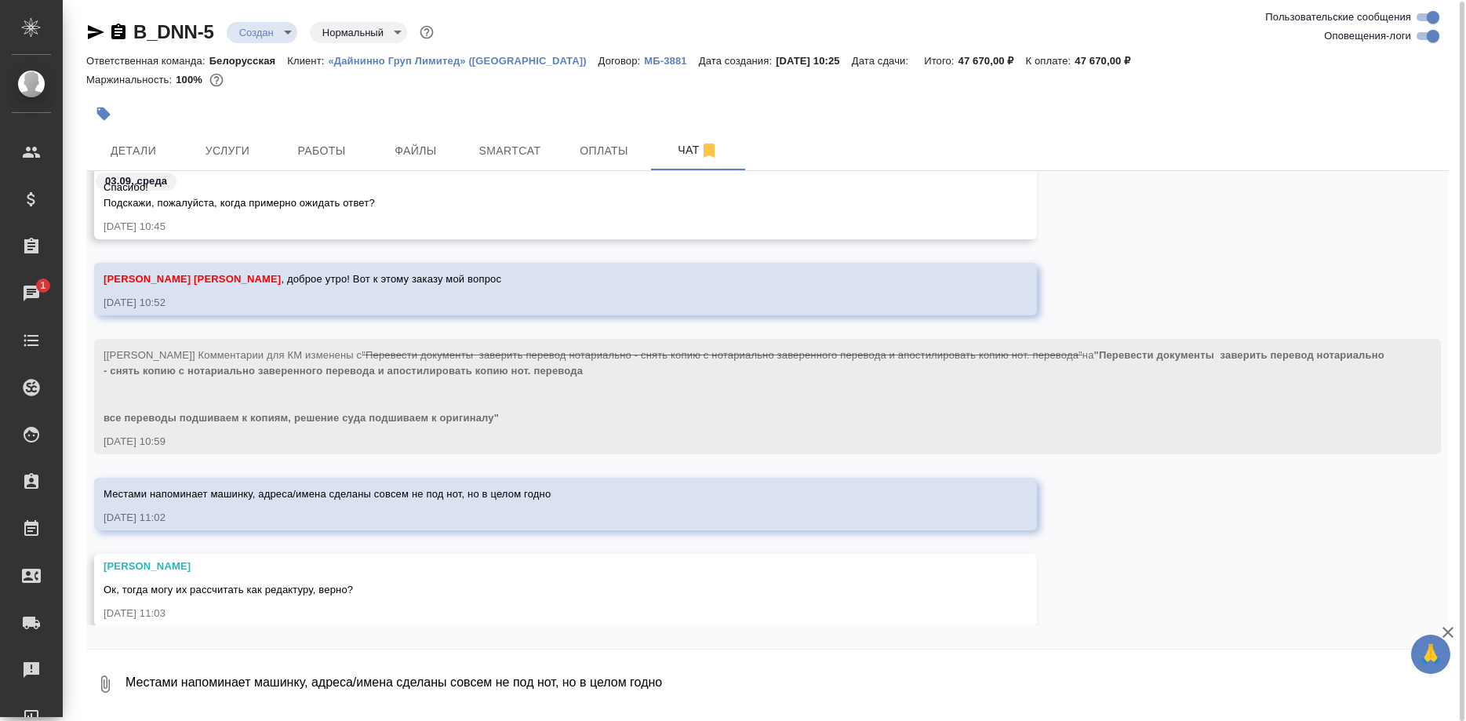
click at [521, 679] on textarea "Местами напоминает машинку, адреса/имена сделаны совсем не под нот, но в целом …" at bounding box center [786, 683] width 1325 height 53
paste textarea "печатей, штампов, подписей в переводе нет"
type textarea "Обратить внимание реда, что печатей, штампов, подписей в переводе нет"
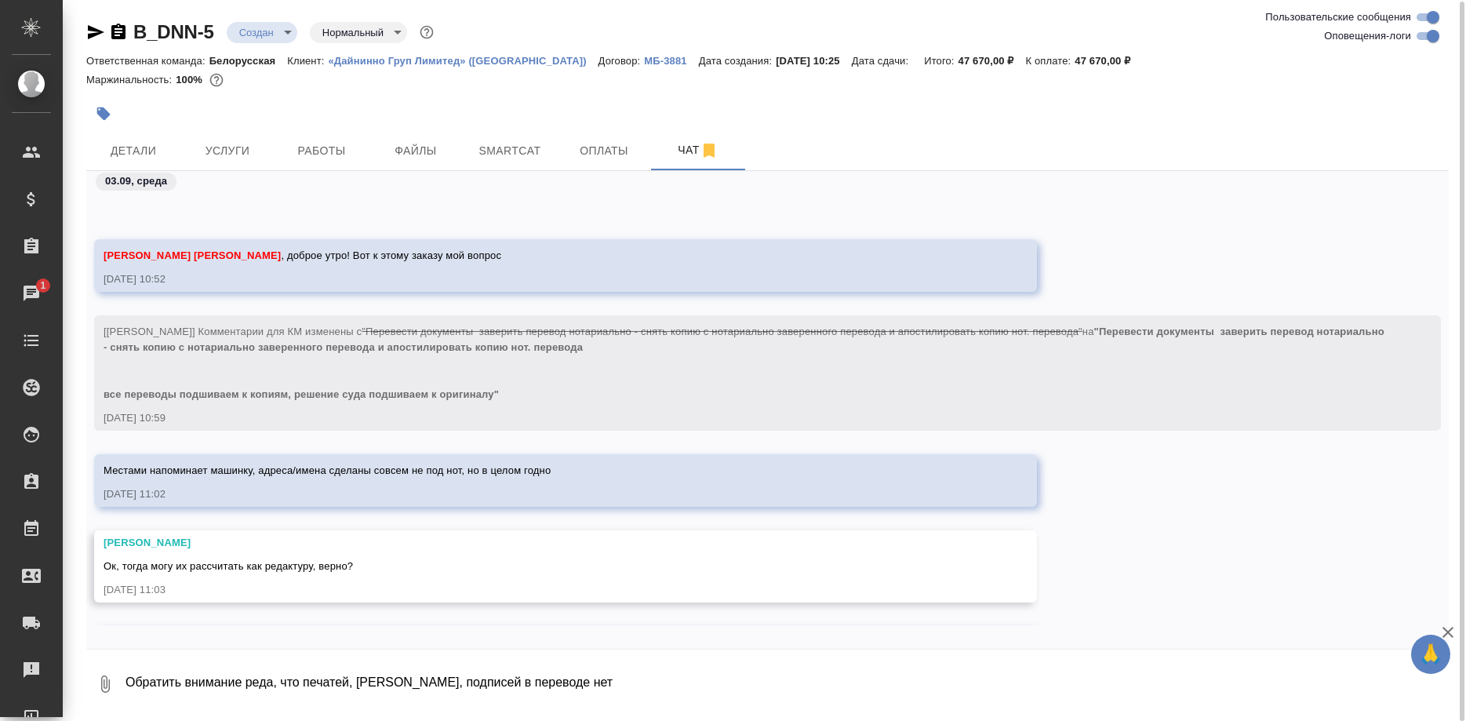
scroll to position [483, 0]
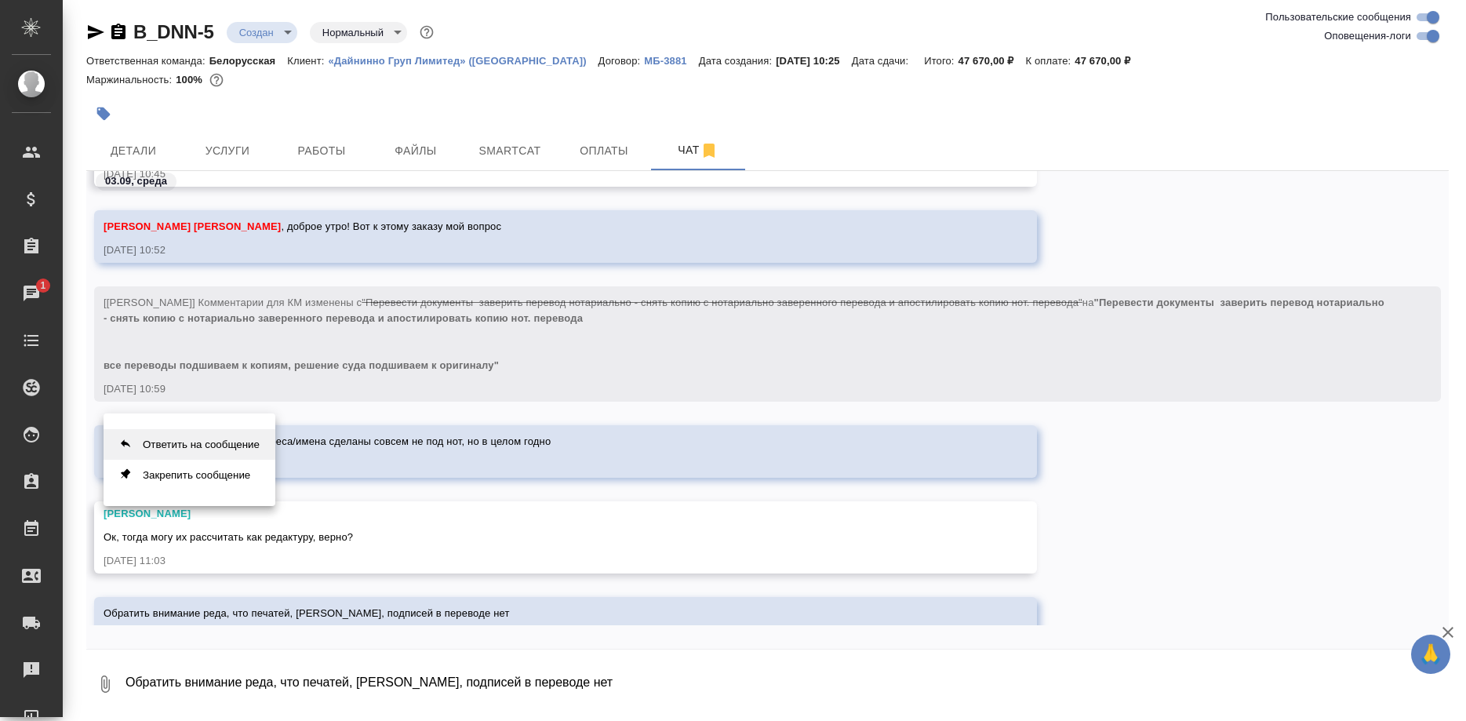
click at [231, 449] on button "Ответить на сообщение" at bounding box center [190, 444] width 172 height 31
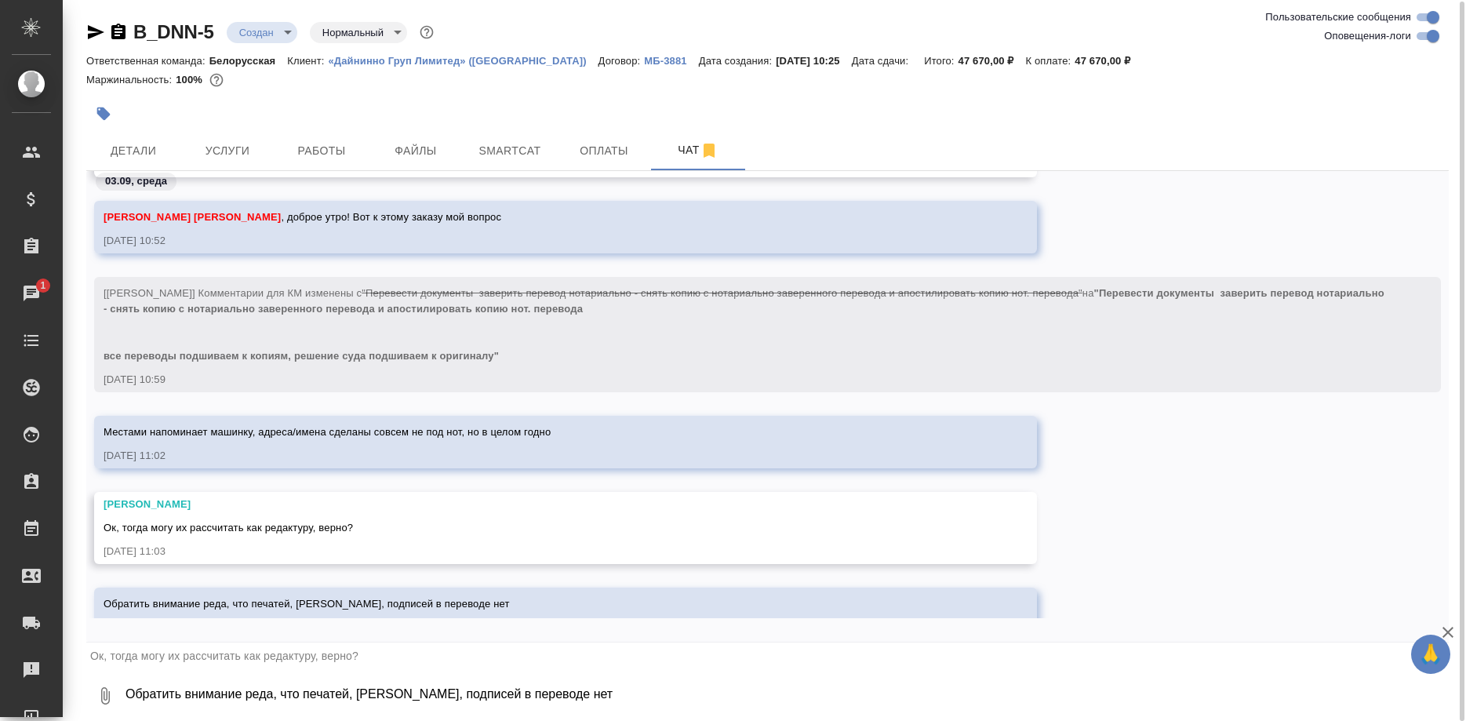
scroll to position [493, 0]
click at [300, 698] on textarea "Обратить внимание реда, что печатей, штампов, подписей в переводе нет" at bounding box center [786, 695] width 1325 height 53
type textarea "Верно"
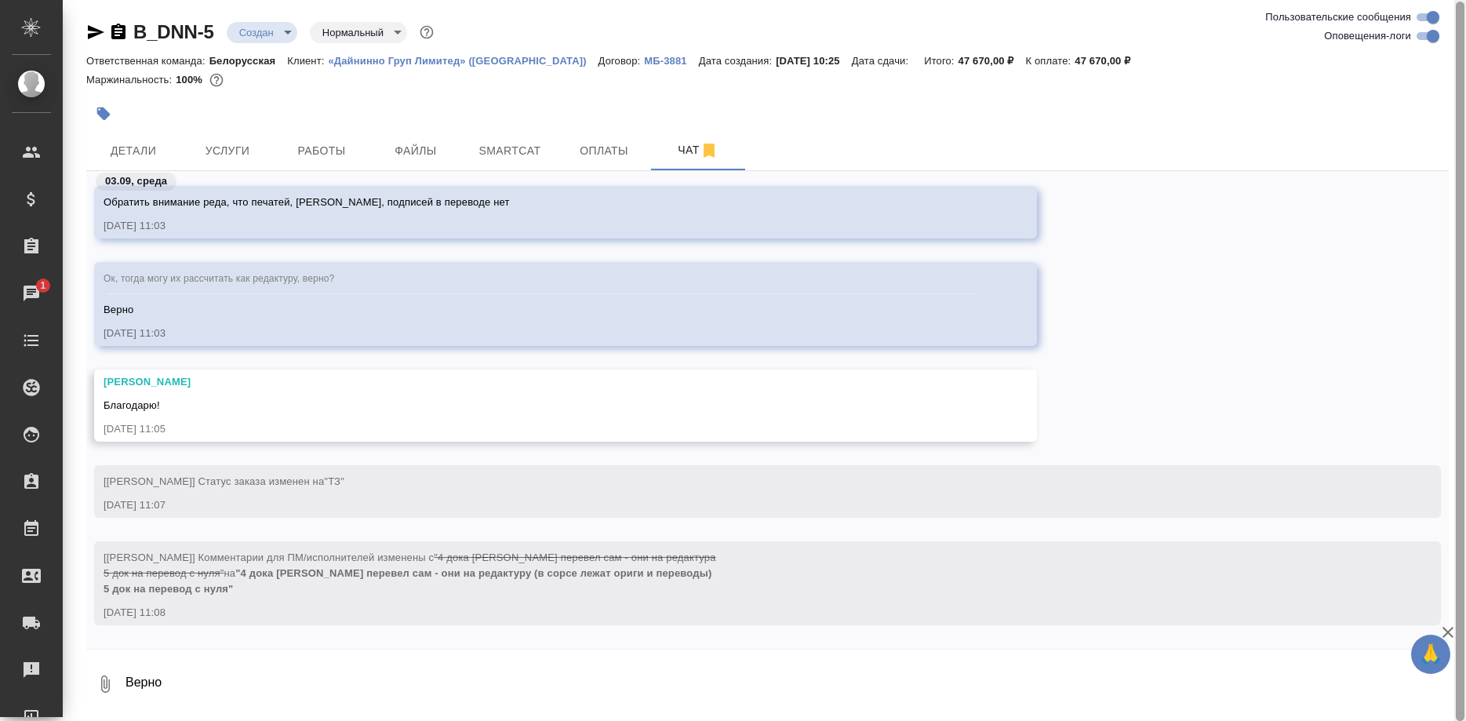
scroll to position [777, 0]
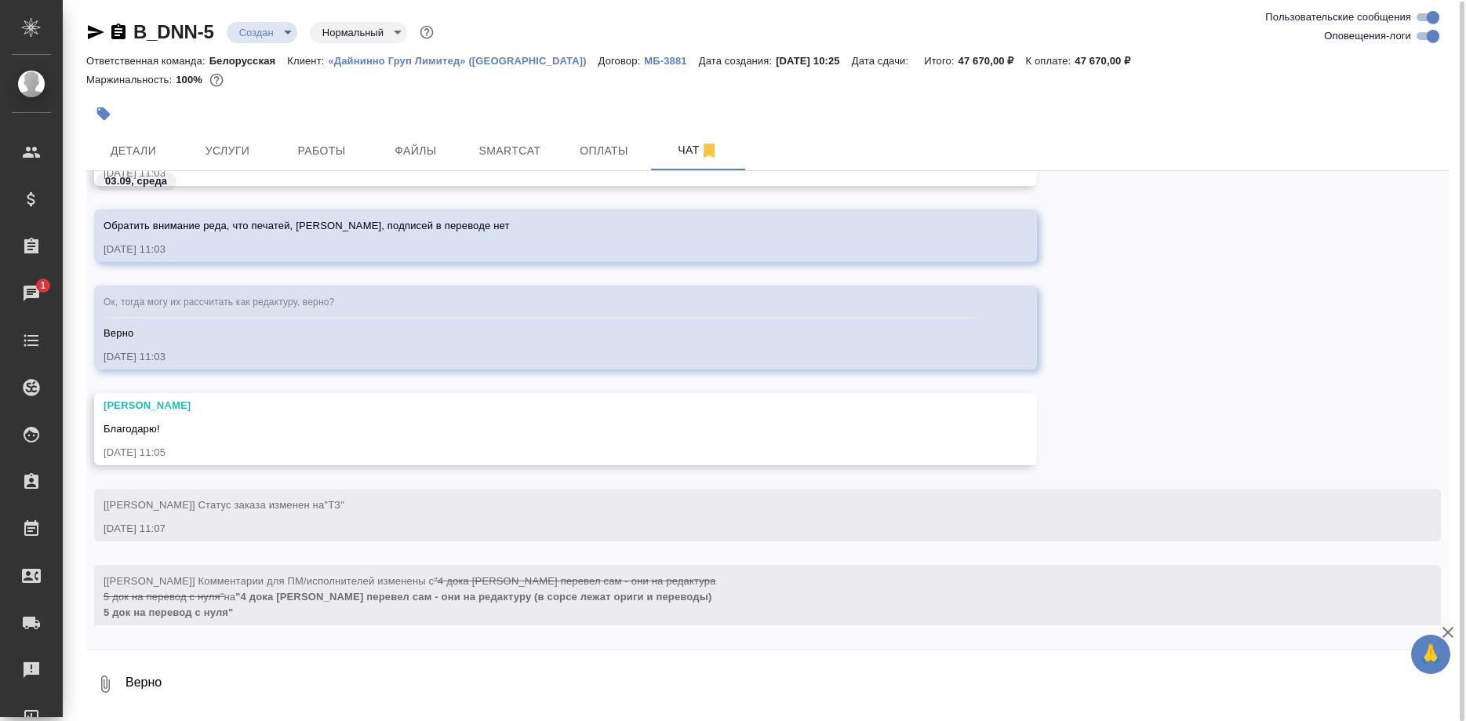
click at [1396, 170] on div "Детали Услуги Работы Файлы Smartcat Оплаты Чат" at bounding box center [767, 150] width 1363 height 39
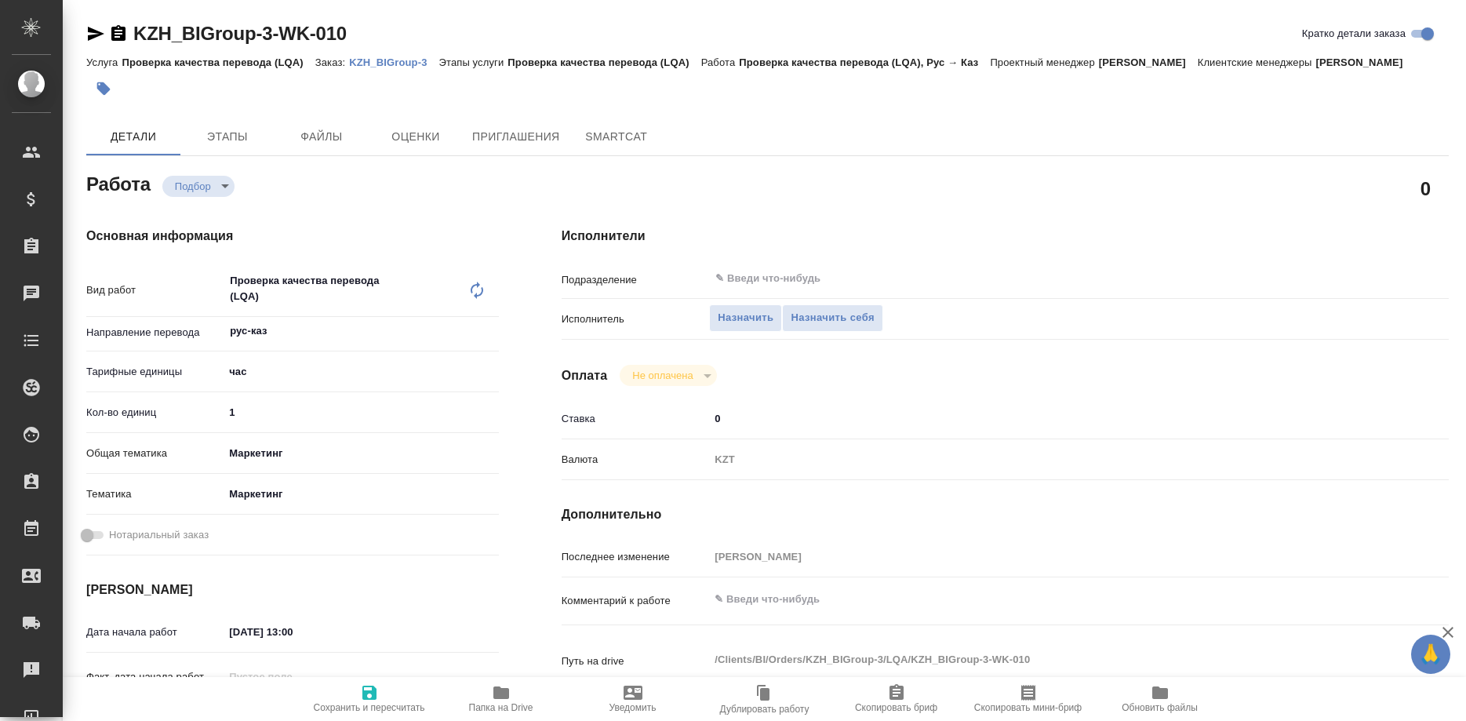
type textarea "x"
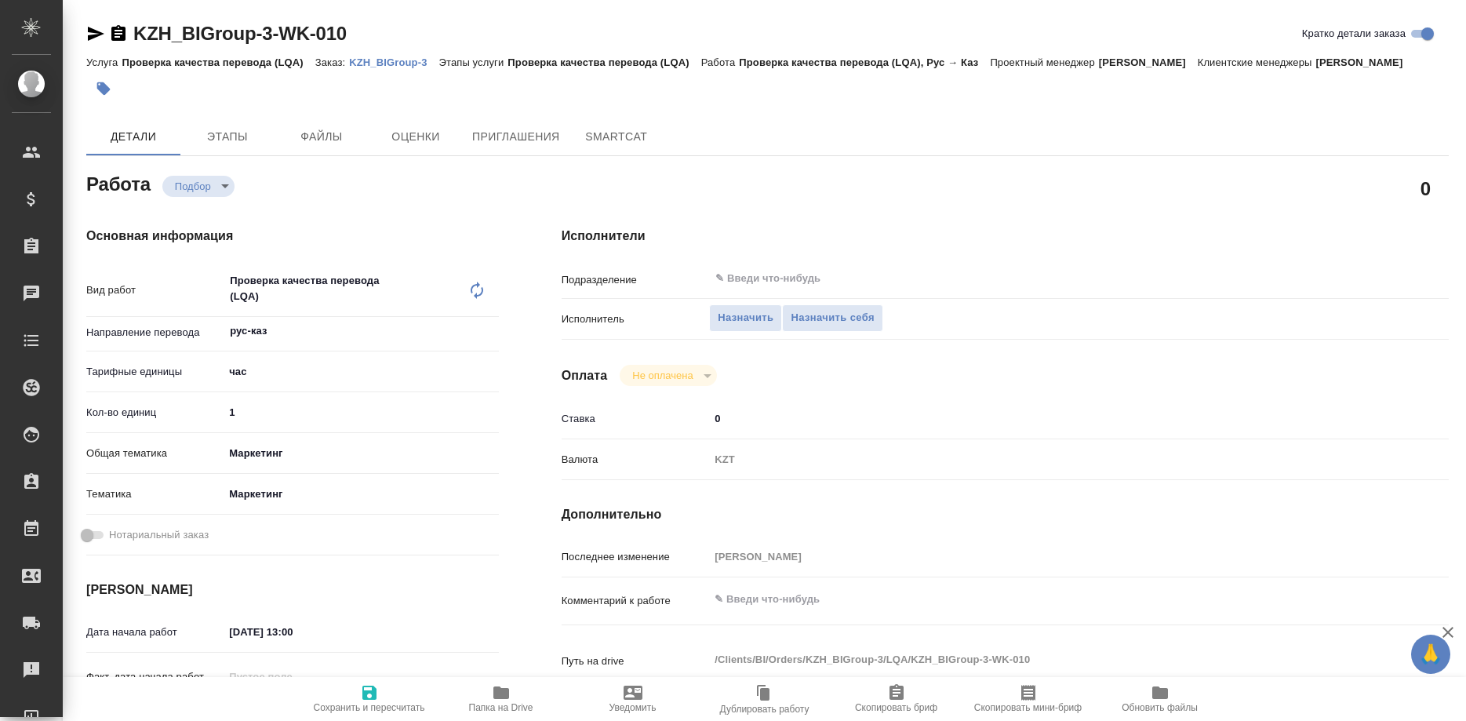
type textarea "x"
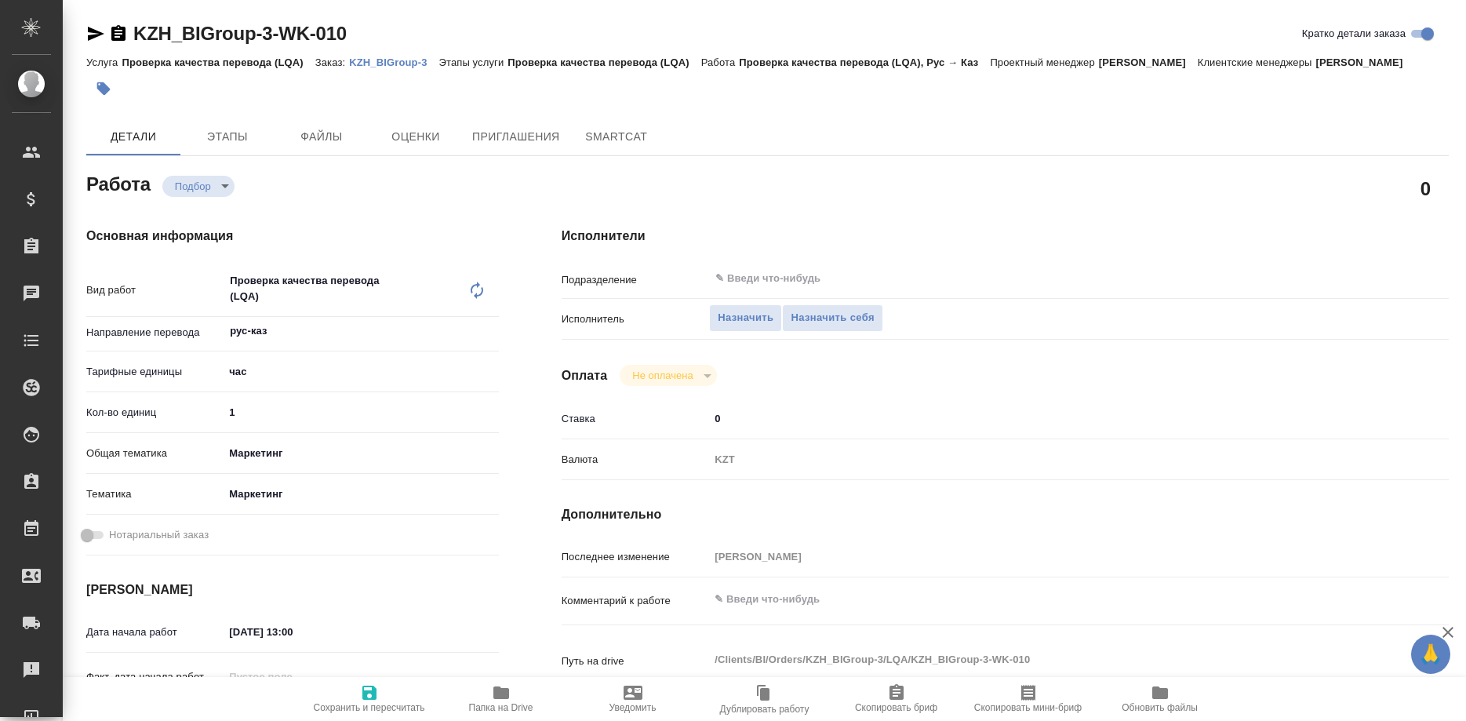
type textarea "x"
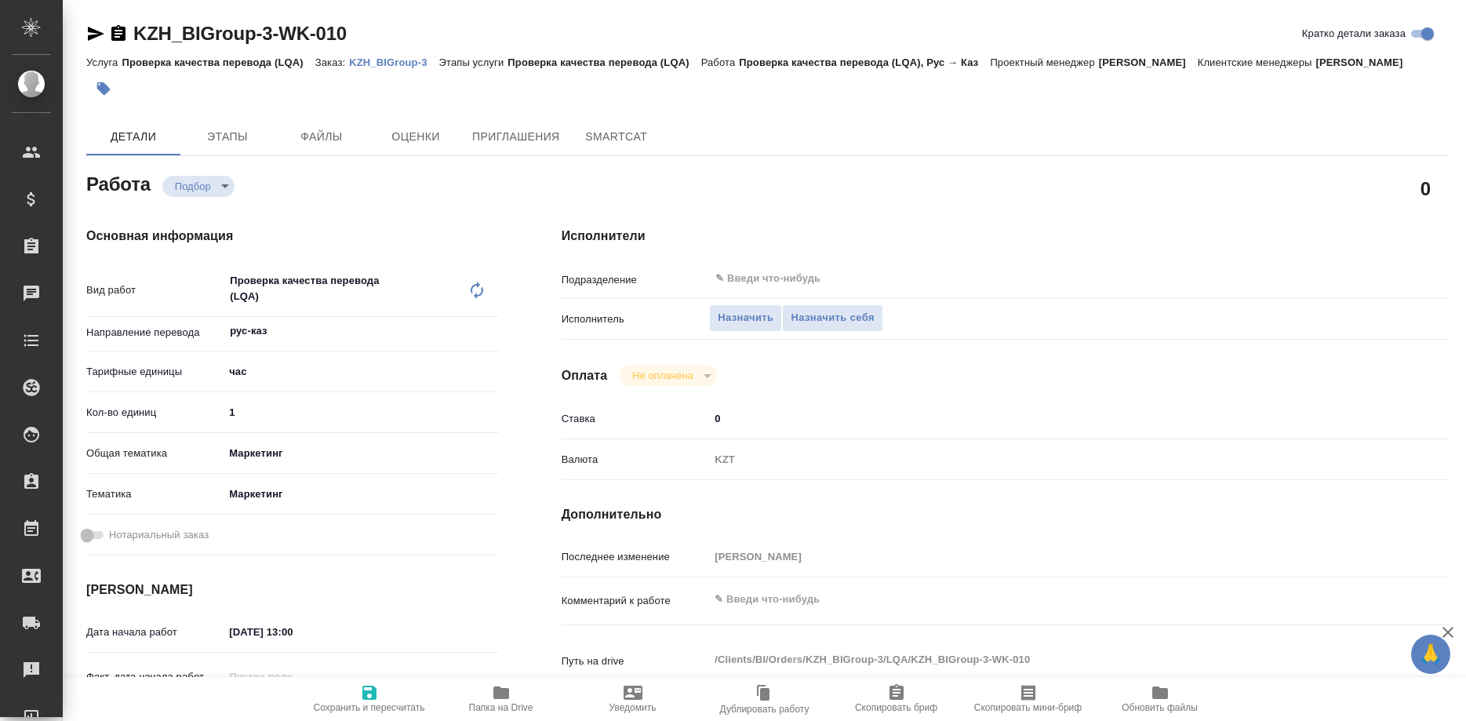
type textarea "x"
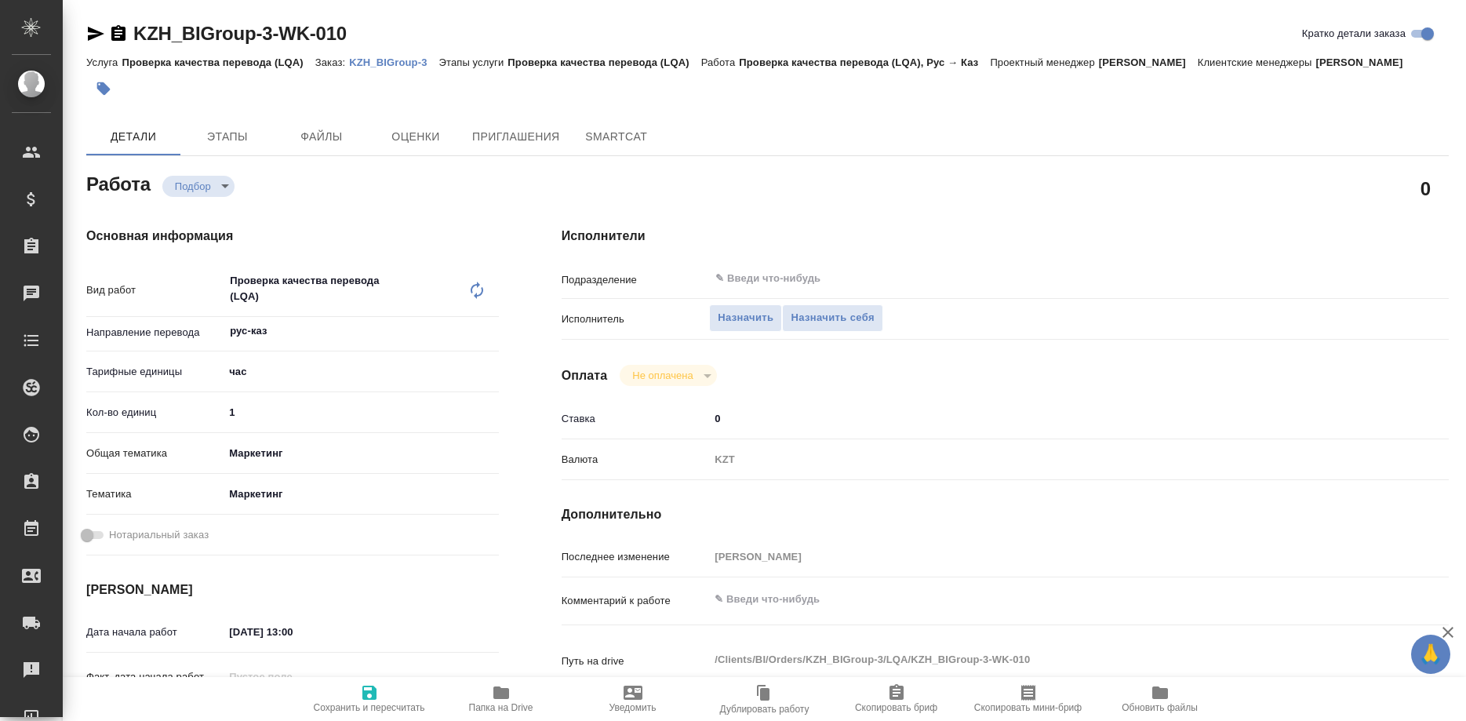
type textarea "x"
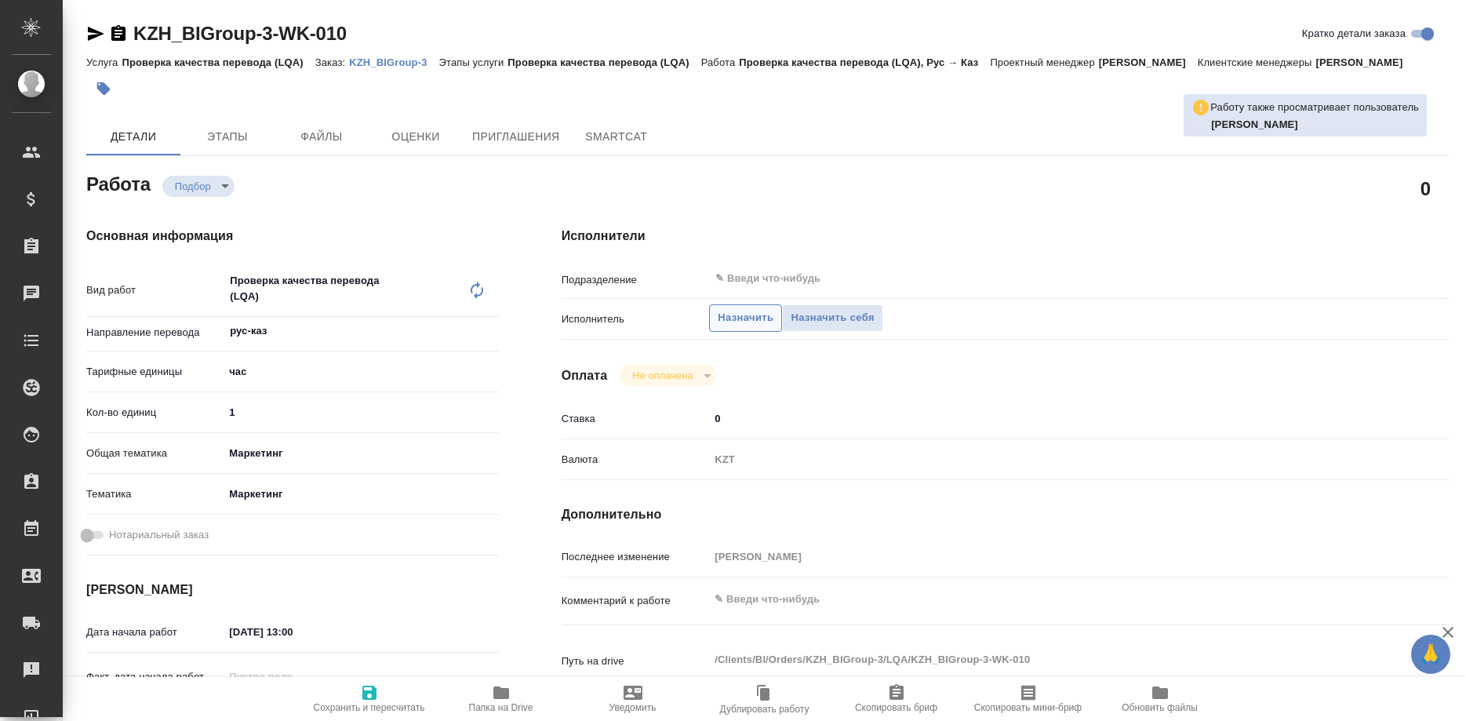
type textarea "x"
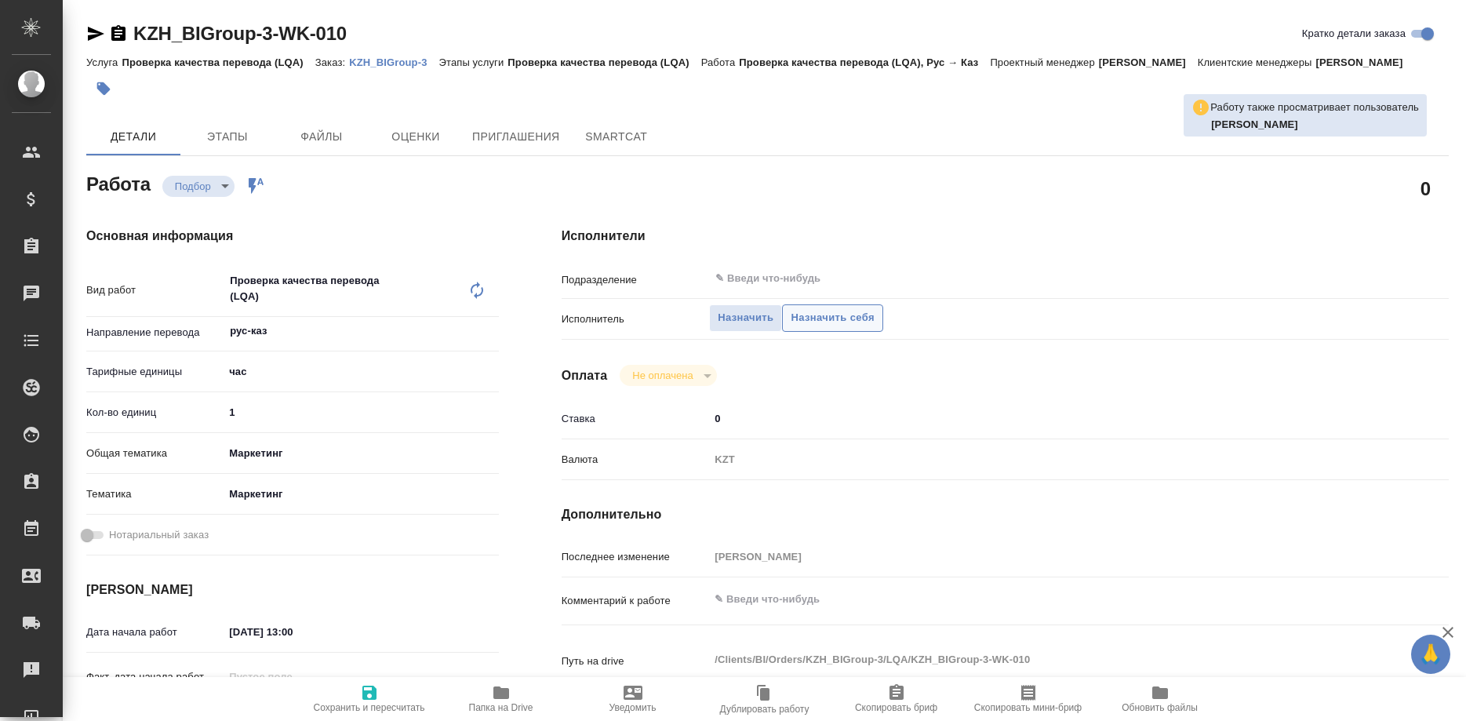
type textarea "x"
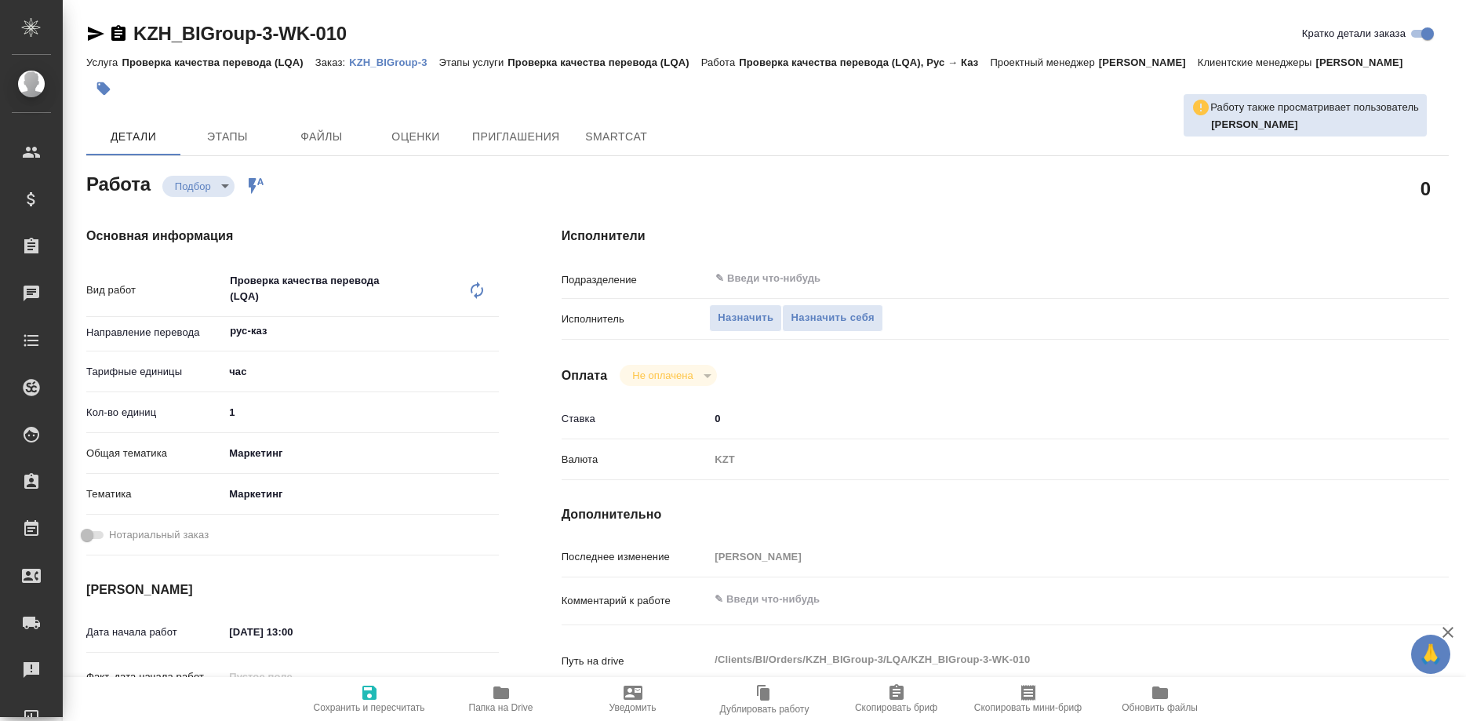
type textarea "x"
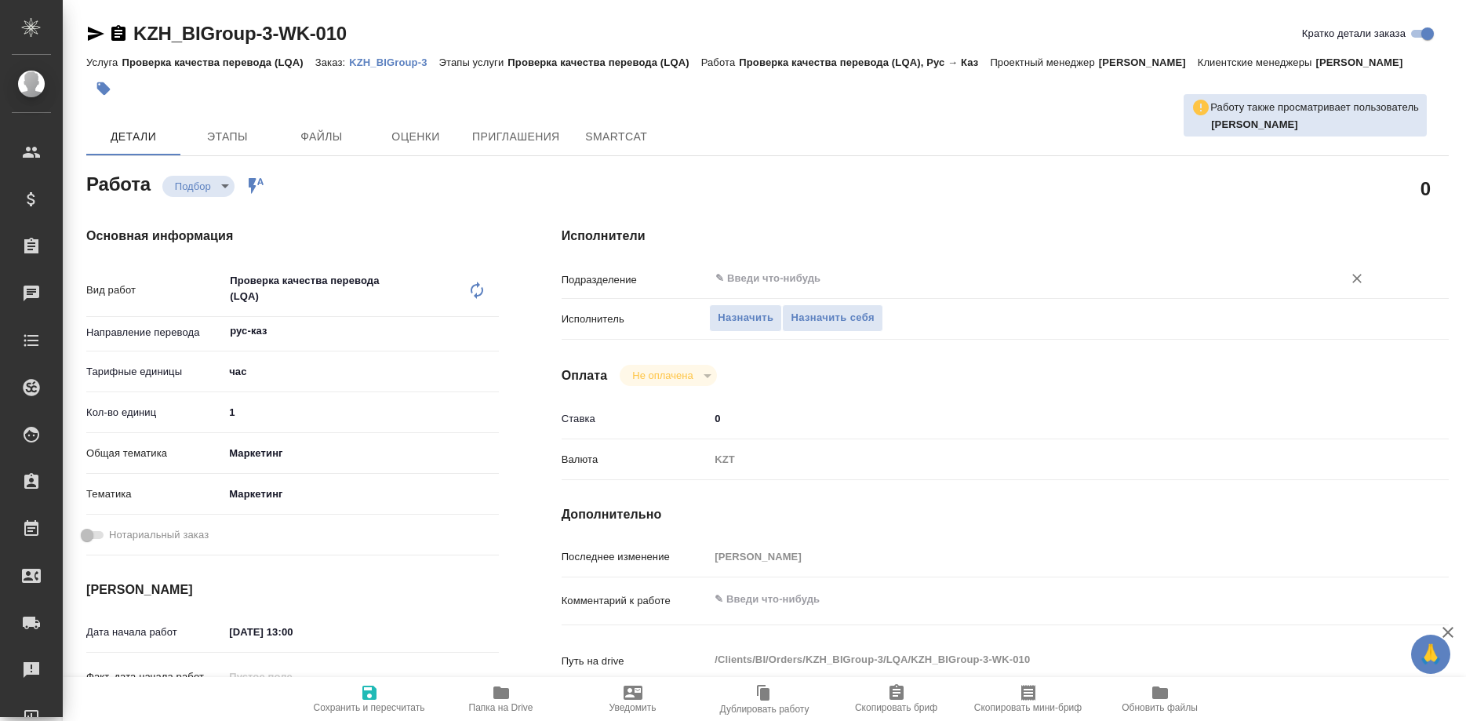
type textarea "x"
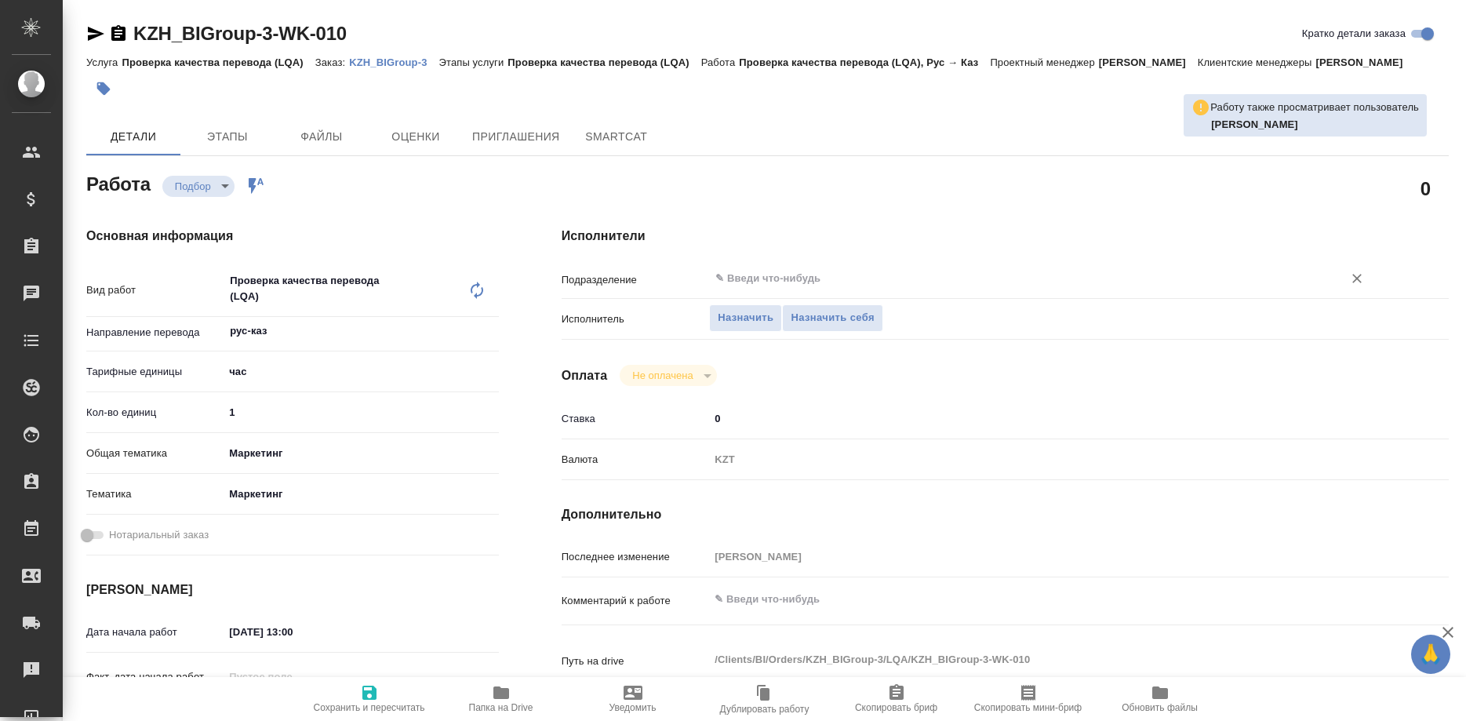
type textarea "x"
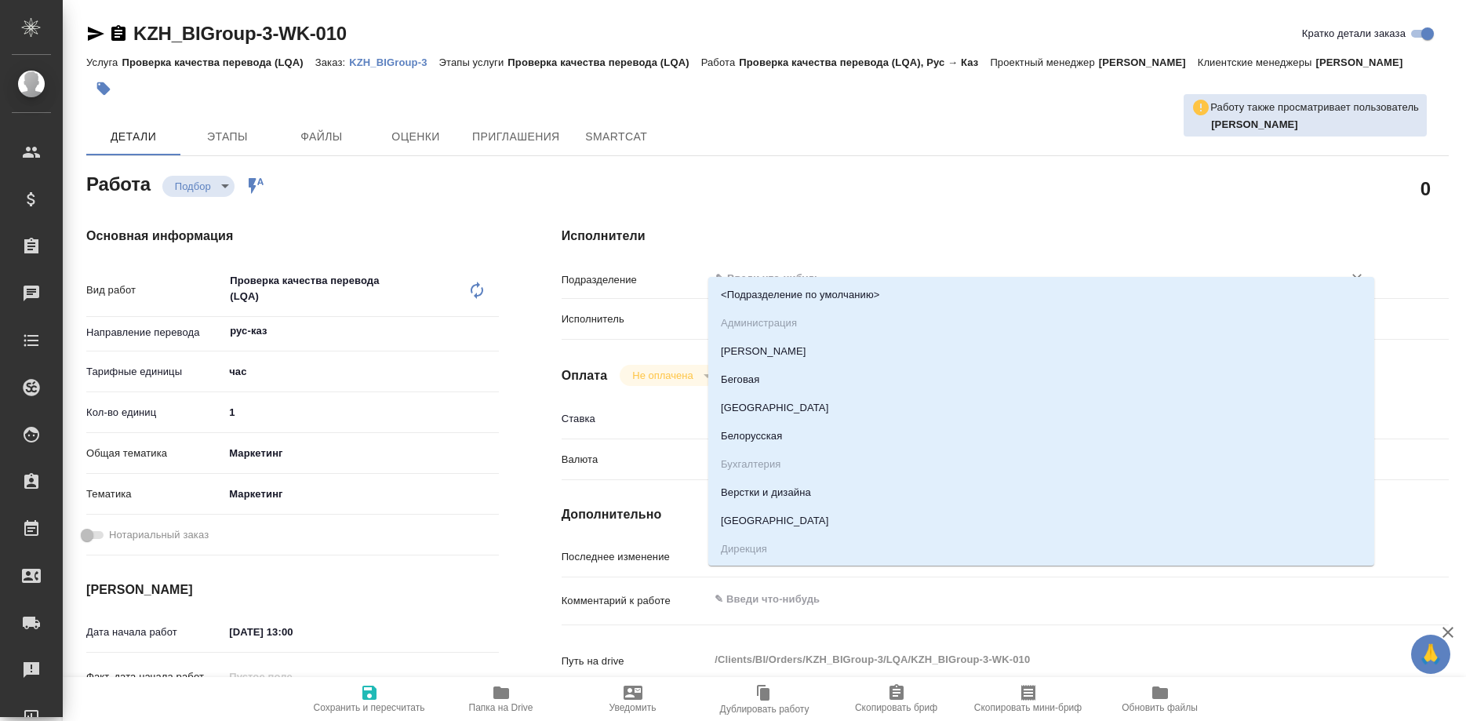
click at [823, 269] on input "text" at bounding box center [1015, 278] width 603 height 19
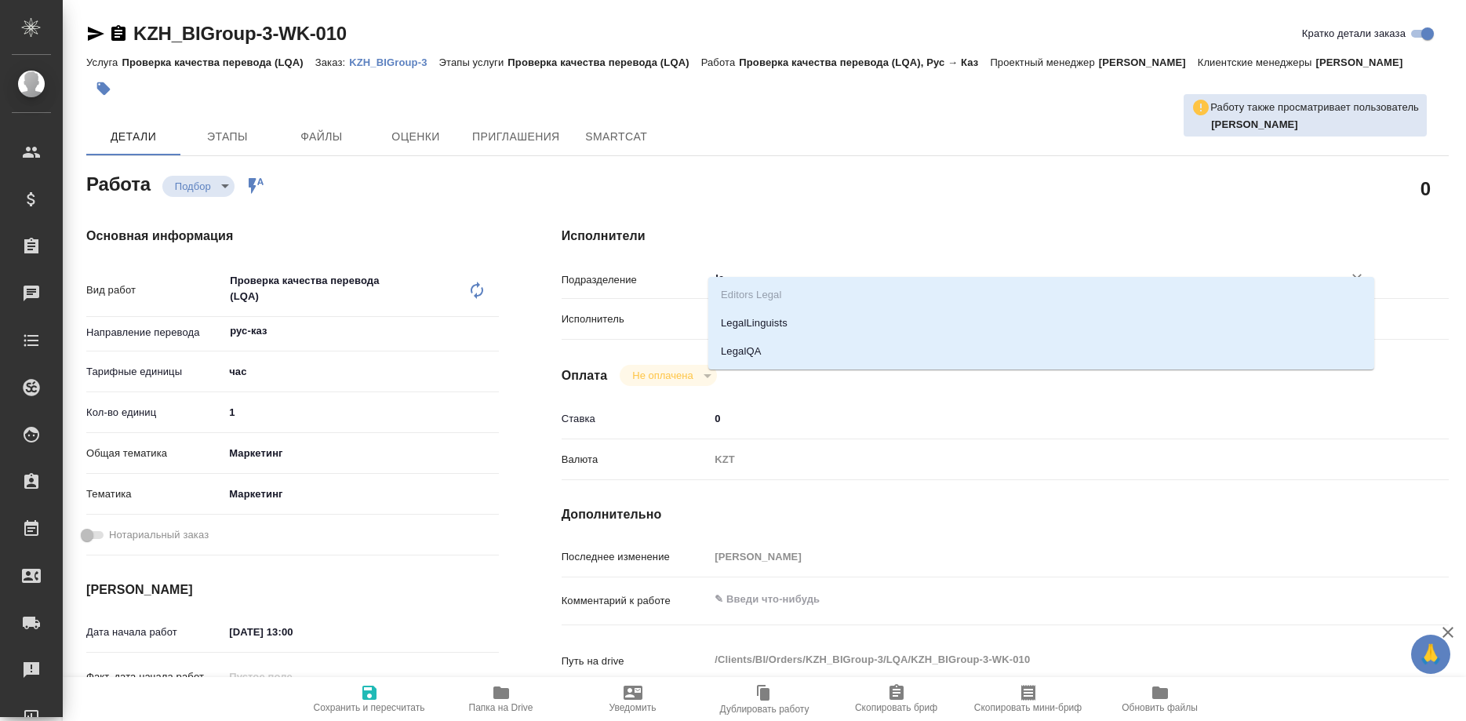
type input "leg"
click at [738, 352] on li "LegalQA" at bounding box center [1041, 351] width 666 height 28
type textarea "x"
type input "LegalQA"
type textarea "x"
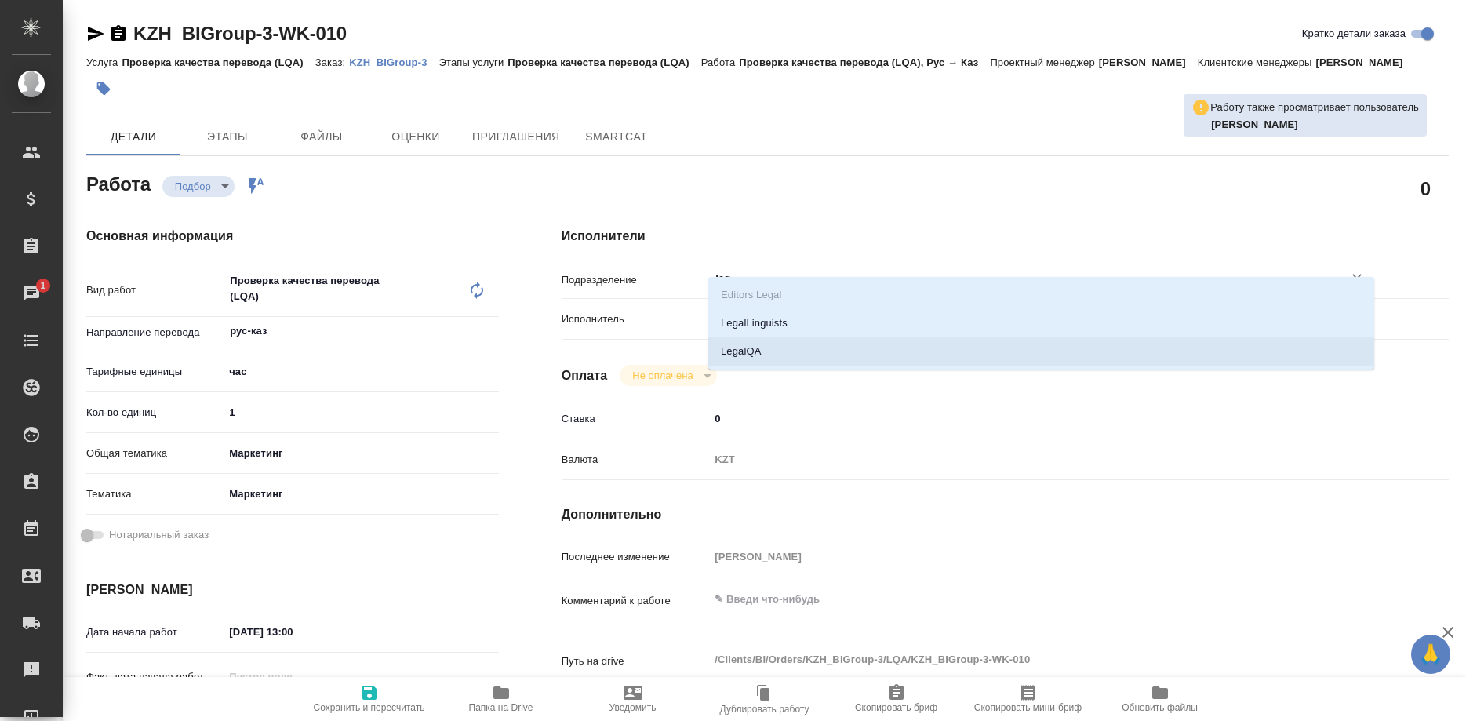
type textarea "x"
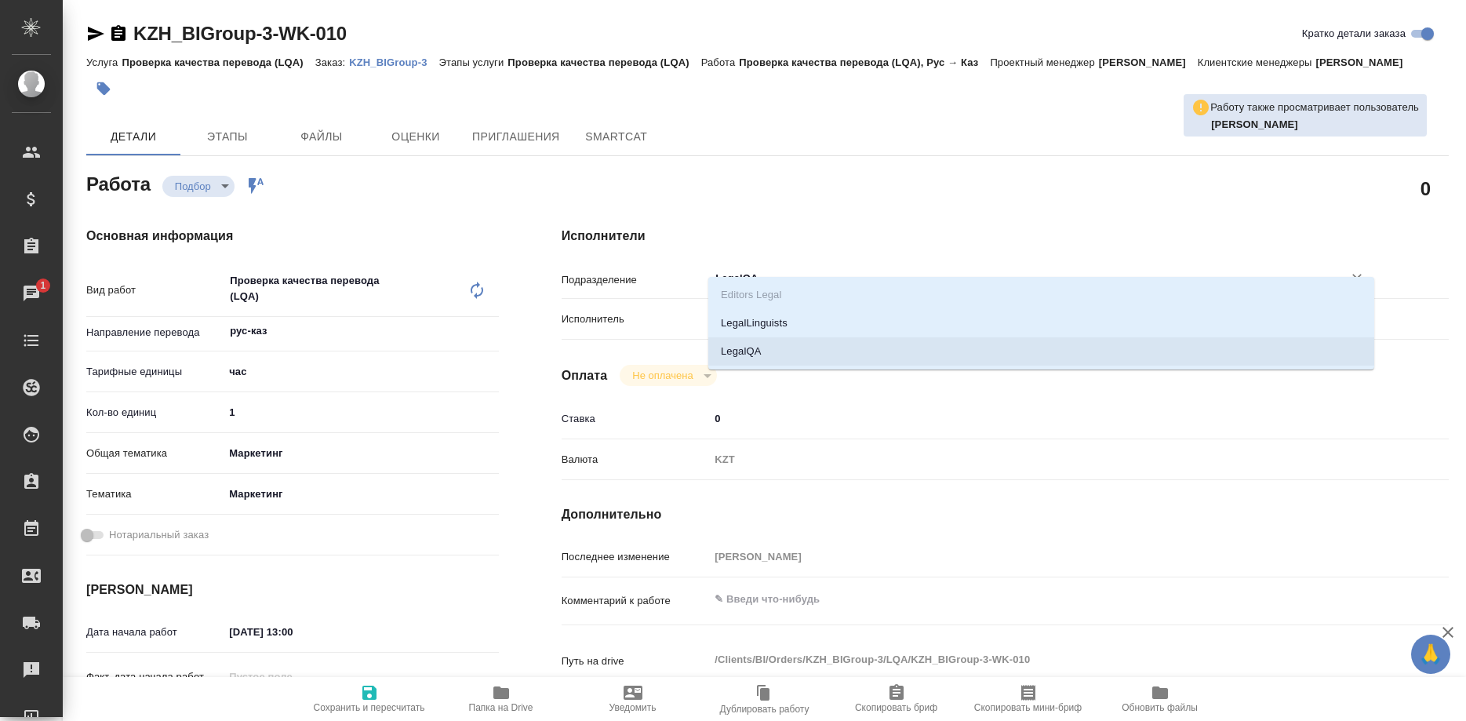
type textarea "x"
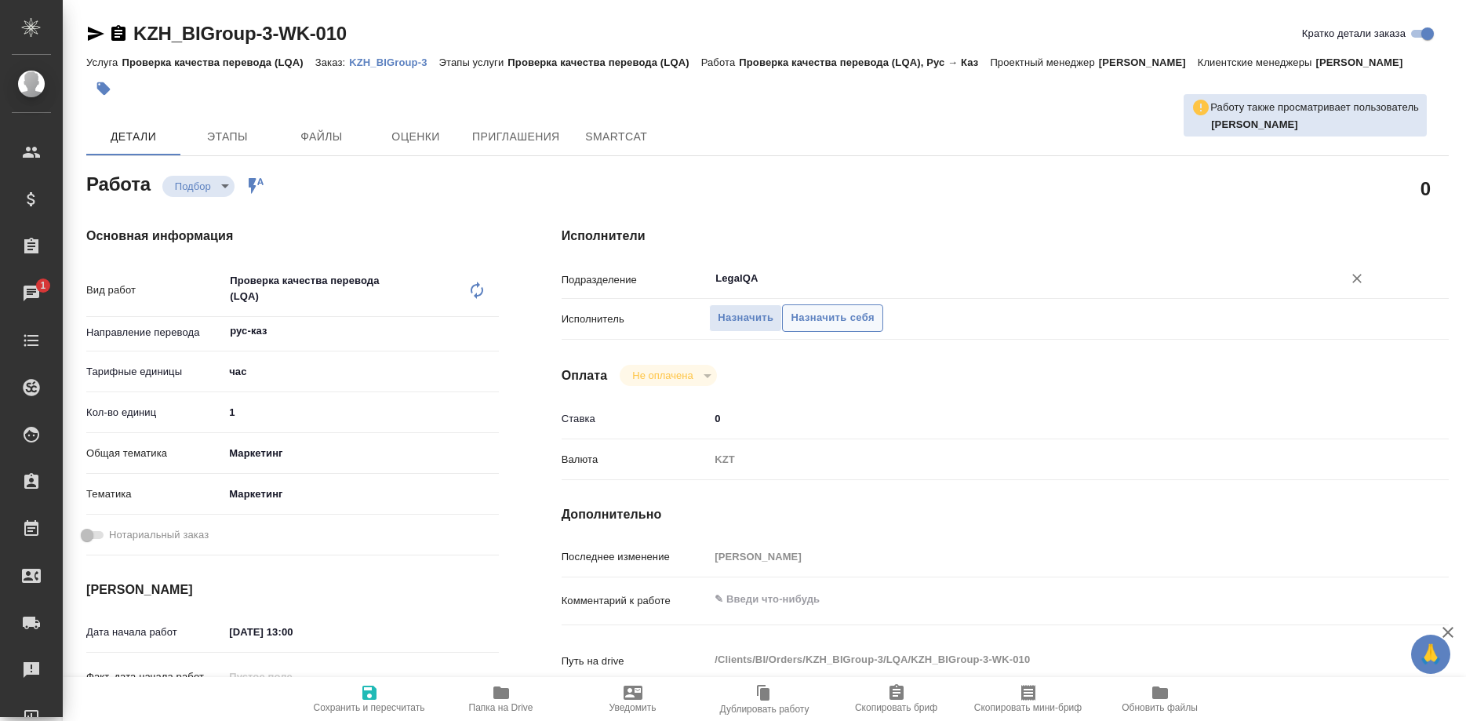
type input "LegalQA"
click at [823, 309] on span "Назначить себя" at bounding box center [832, 318] width 83 height 18
click at [366, 694] on icon "button" at bounding box center [369, 693] width 14 height 14
type textarea "x"
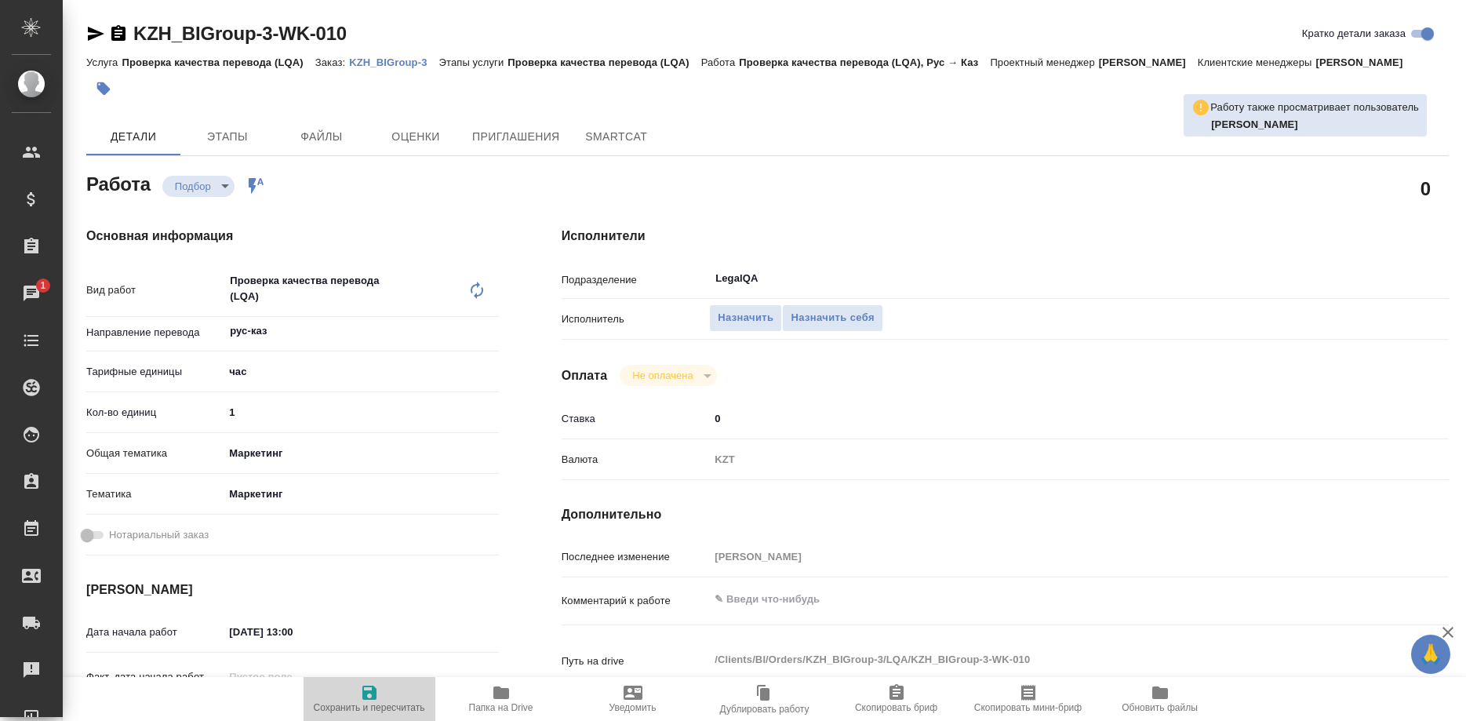
type textarea "x"
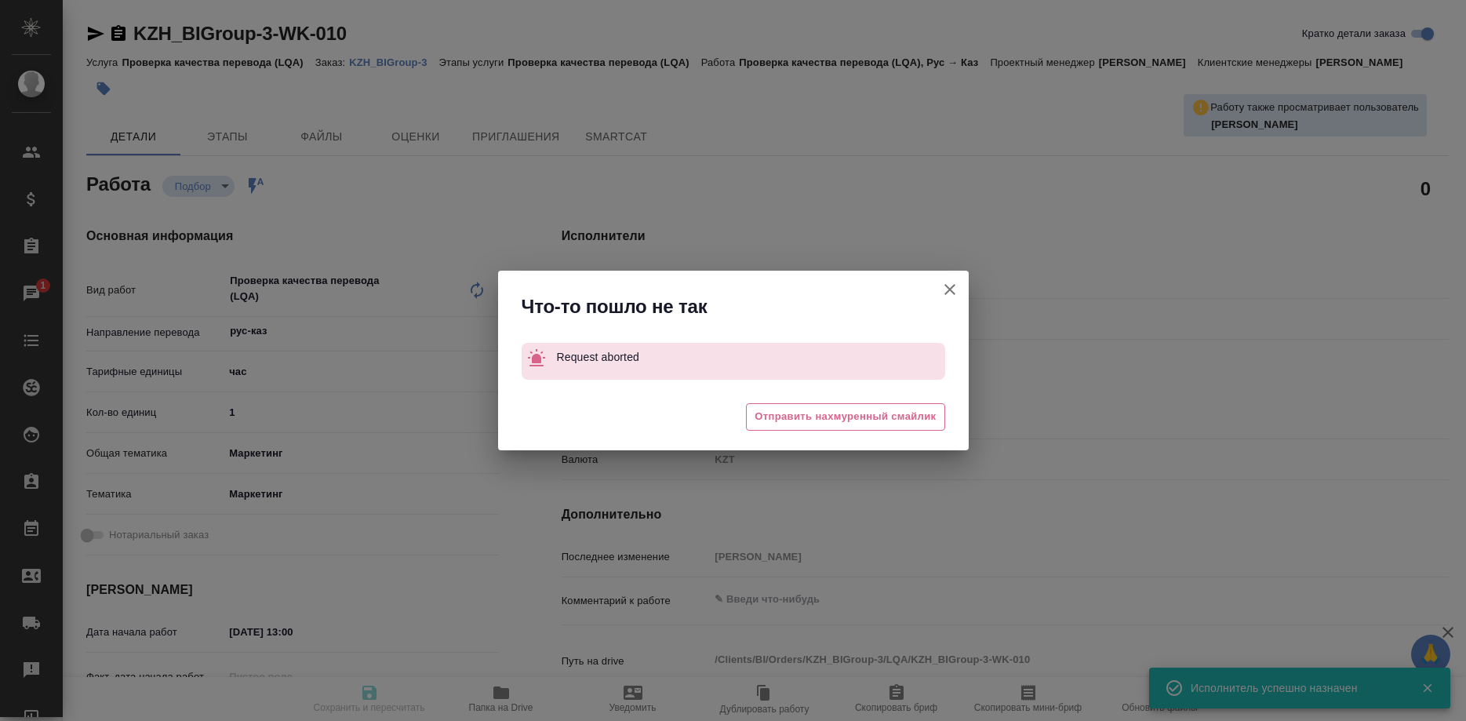
type textarea "x"
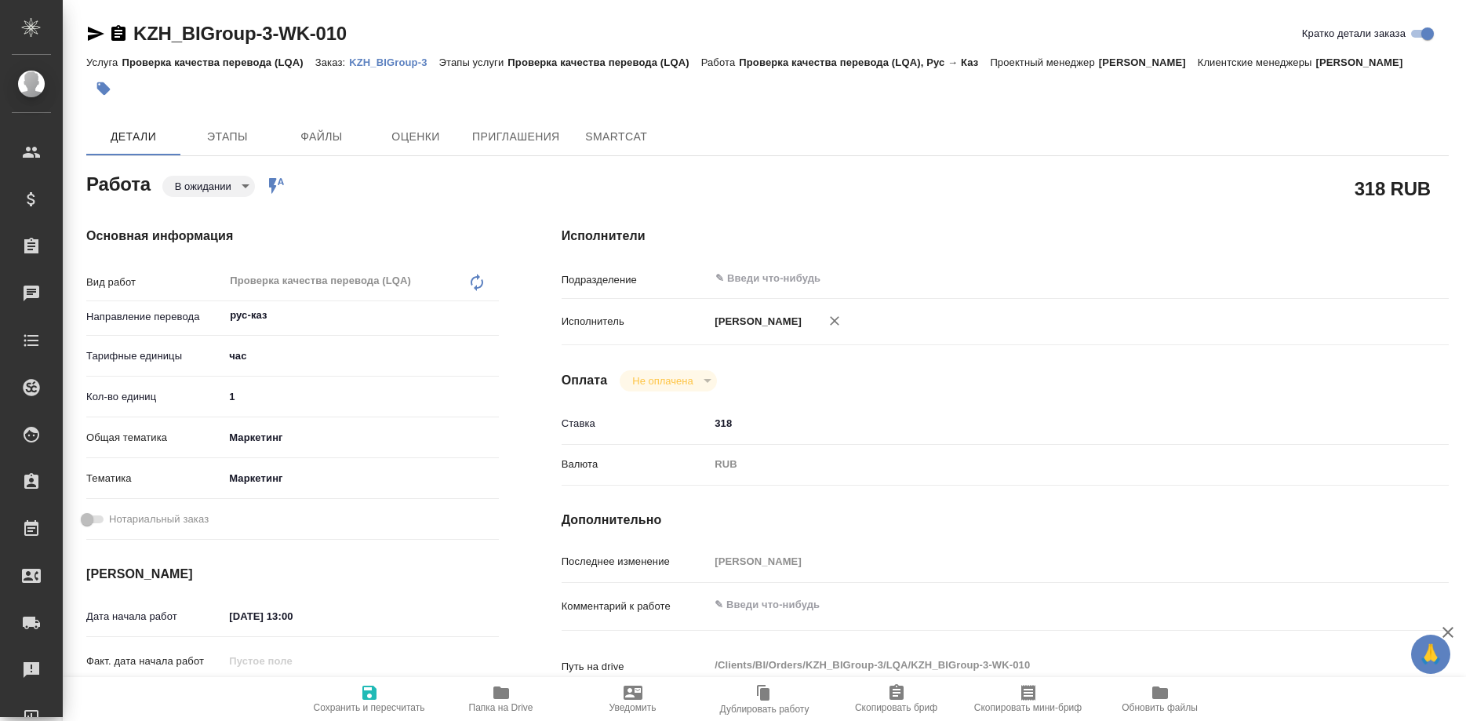
type textarea "x"
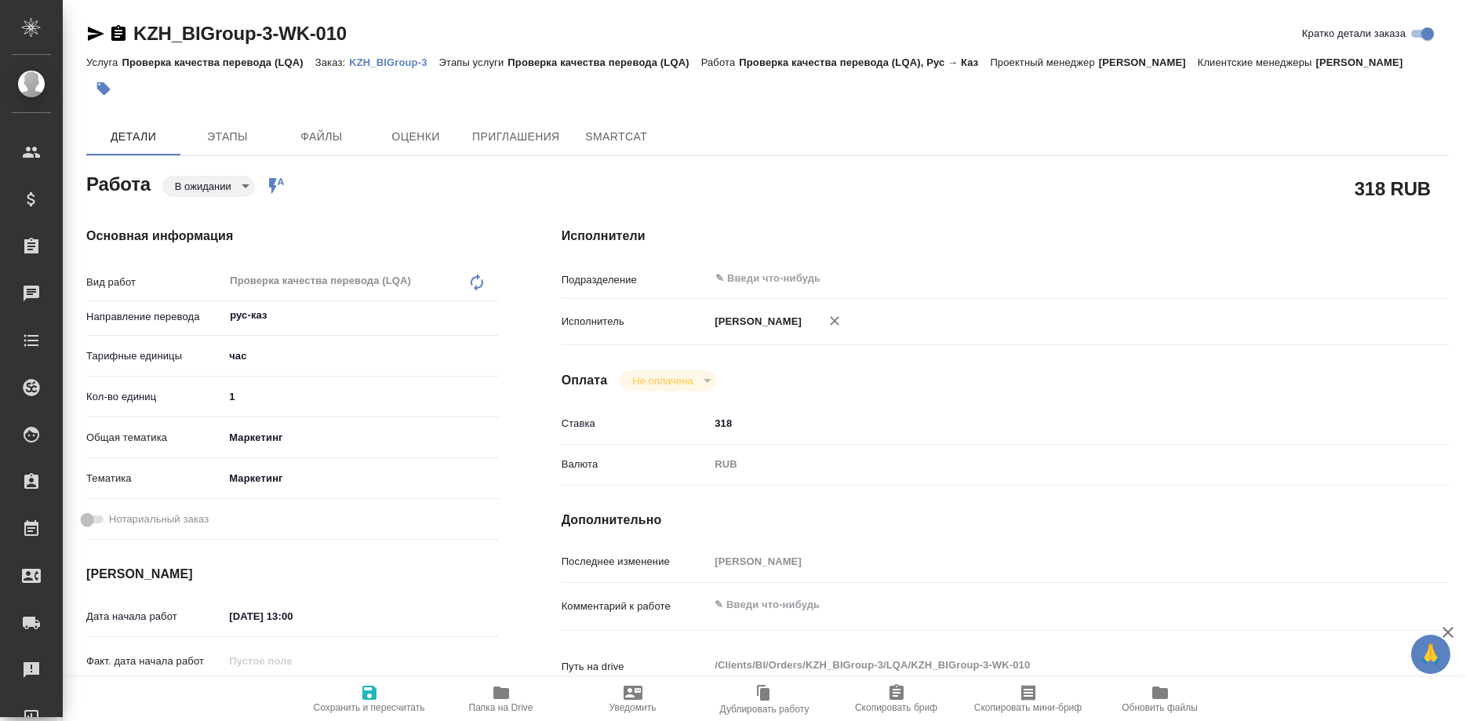
type textarea "x"
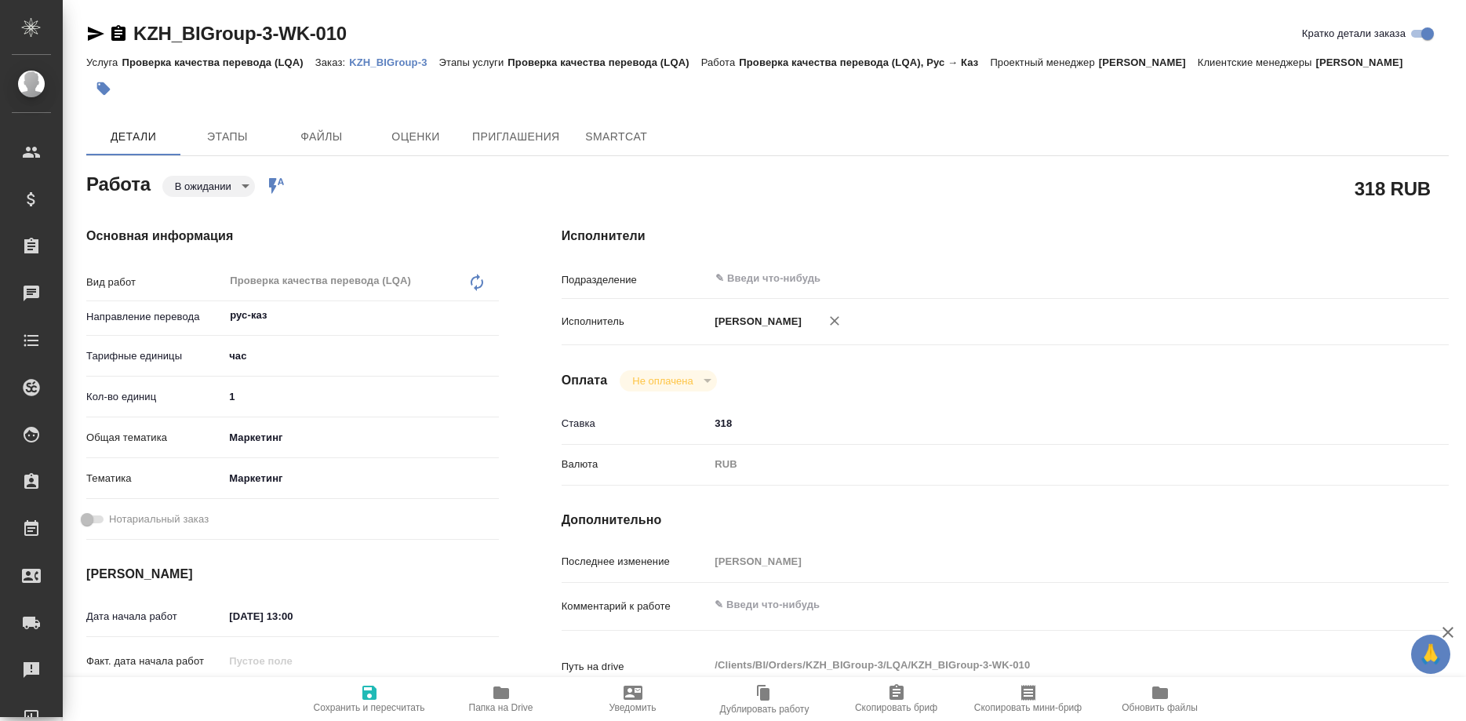
type textarea "x"
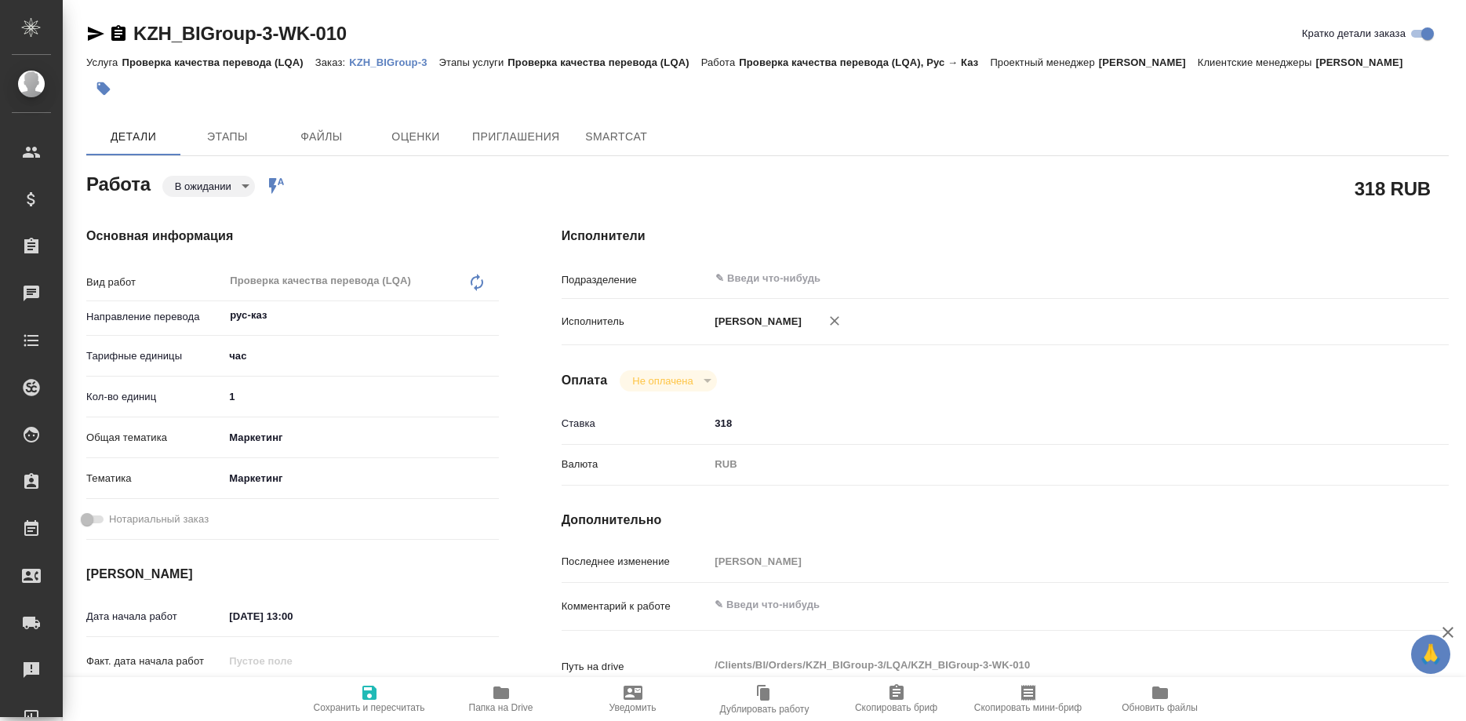
type textarea "x"
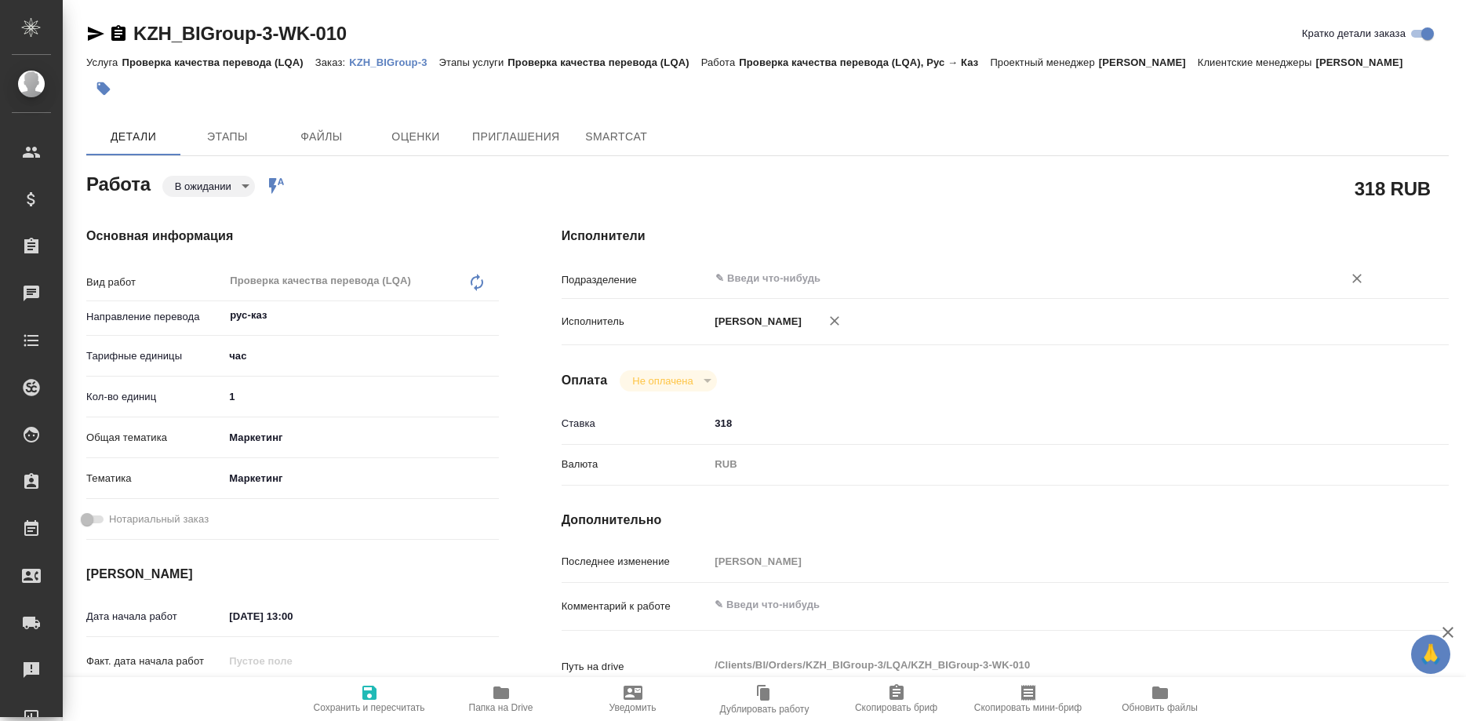
type textarea "x"
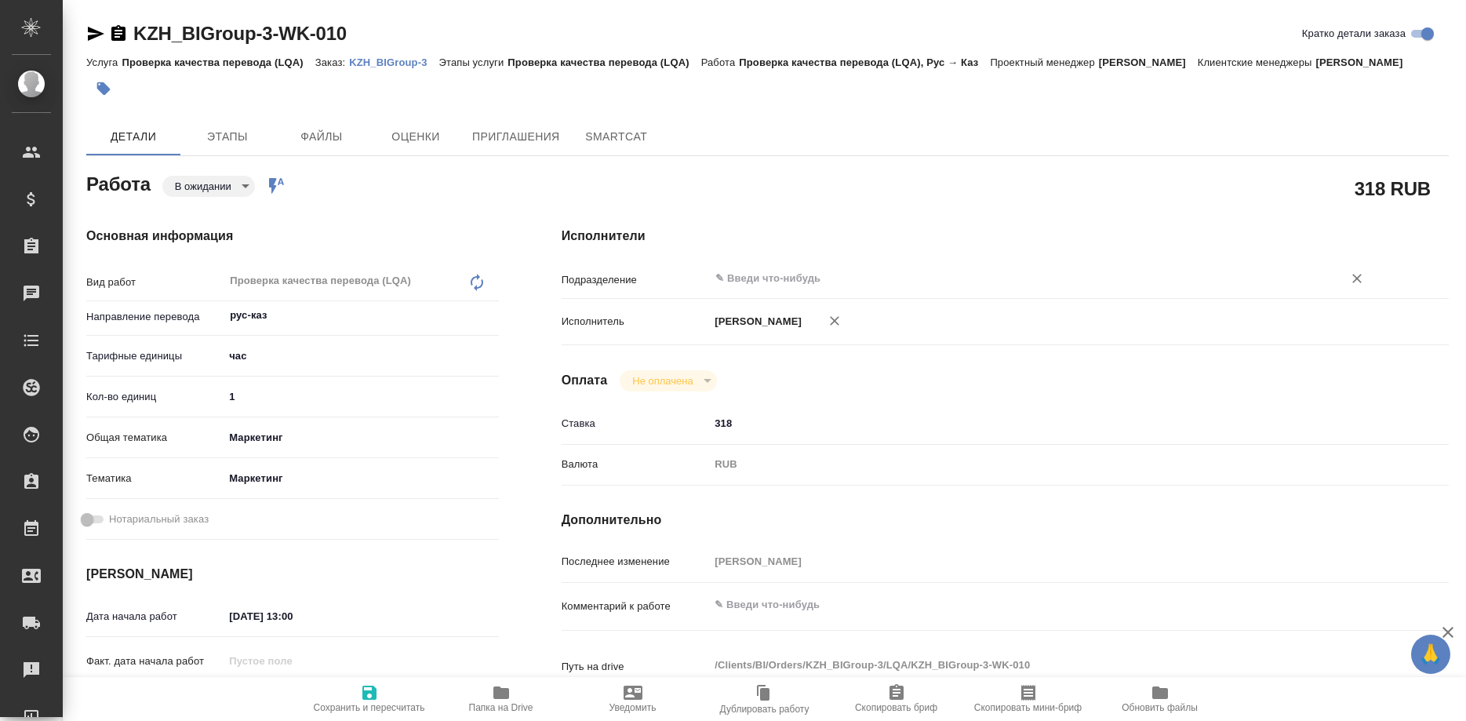
click at [796, 264] on div "​" at bounding box center [1041, 278] width 665 height 28
type textarea "x"
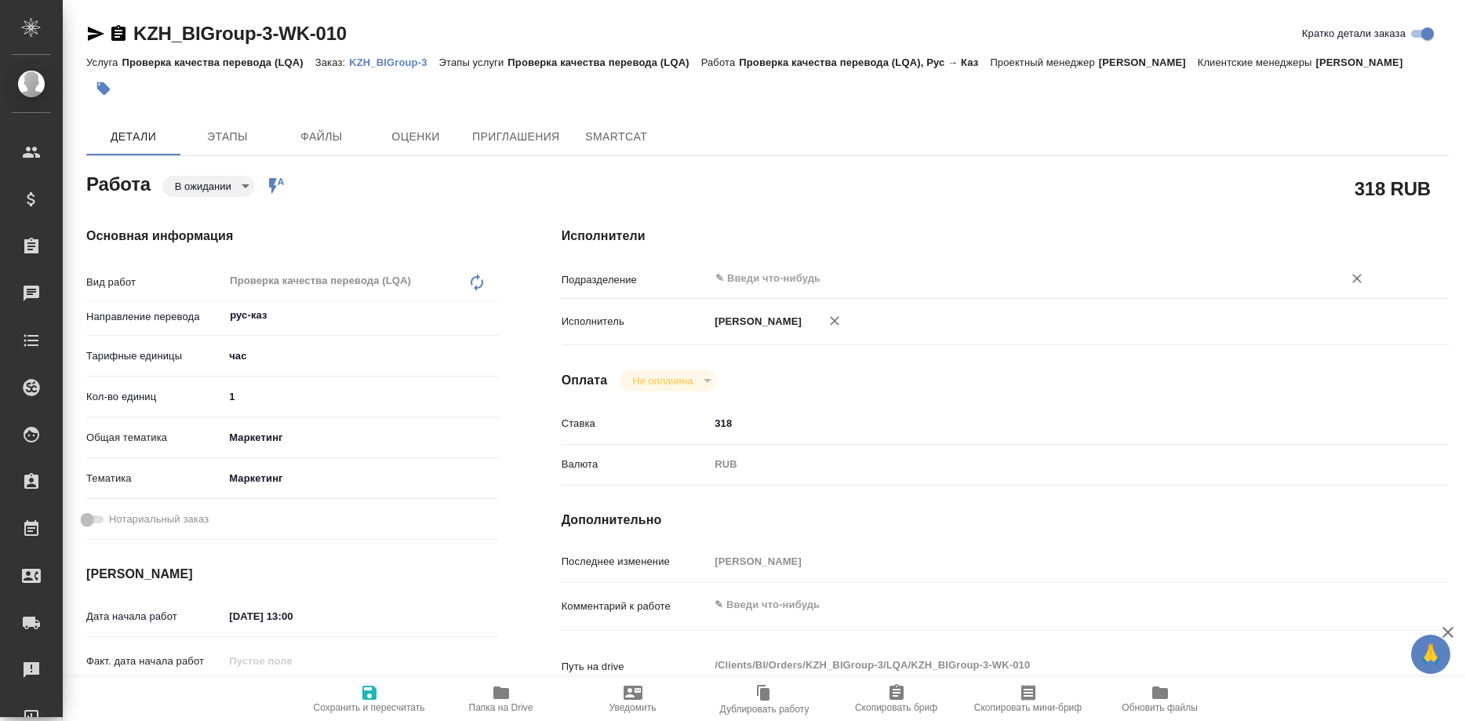
type textarea "x"
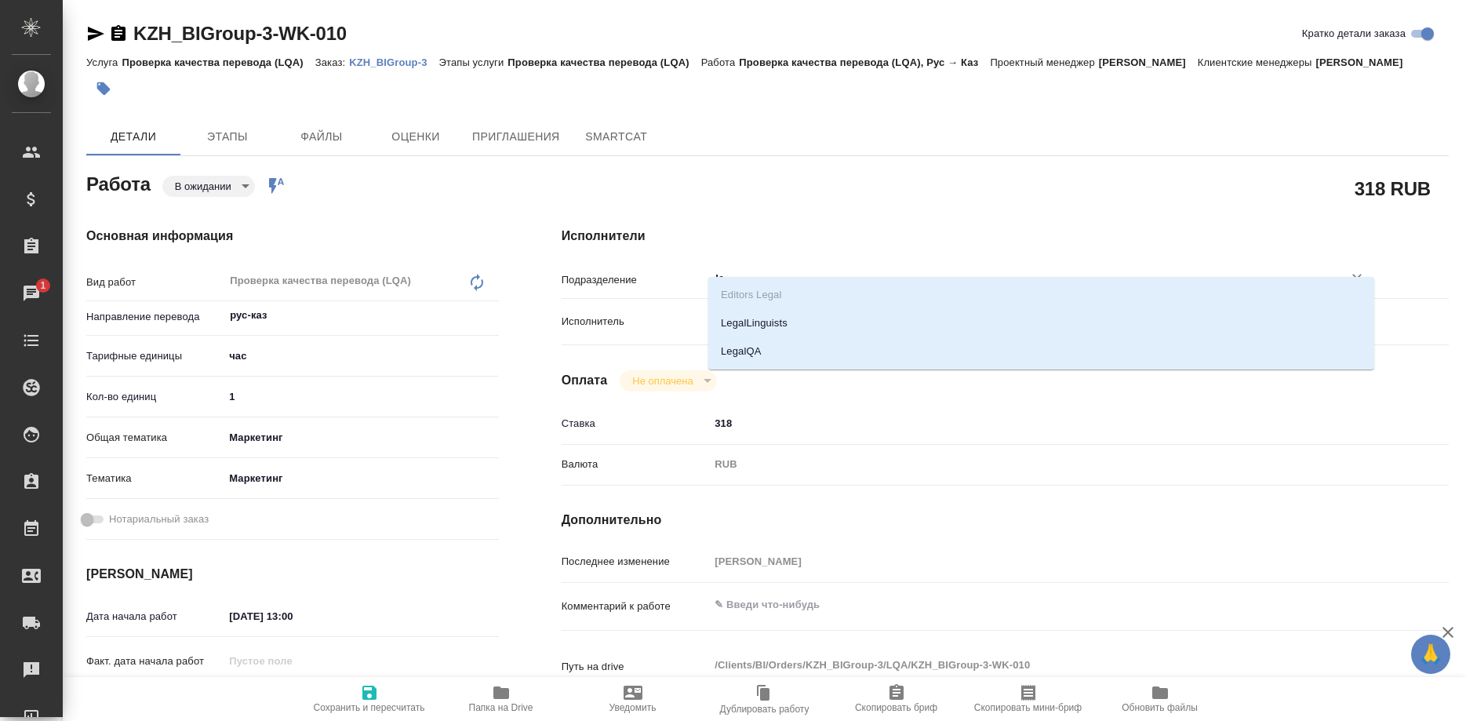
type input "leg"
click at [733, 346] on li "LegalQA" at bounding box center [1041, 351] width 666 height 28
type textarea "x"
type input "LegalQA"
type textarea "x"
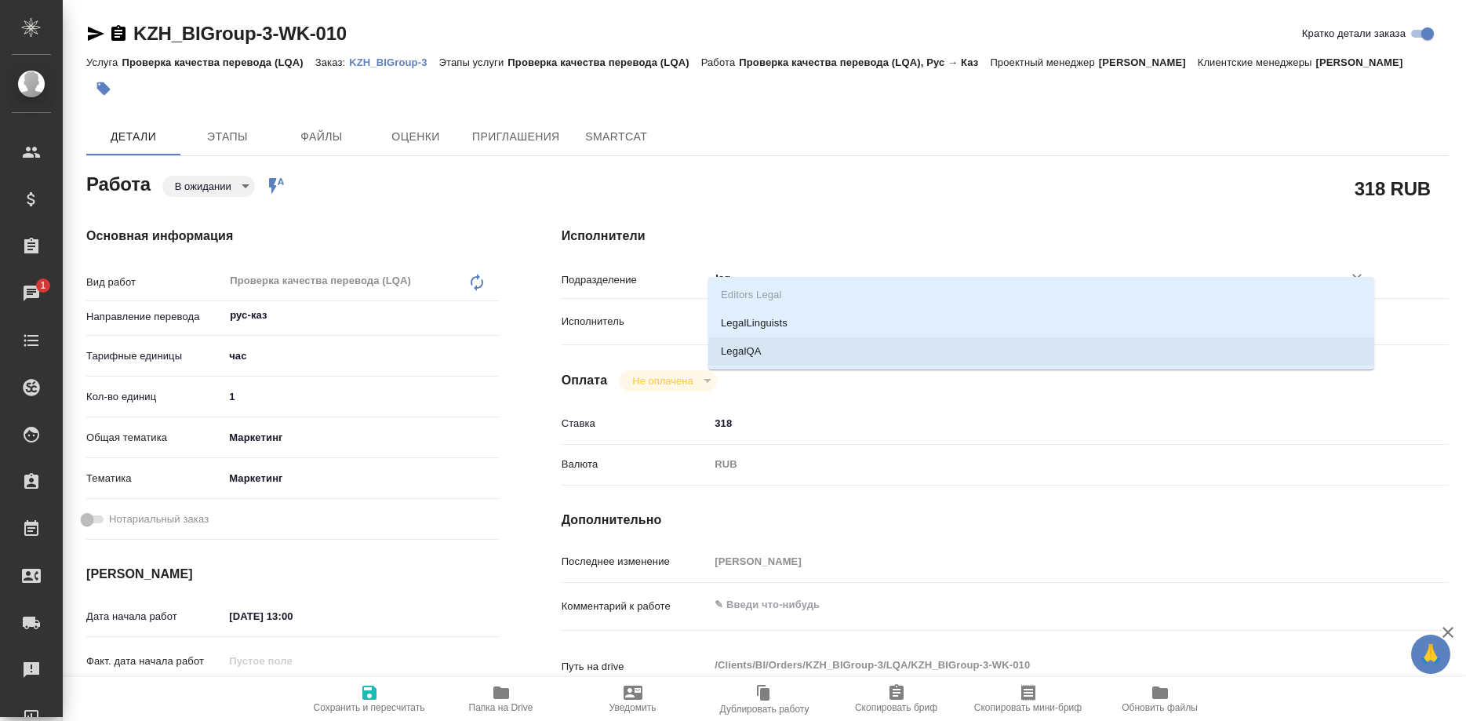
type textarea "x"
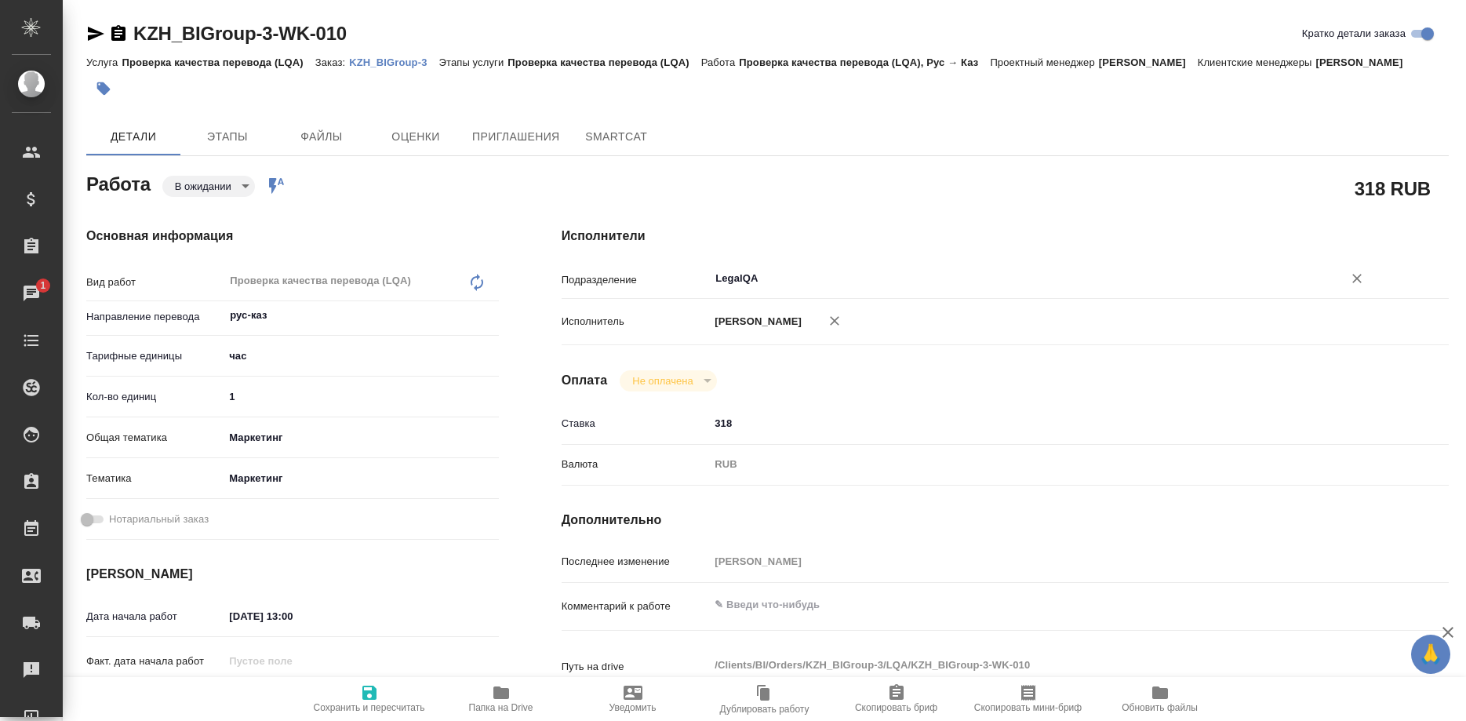
type input "LegalQA"
click at [370, 705] on span "Сохранить и пересчитать" at bounding box center [369, 707] width 111 height 11
type textarea "x"
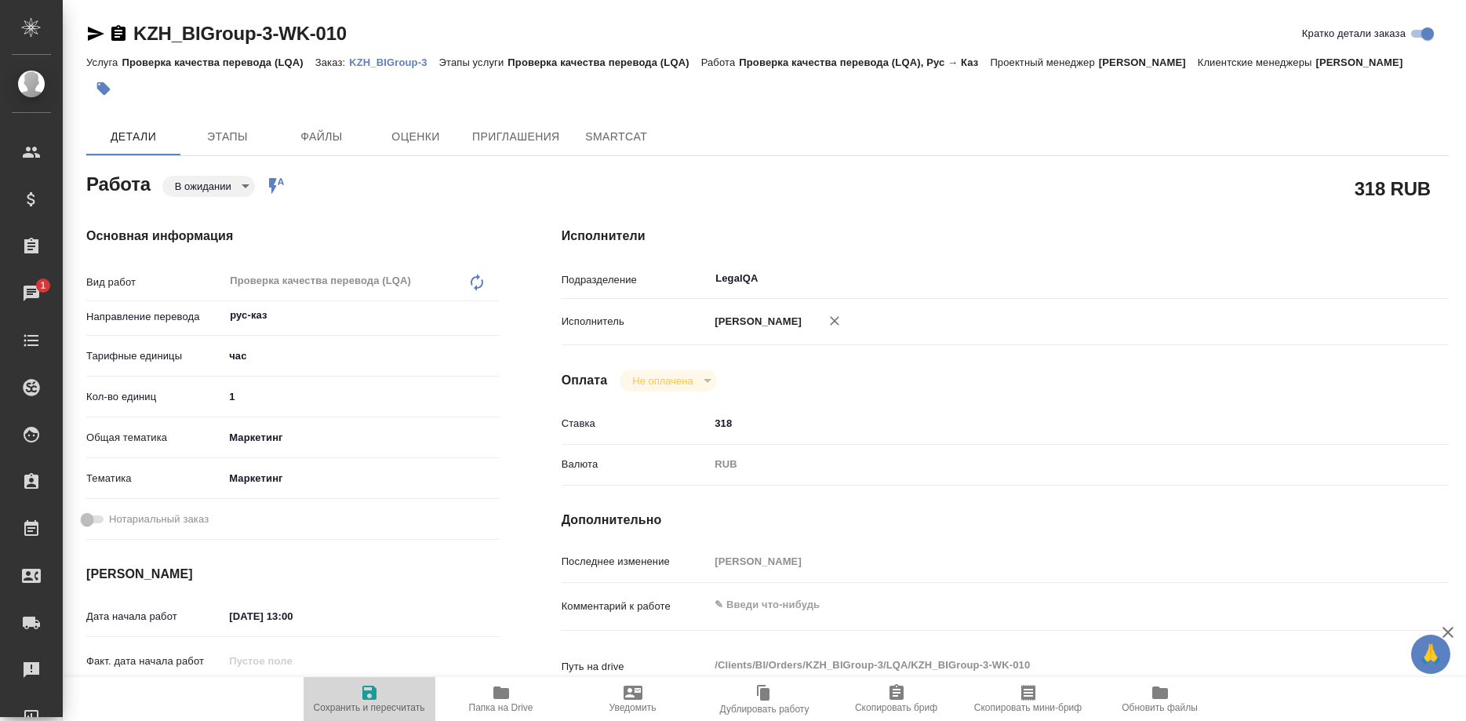
type textarea "x"
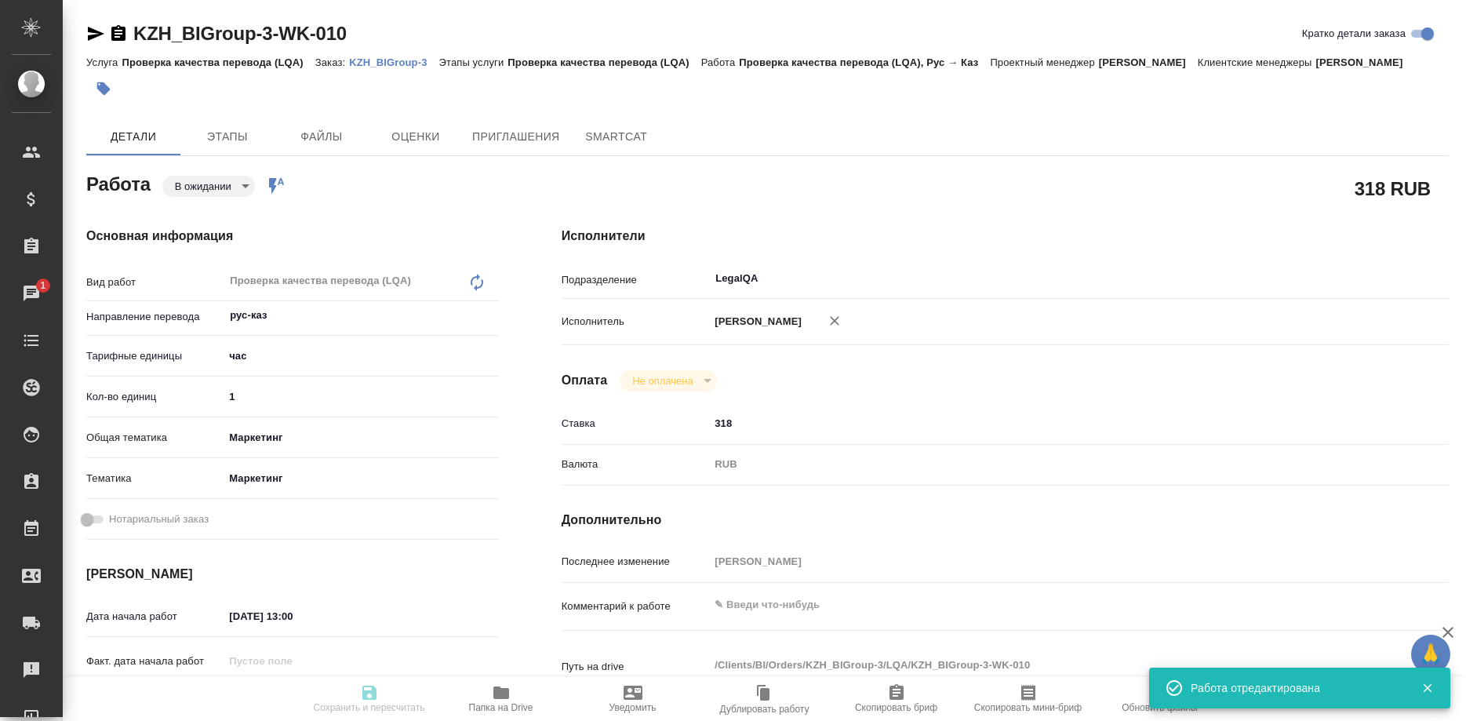
type input "pending"
type textarea "Проверка качества перевода (LQA)"
type textarea "x"
type input "рус-каз"
type input "5a8b1489cc6b4906c91bfd93"
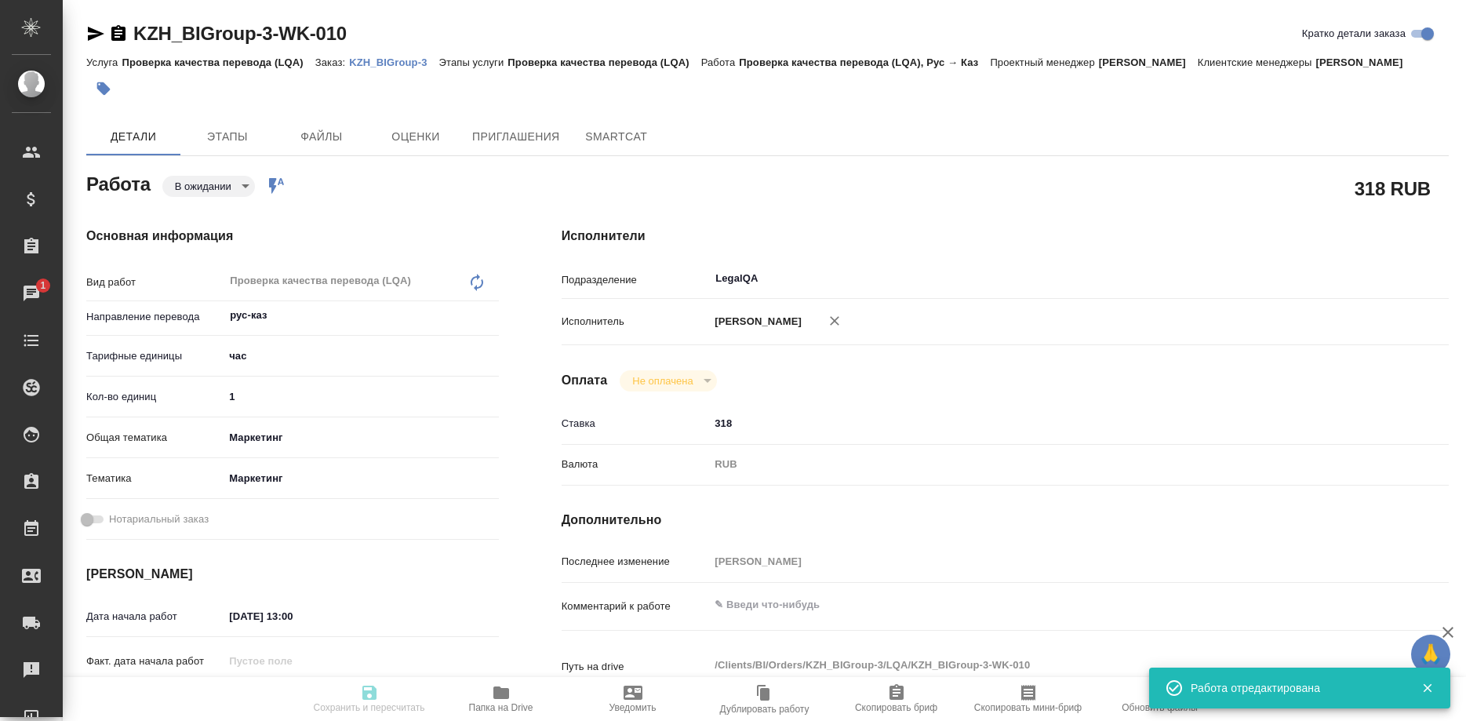
type input "1"
type input "marketing"
type input "5a8b8b956a9677013d343d63"
type input "03.09.2025 13:00"
type input "03.09.2025 14:00"
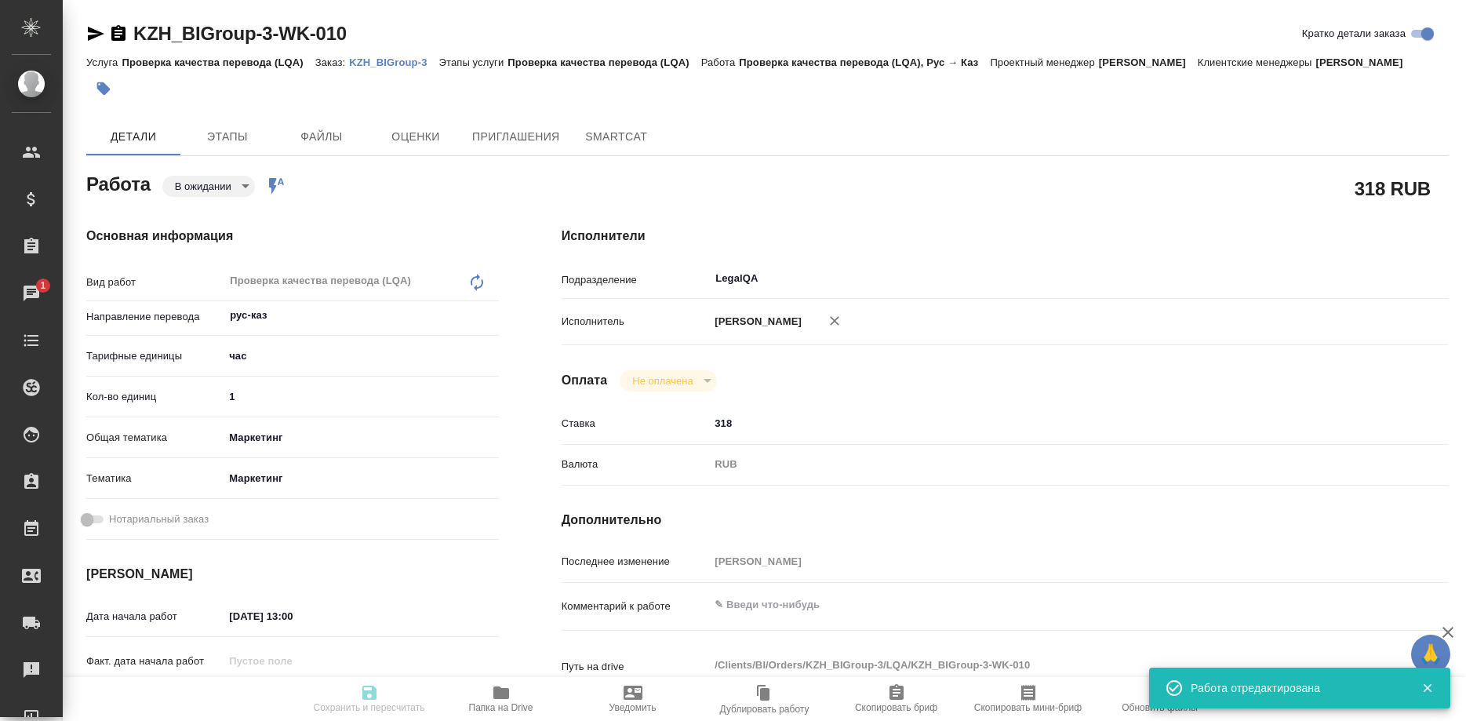
type input "03.09.2025 14:00"
type input "LegalQA"
type input "notPayed"
type input "318"
type input "RUB"
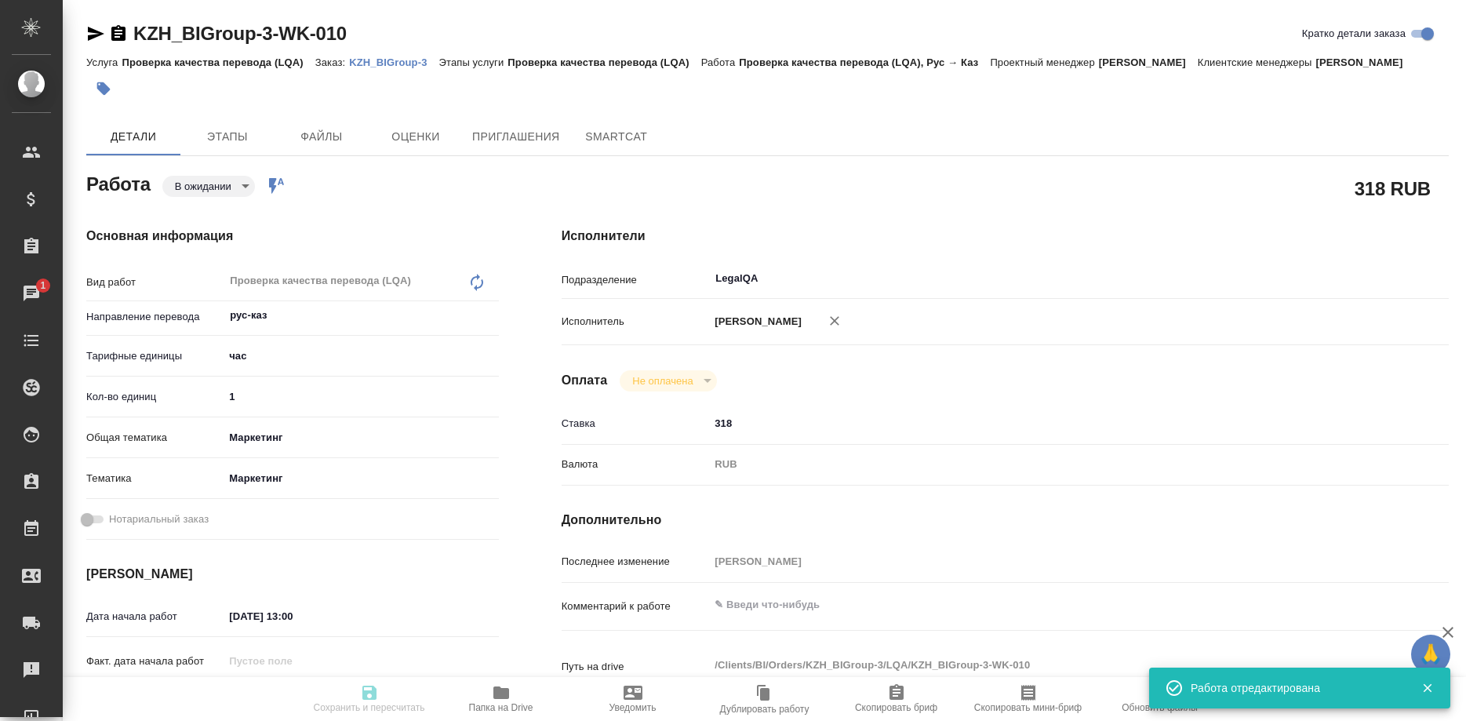
type input "[PERSON_NAME]"
type textarea "x"
type textarea "/Clients/BI/Orders/KZH_BIGroup-3/LQA/KZH_BIGroup-3-WK-010"
type textarea "x"
type input "KZH_BIGroup-3"
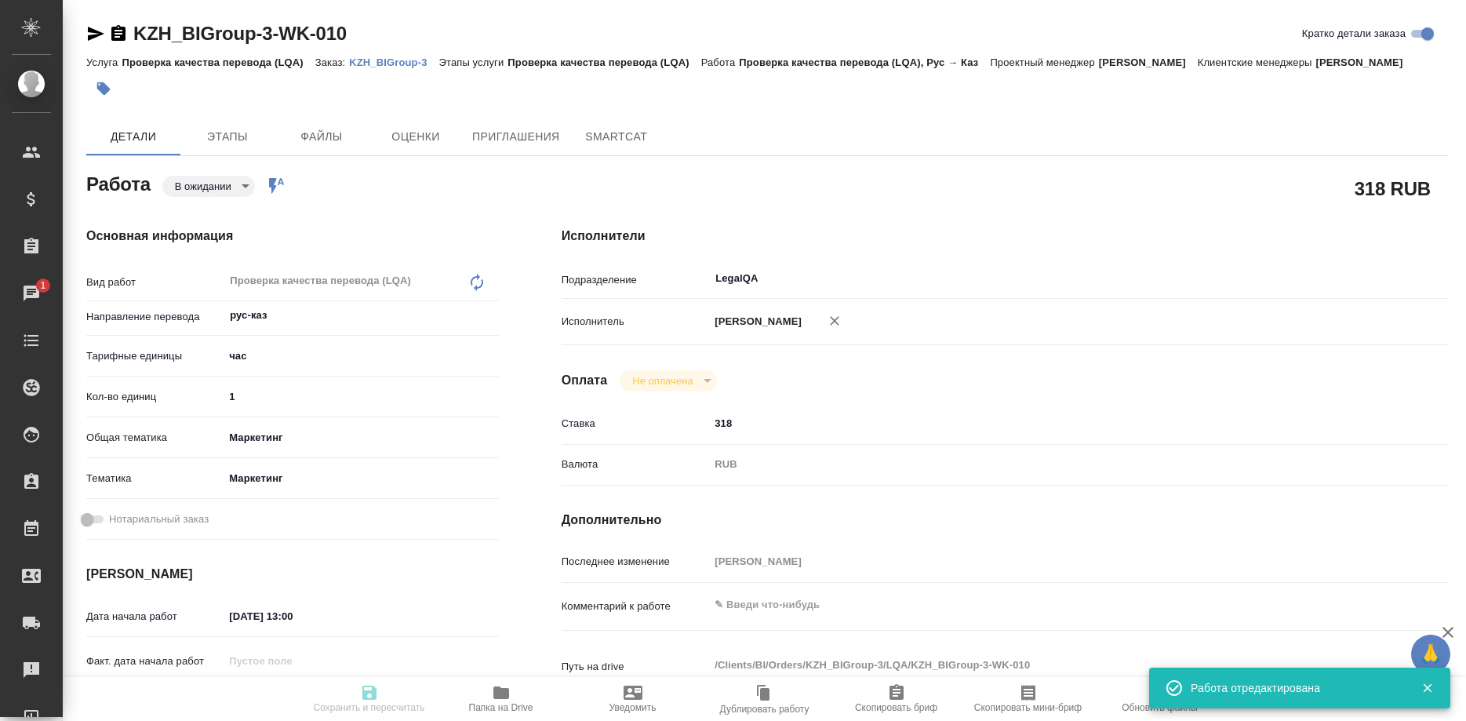
type input "Проверка качества перевода (LQA)"
type input "Кошербаева Назерке"
type input "/Clients/BI/Orders/KZH_BIGroup-3"
type textarea "x"
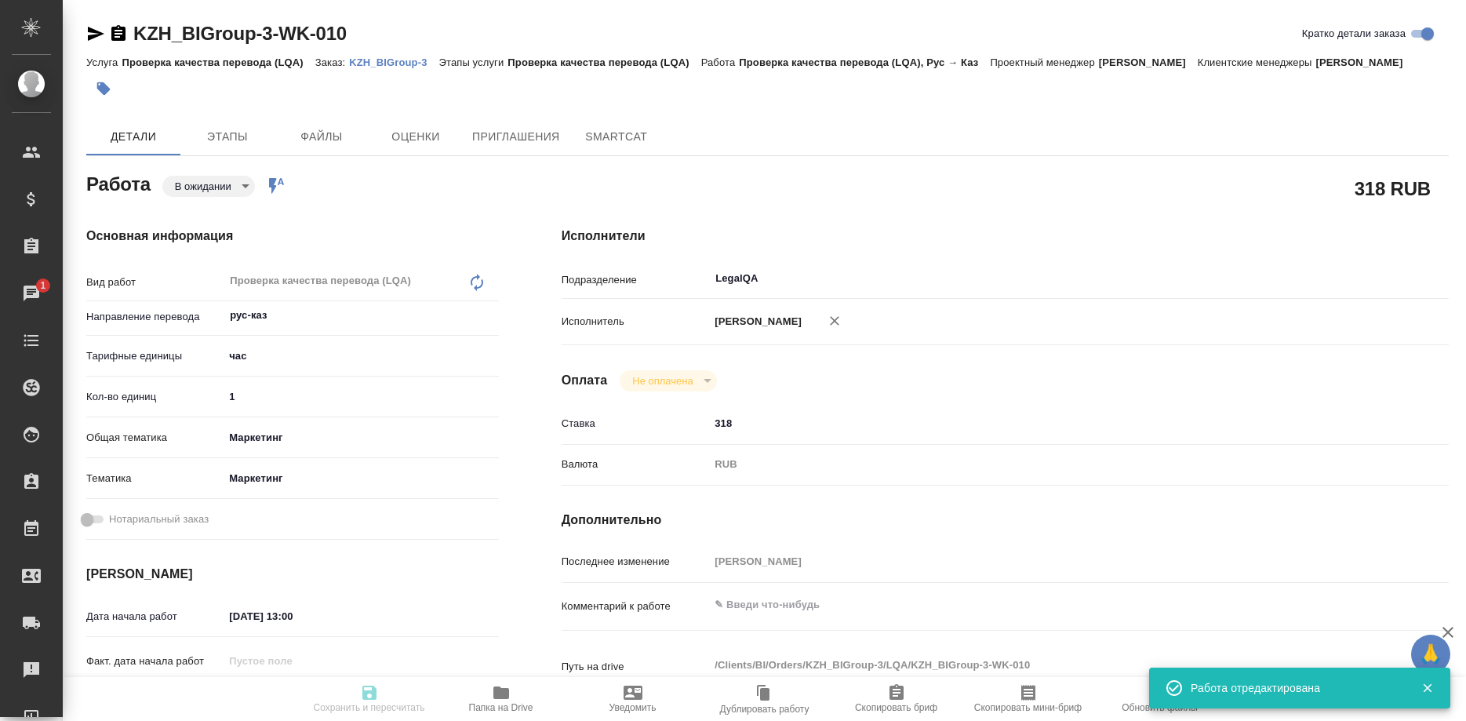
type textarea "на сайте будут использовать"
type textarea "x"
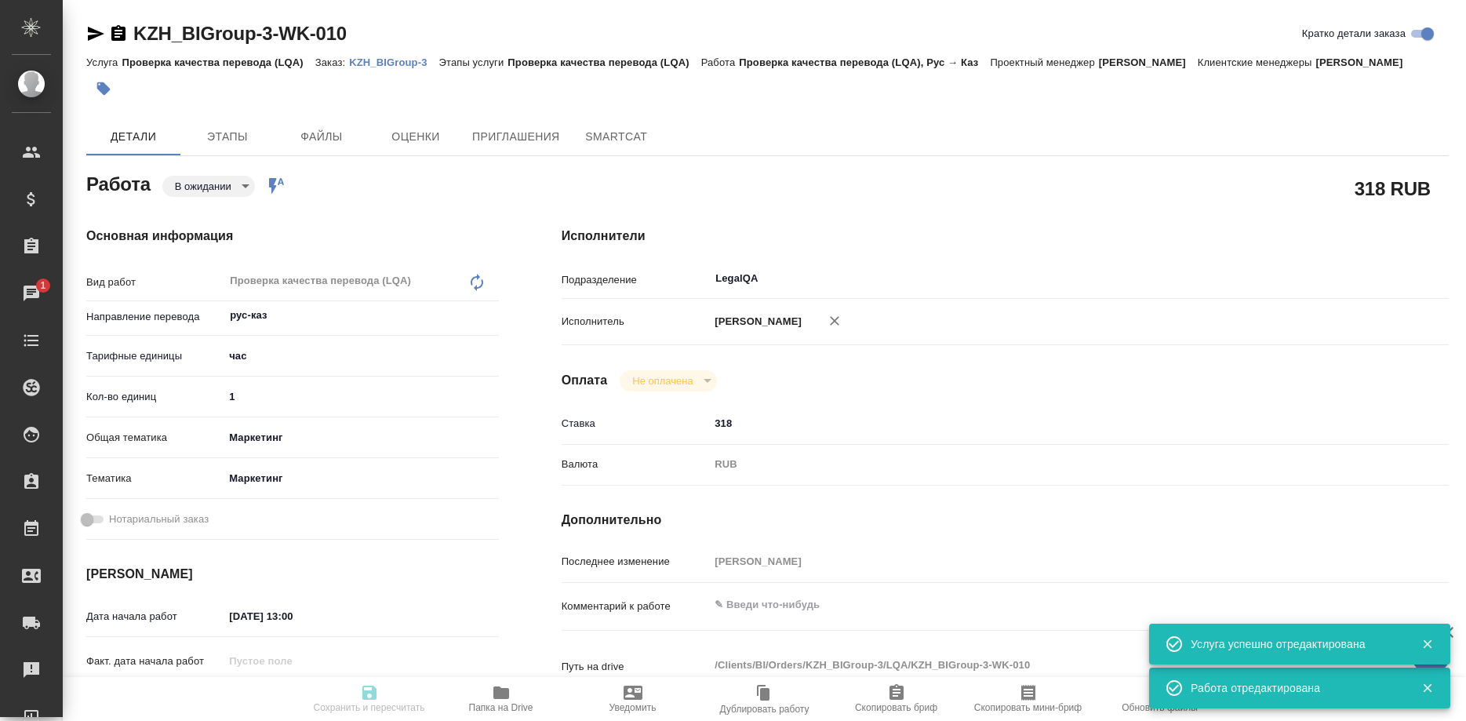
type textarea "x"
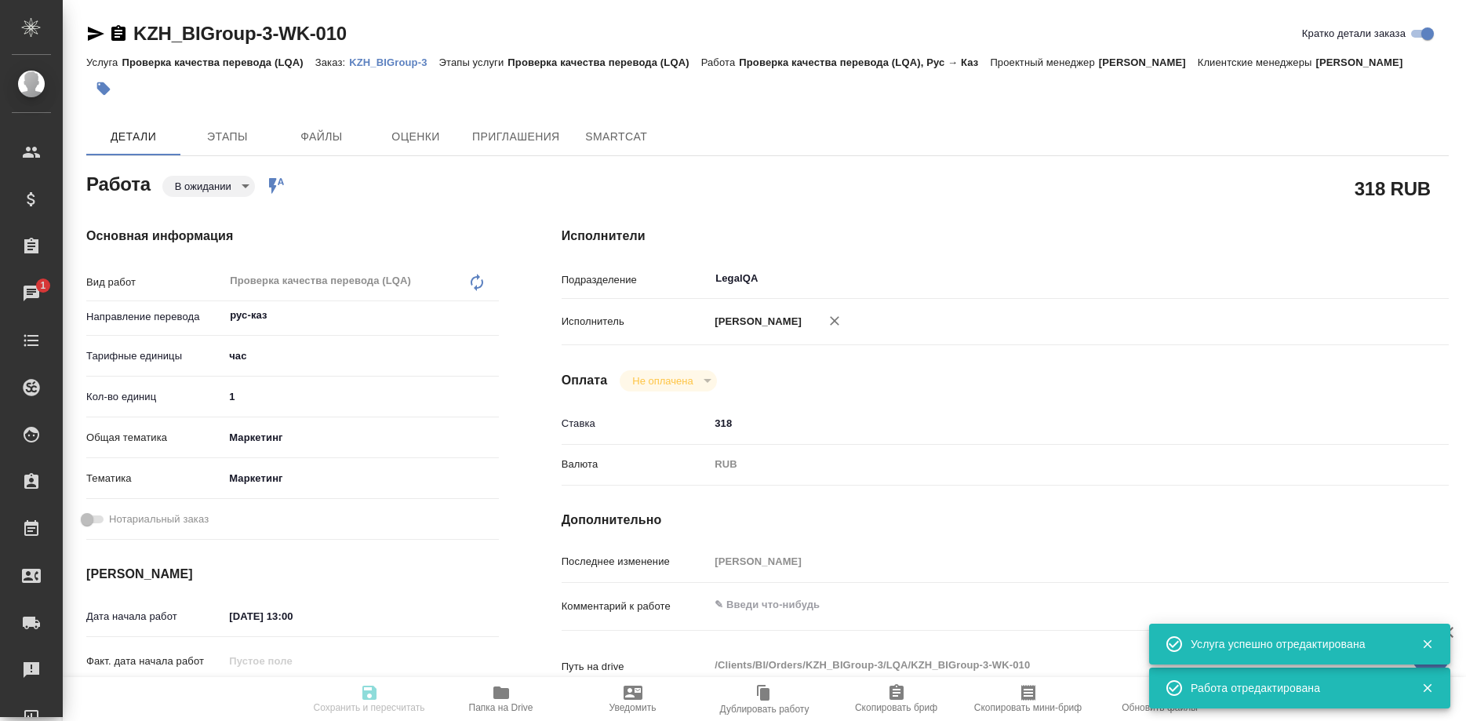
type textarea "x"
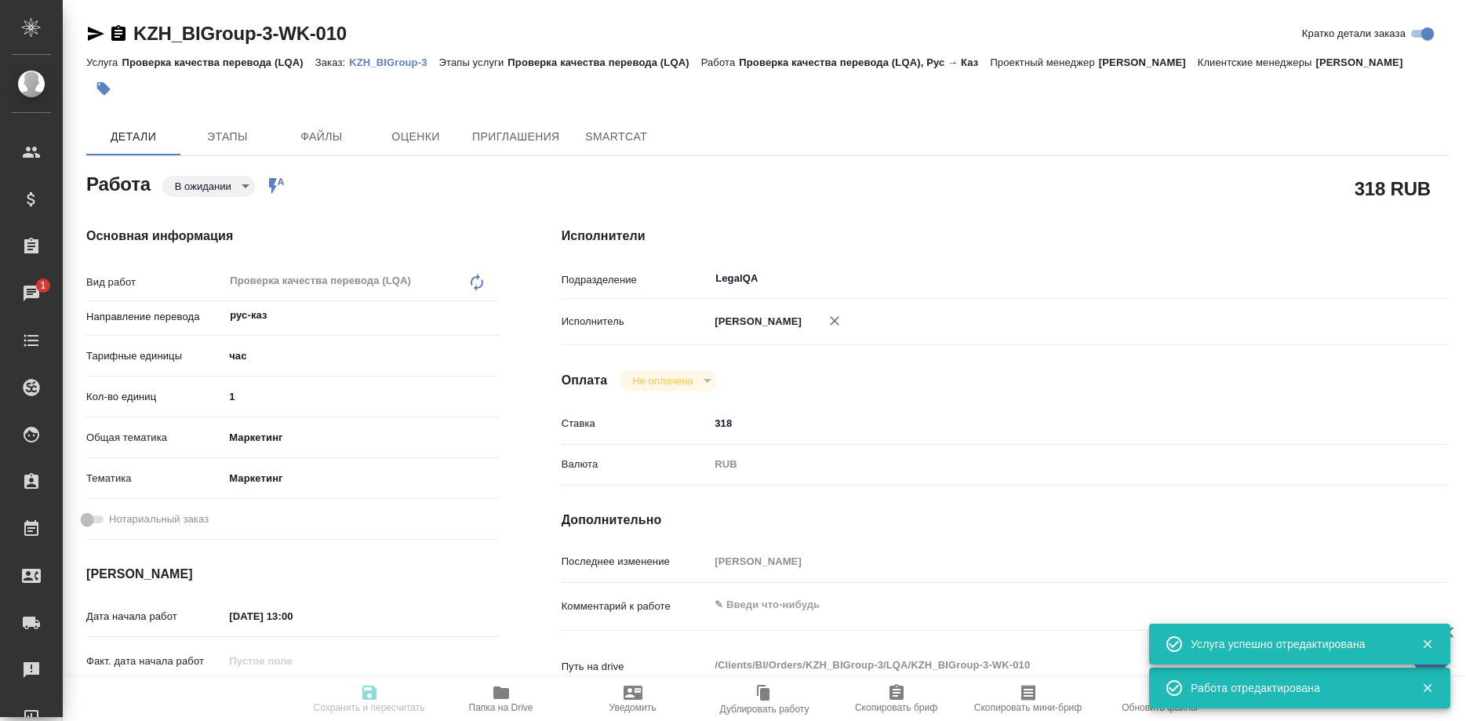
type textarea "x"
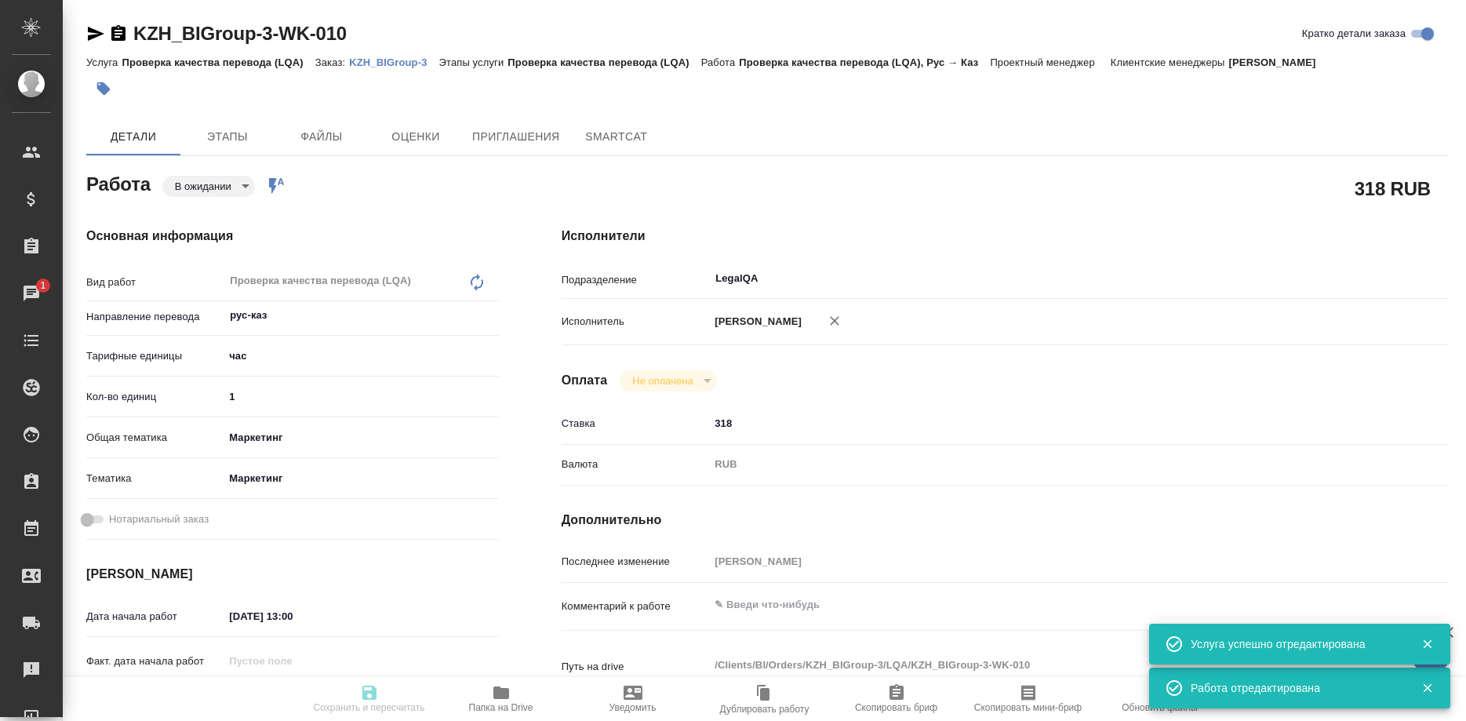
type textarea "x"
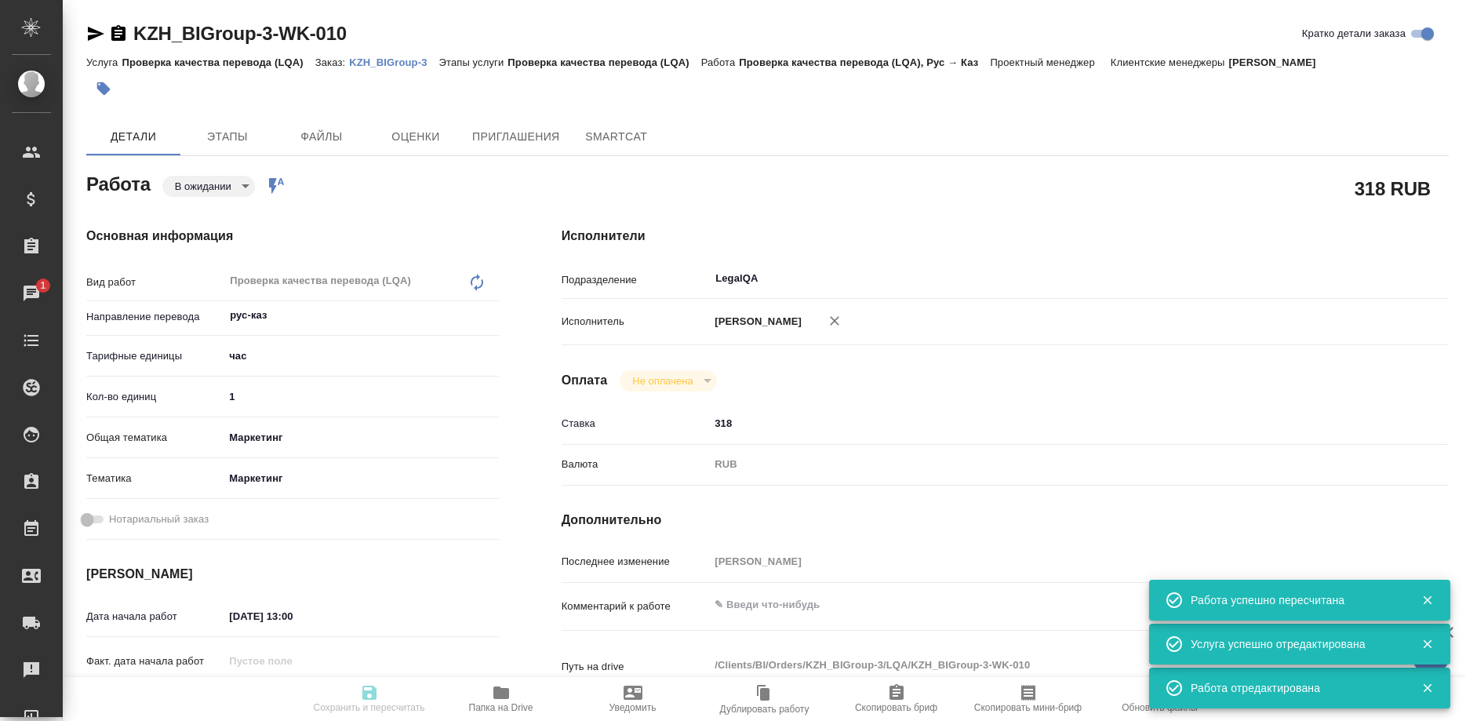
type input "pending"
type textarea "Проверка качества перевода (LQA)"
type textarea "x"
type input "рус-каз"
type input "5a8b1489cc6b4906c91bfd93"
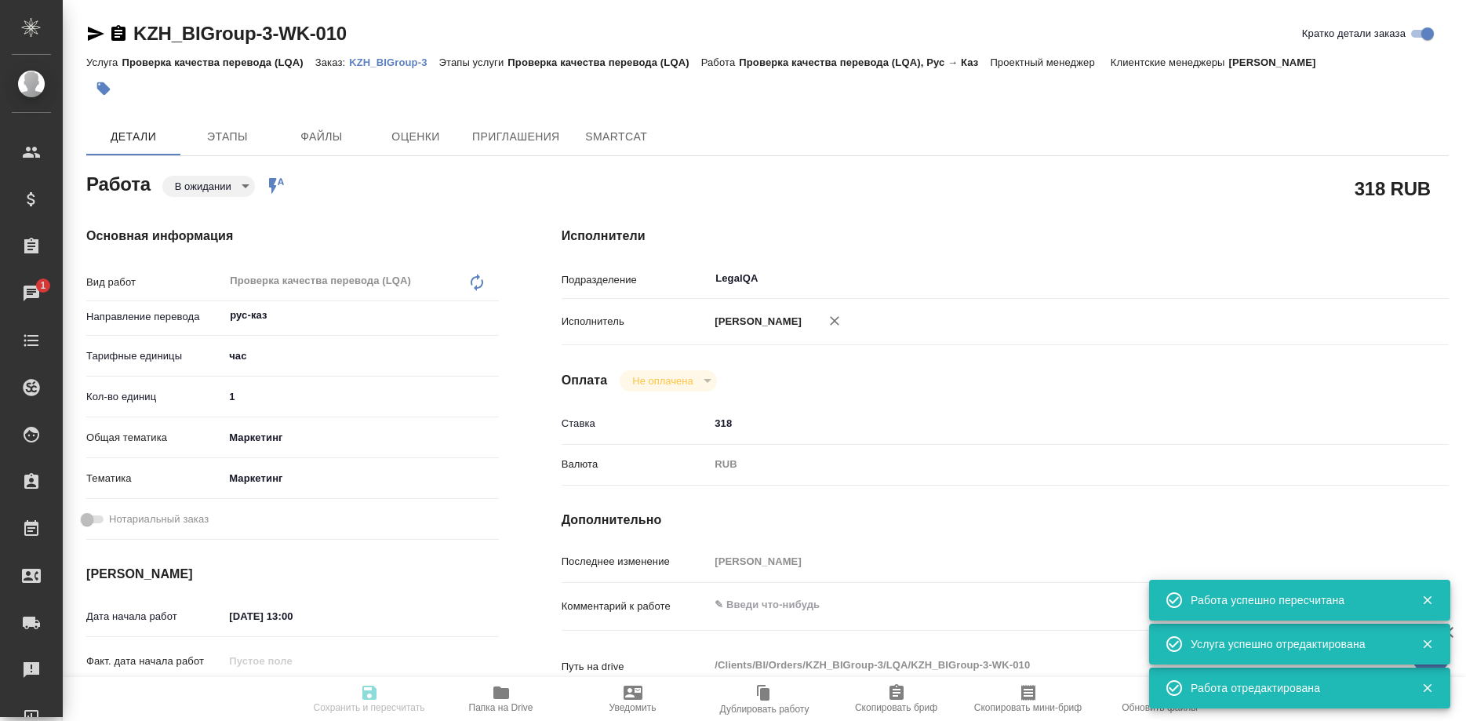
type input "1"
type input "marketing"
type input "5a8b8b956a9677013d343d63"
type input "03.09.2025 13:00"
type input "03.09.2025 14:00"
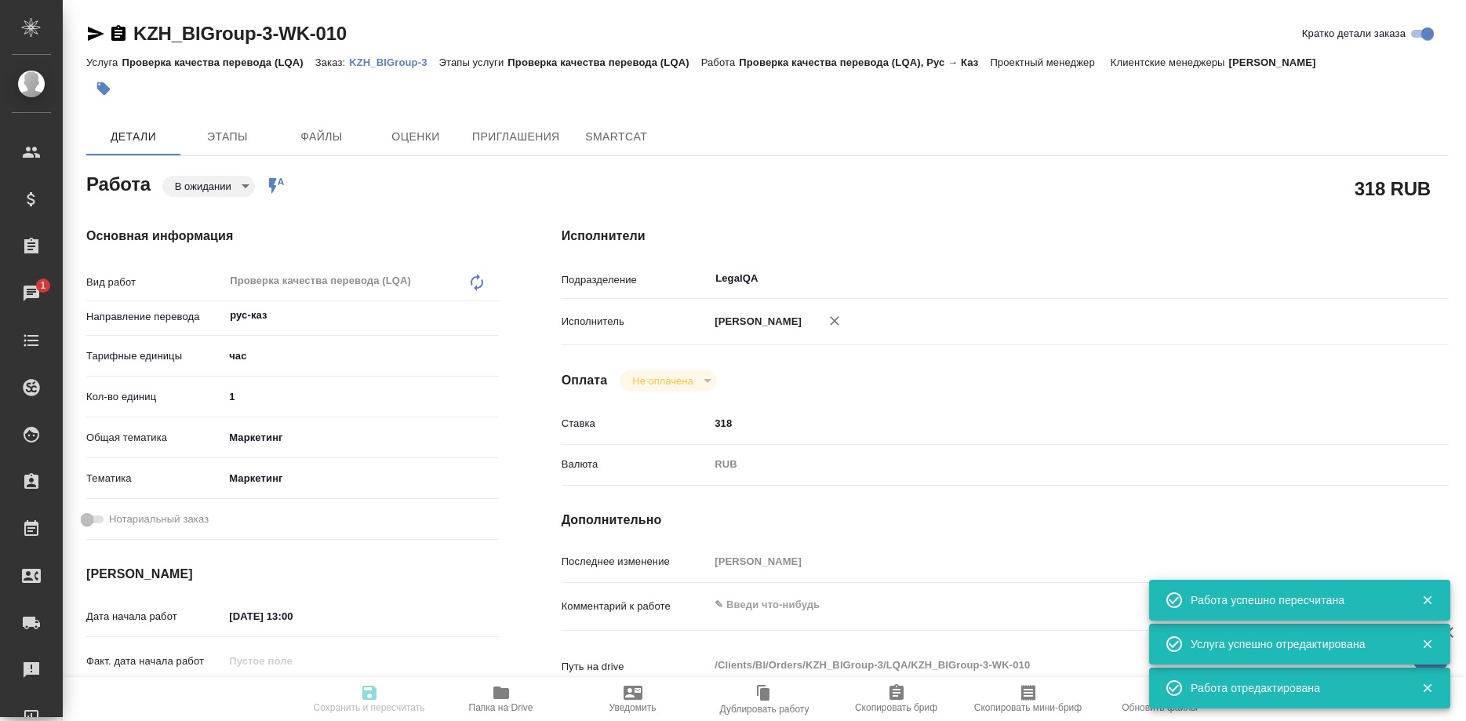
type input "03.09.2025 14:00"
type input "LegalQA"
type input "notPayed"
type input "318"
type input "RUB"
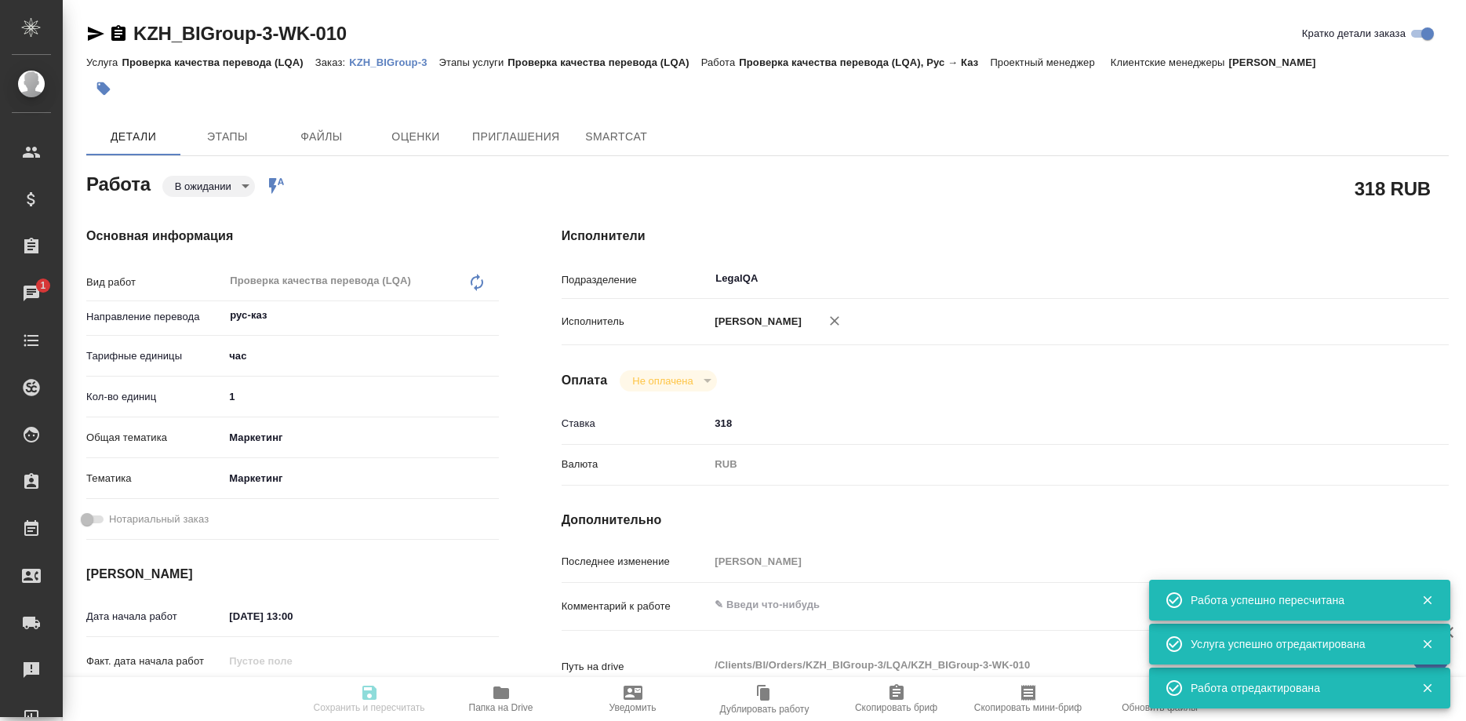
type input "[PERSON_NAME]"
type textarea "x"
type textarea "/Clients/BI/Orders/KZH_BIGroup-3/LQA/KZH_BIGroup-3-WK-010"
type textarea "x"
type input "KZH_BIGroup-3"
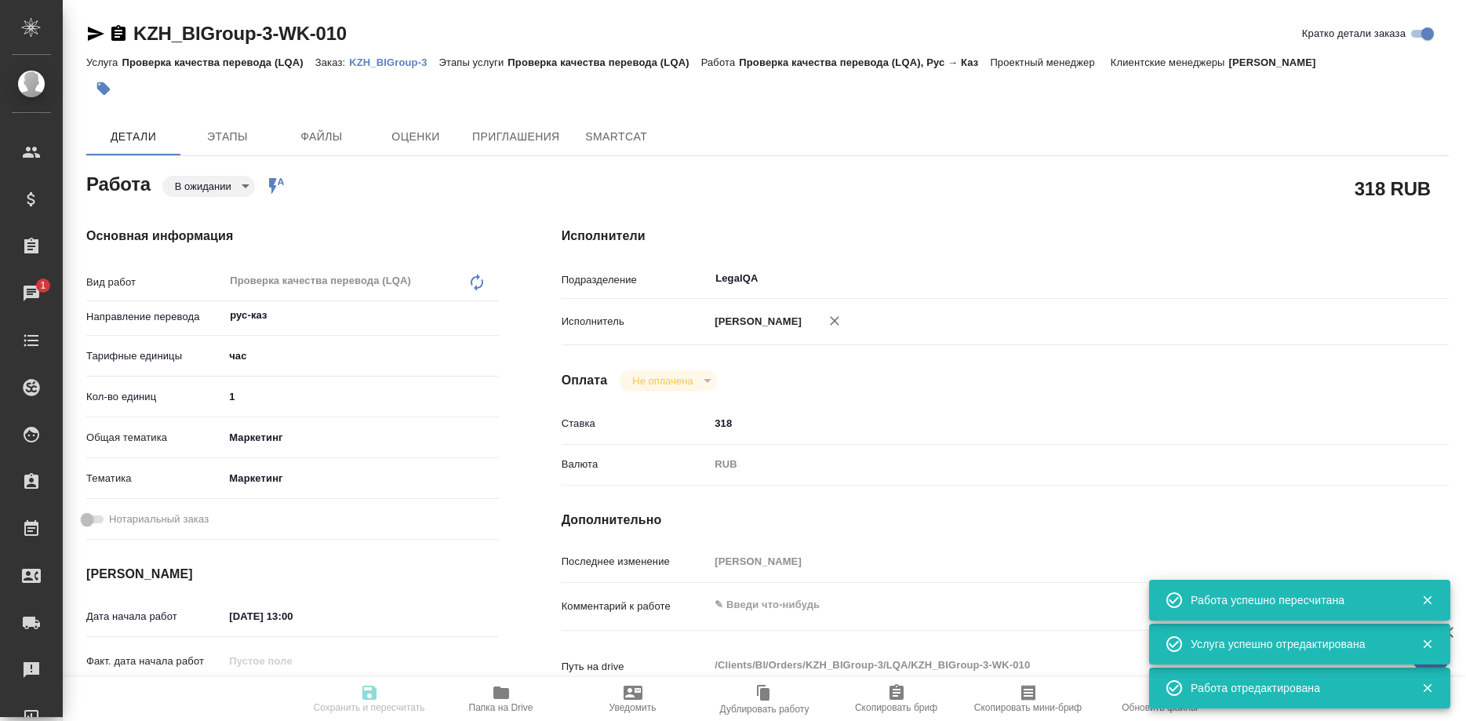
type input "Проверка качества перевода (LQA)"
type input "Кошербаева Назерке"
type input "/Clients/BI/Orders/KZH_BIGroup-3"
type textarea "x"
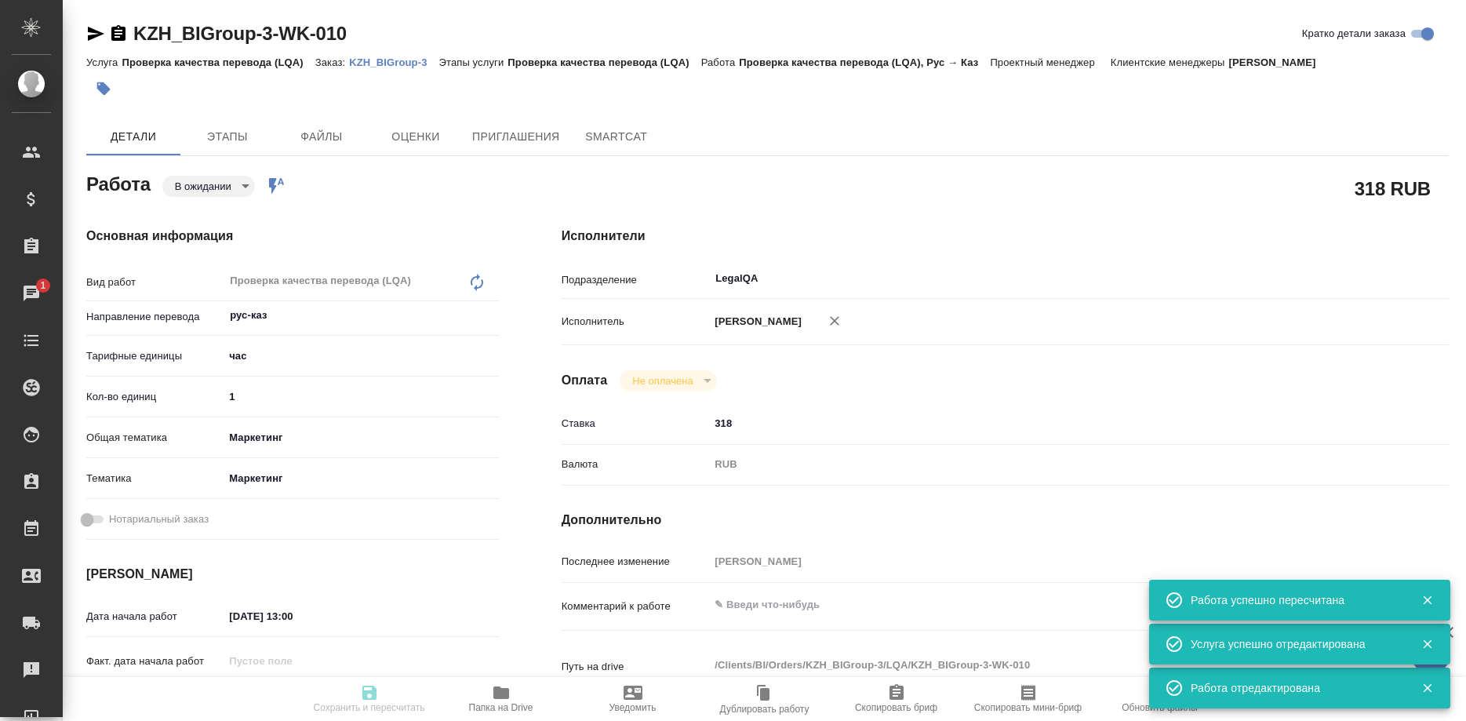
type textarea "на сайте будут использовать"
type textarea "x"
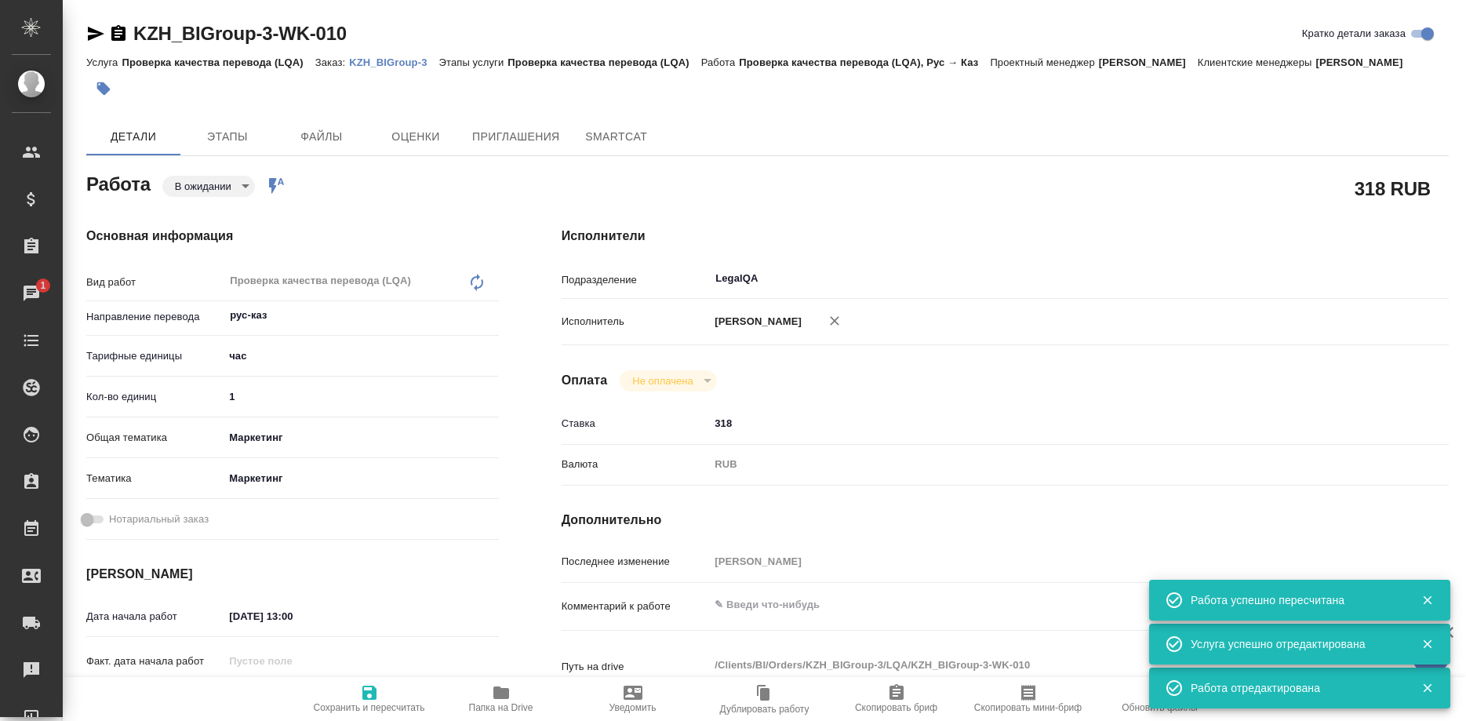
type textarea "x"
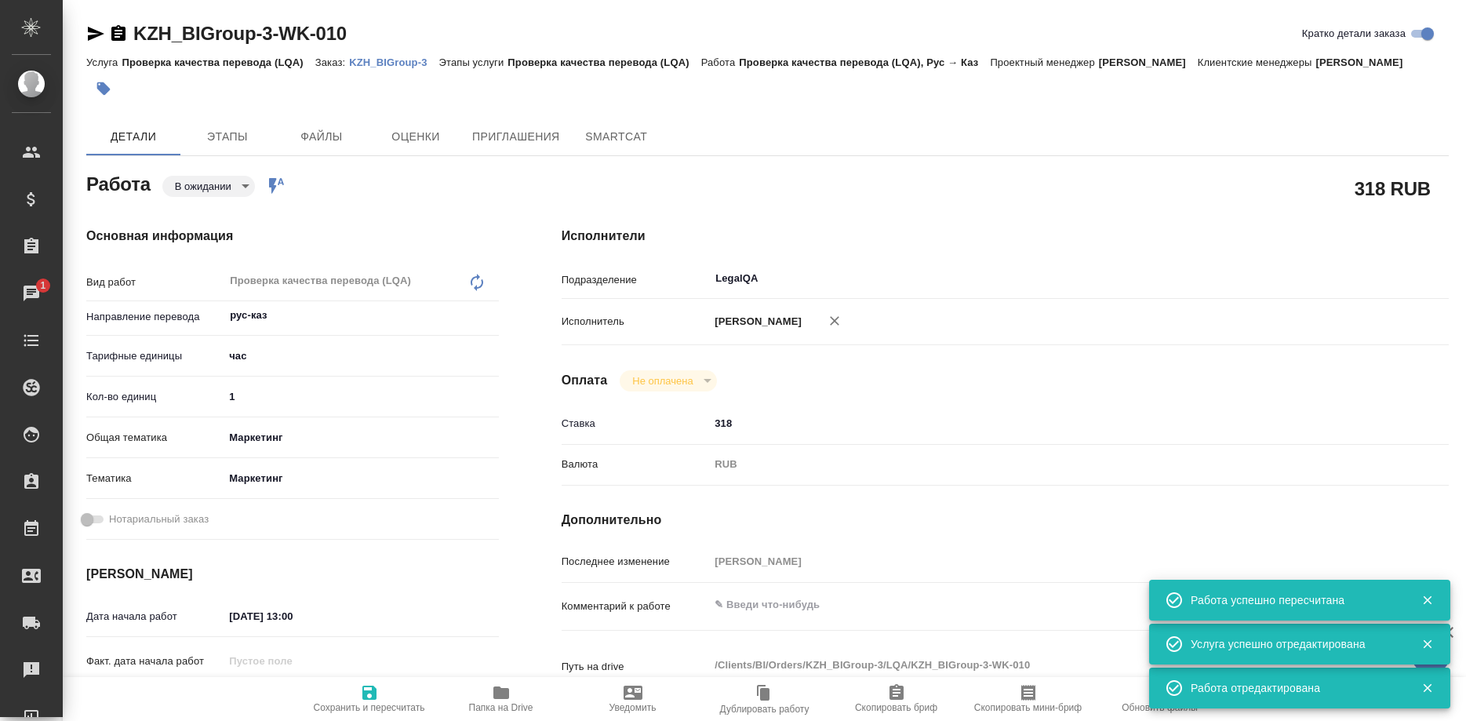
type textarea "x"
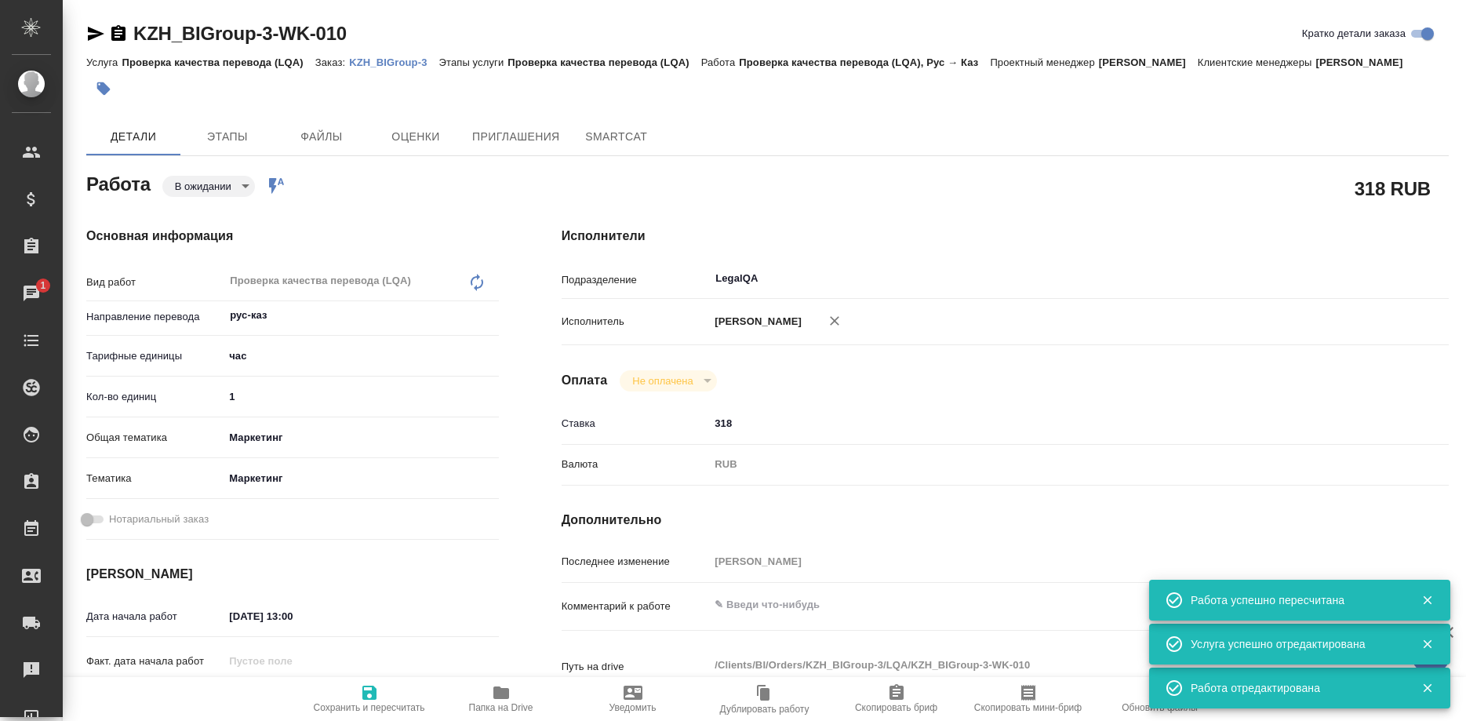
type textarea "x"
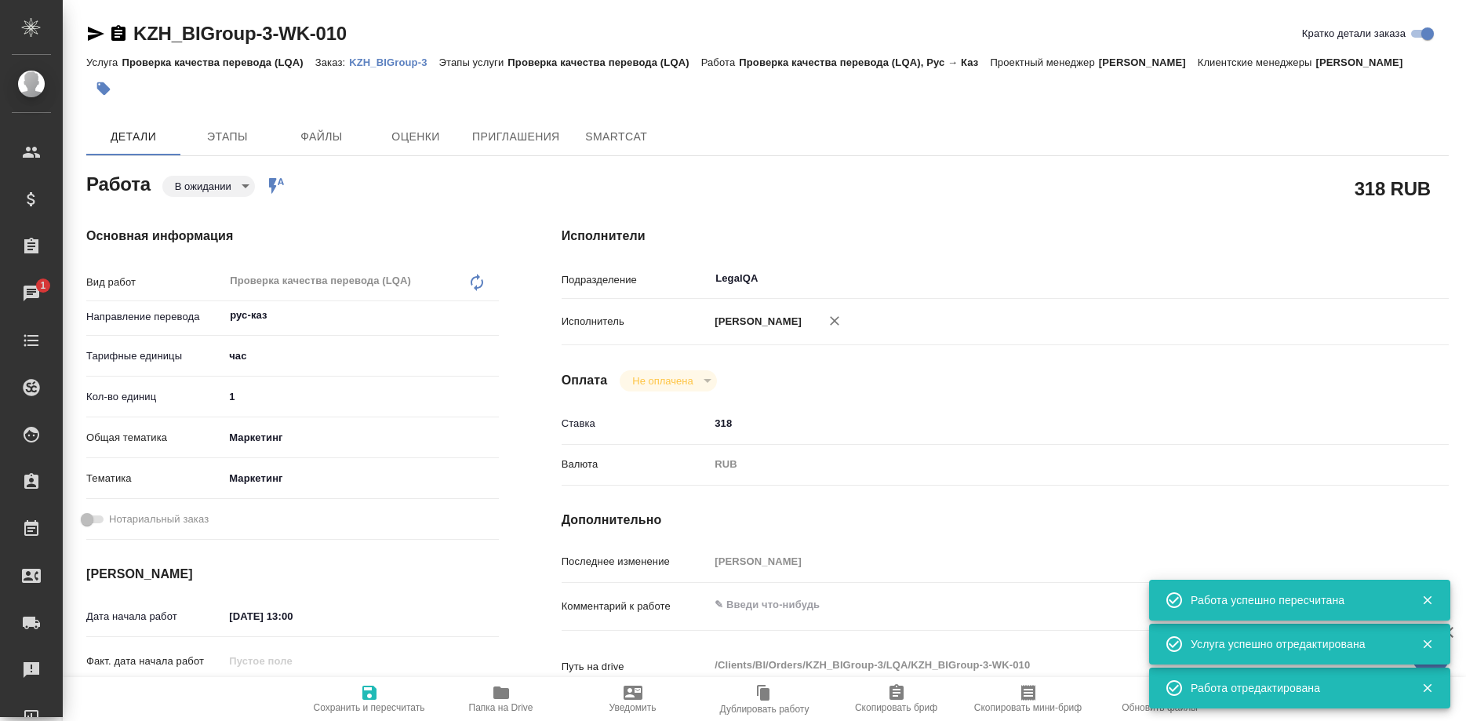
type textarea "x"
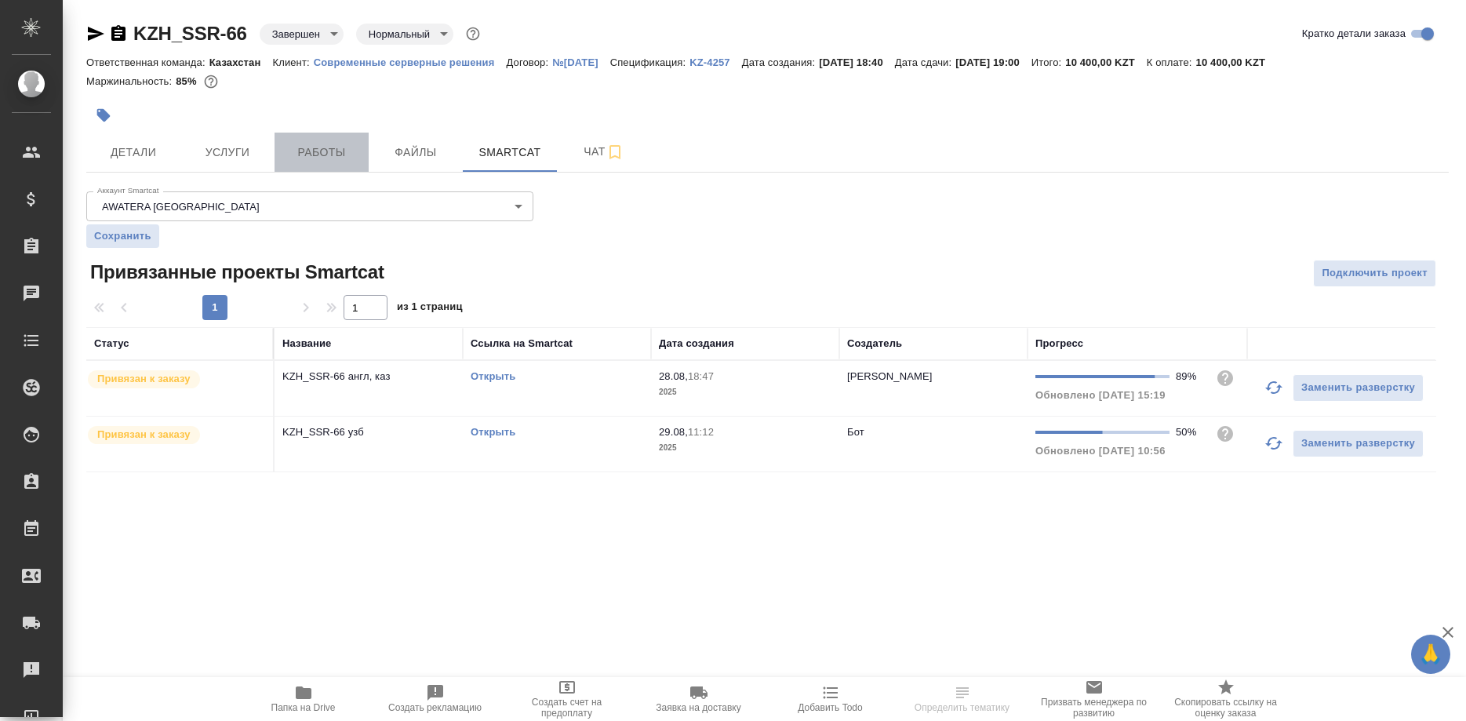
click at [325, 169] on button "Работы" at bounding box center [322, 152] width 94 height 39
